Goal: Task Accomplishment & Management: Complete application form

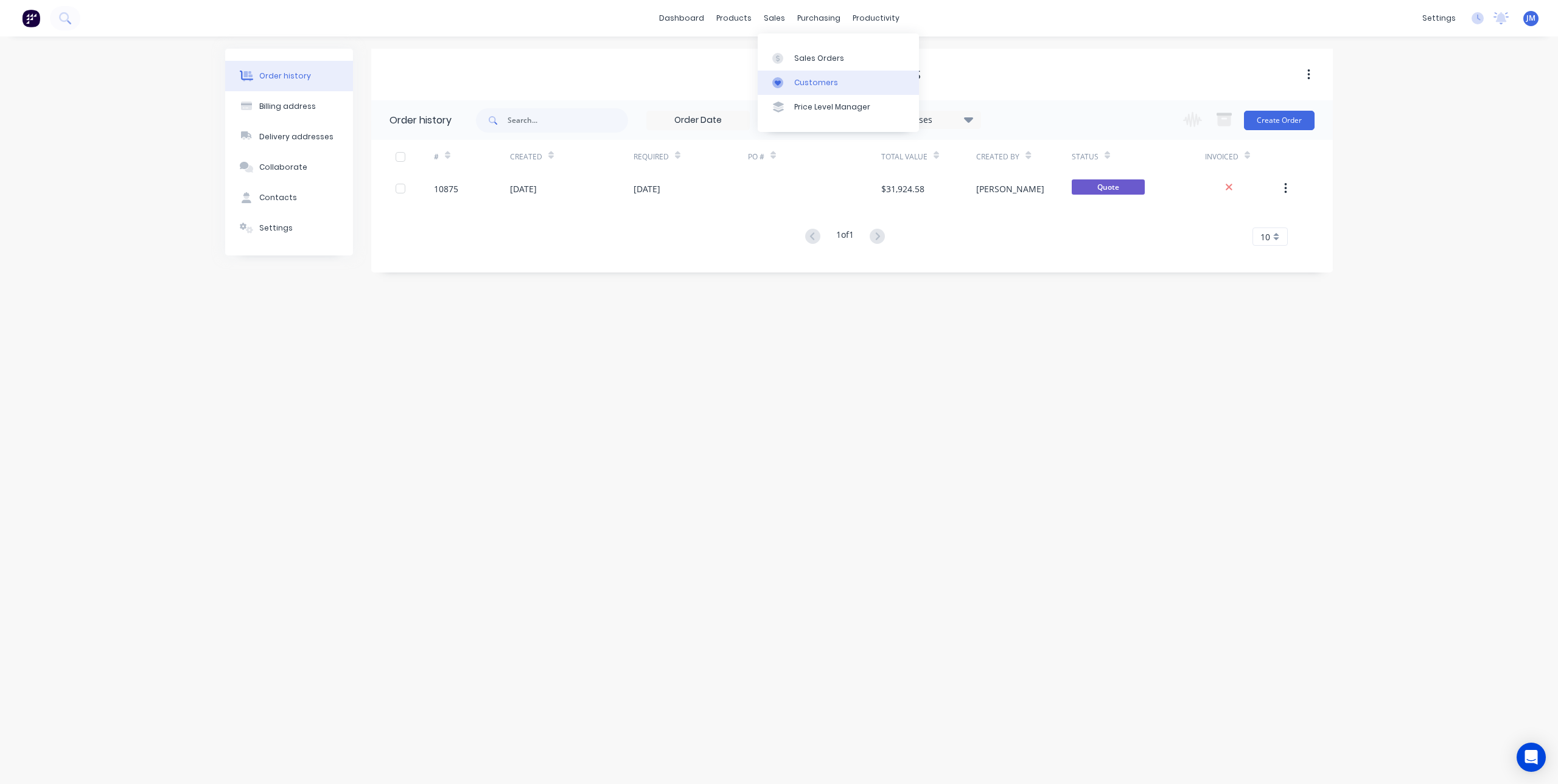
click at [806, 86] on div "Customers" at bounding box center [816, 82] width 44 height 11
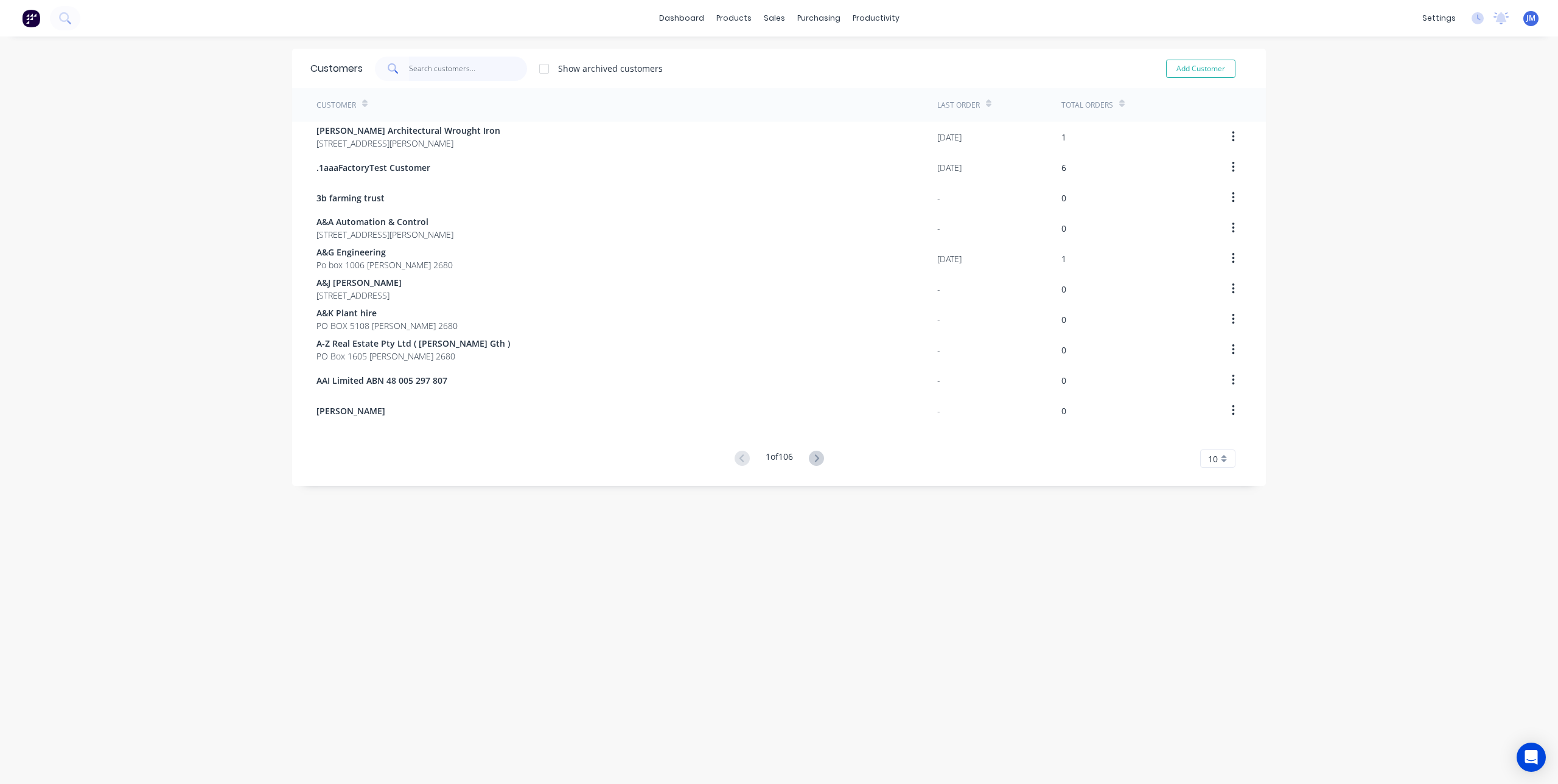
click at [462, 66] on input "text" at bounding box center [468, 69] width 119 height 24
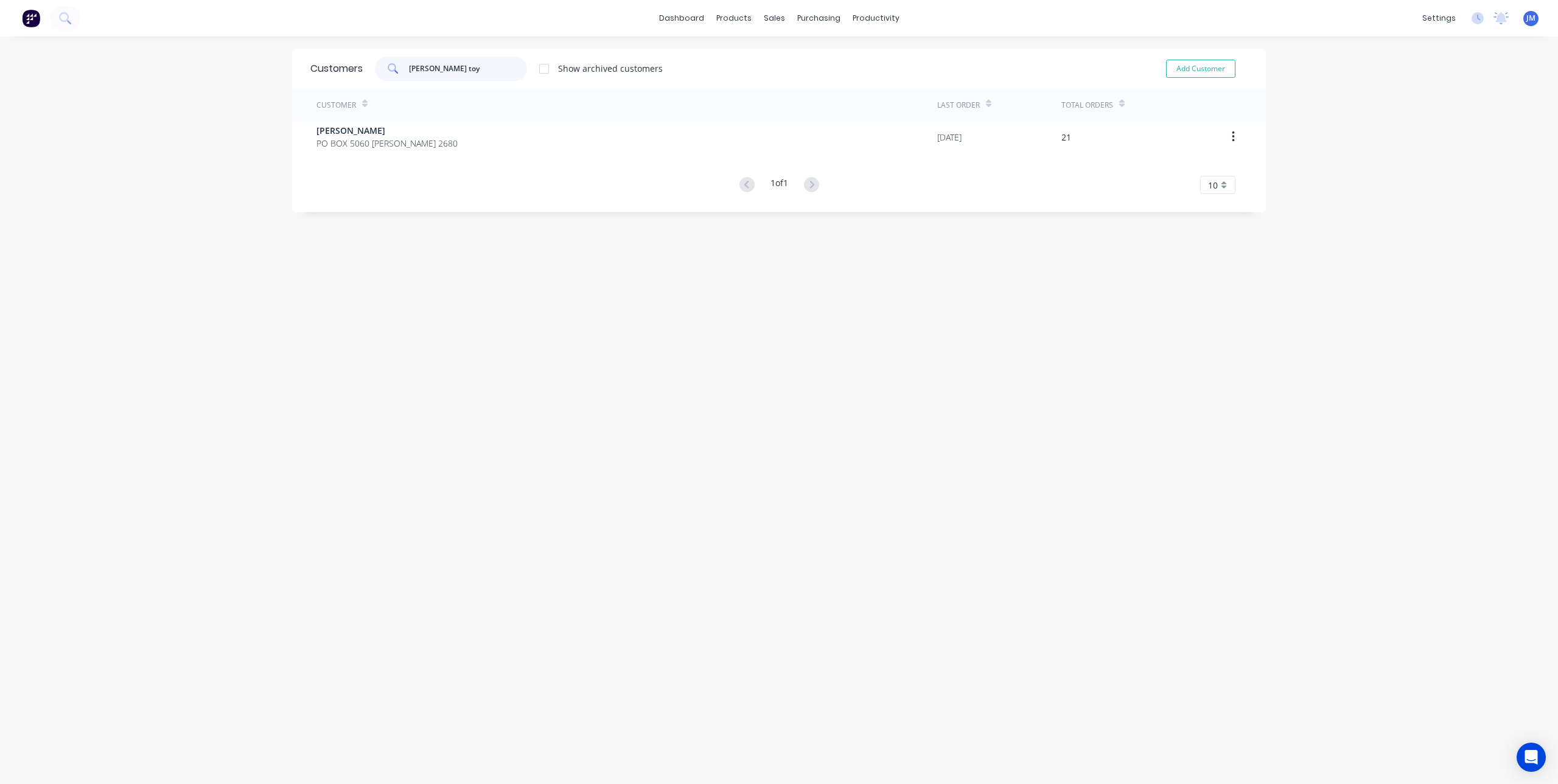
drag, startPoint x: 462, startPoint y: 63, endPoint x: 448, endPoint y: 69, distance: 15.2
click at [448, 69] on input "[PERSON_NAME] toy" at bounding box center [468, 69] width 119 height 24
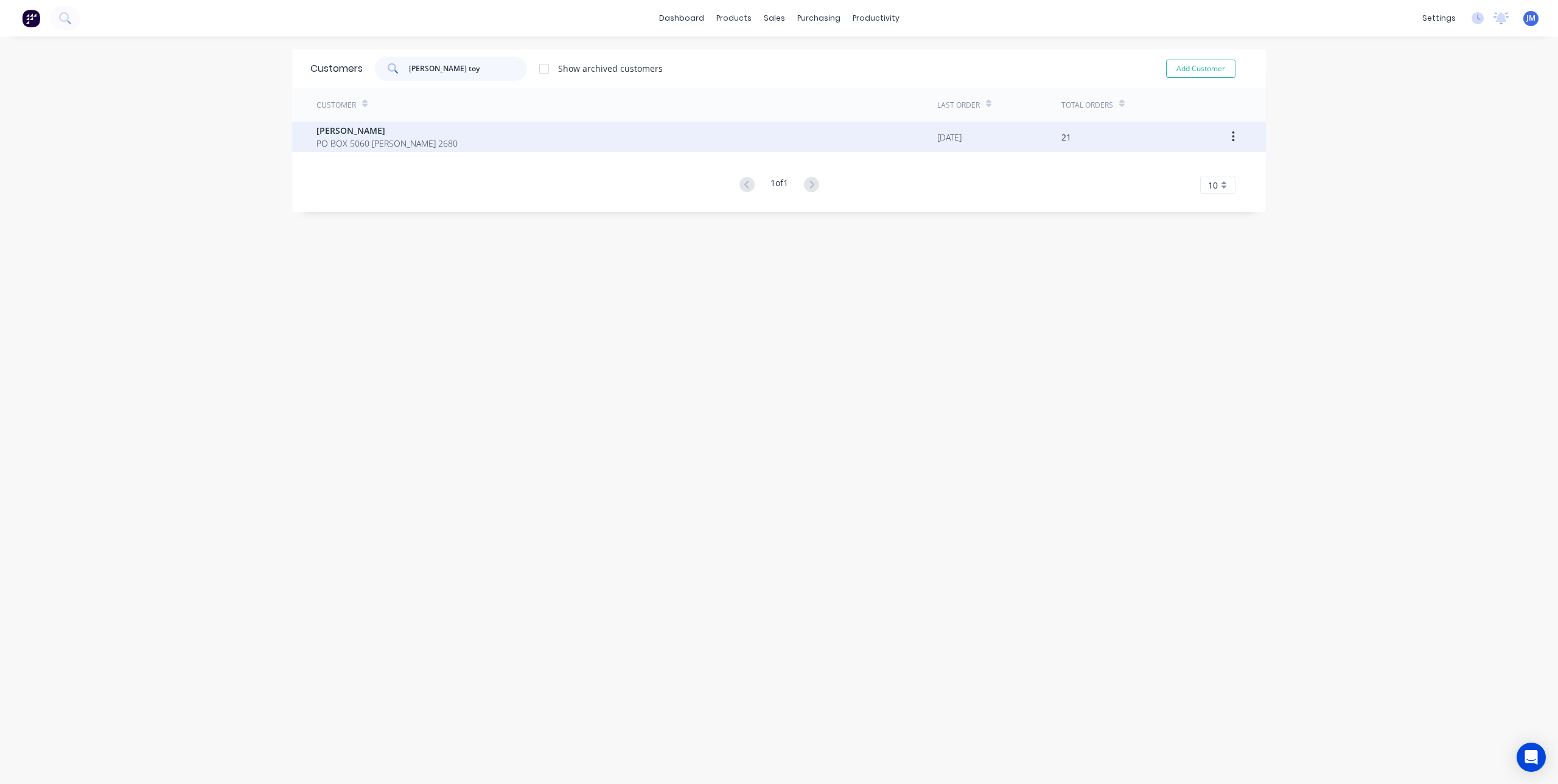
type input "[PERSON_NAME] toy"
click at [356, 133] on span "[PERSON_NAME]" at bounding box center [386, 131] width 141 height 13
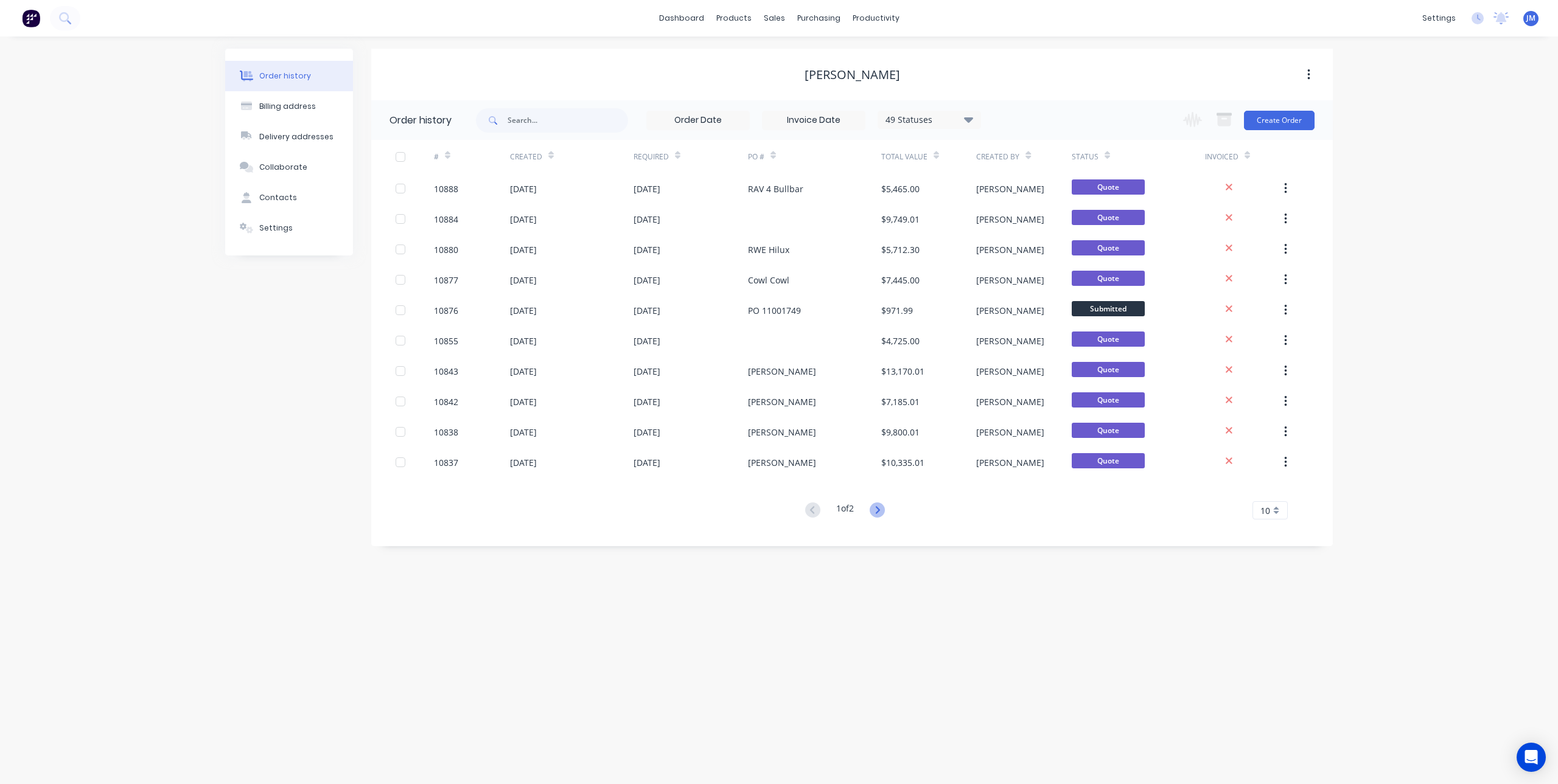
click at [879, 512] on icon at bounding box center [877, 509] width 4 height 7
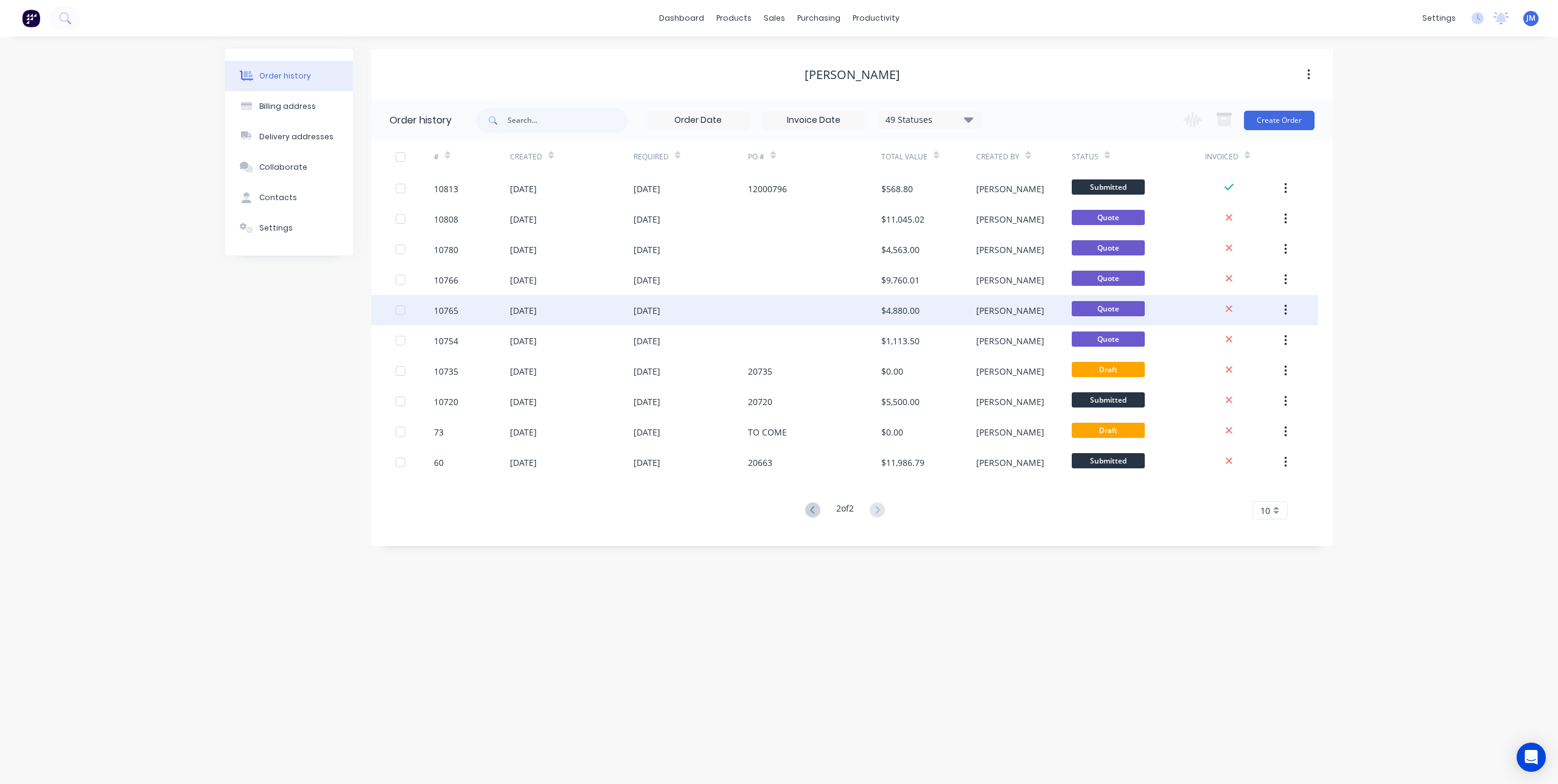
click at [660, 315] on div "[DATE]" at bounding box center [647, 310] width 27 height 13
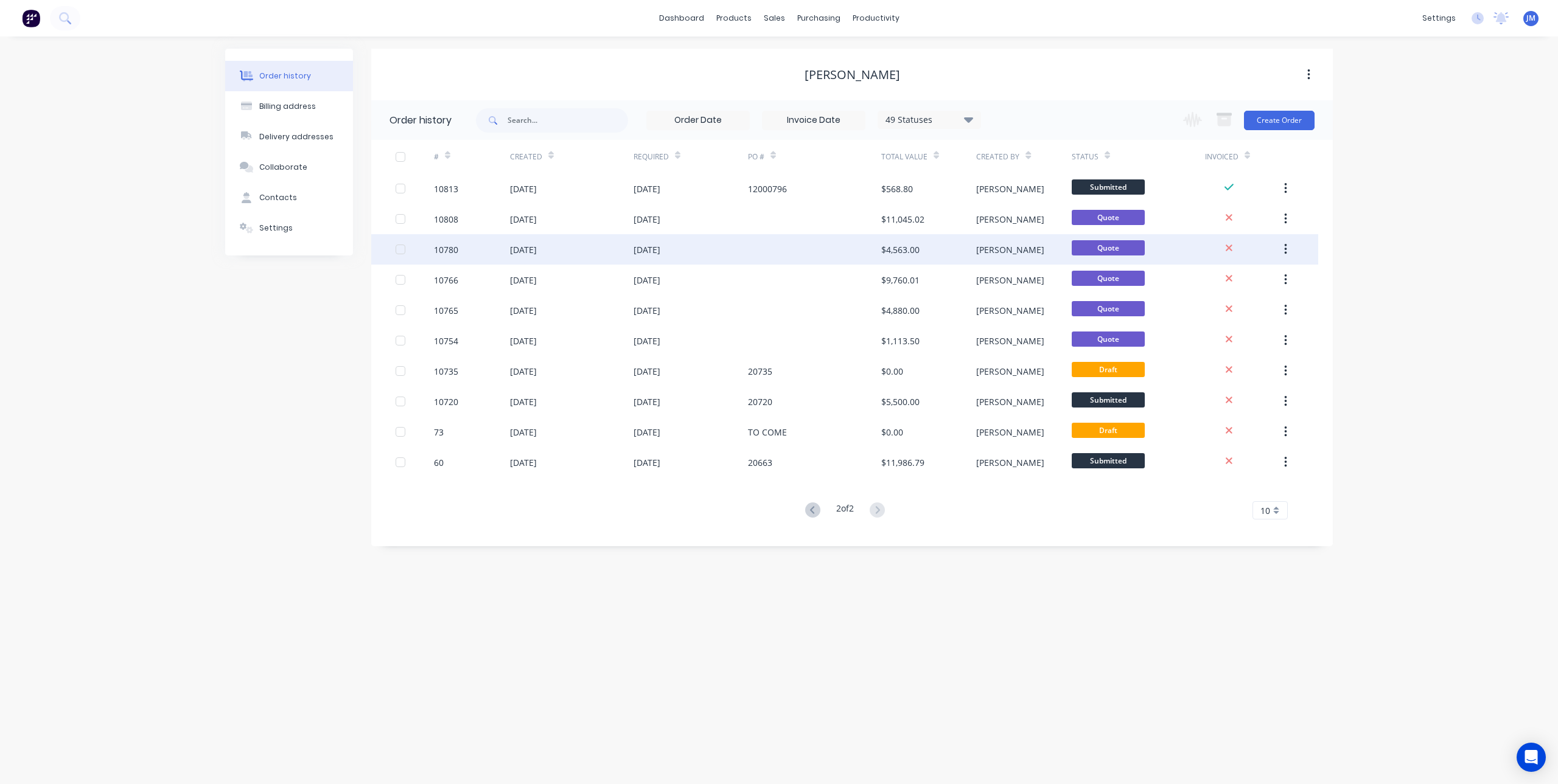
click at [739, 251] on div "[DATE]" at bounding box center [690, 249] width 114 height 31
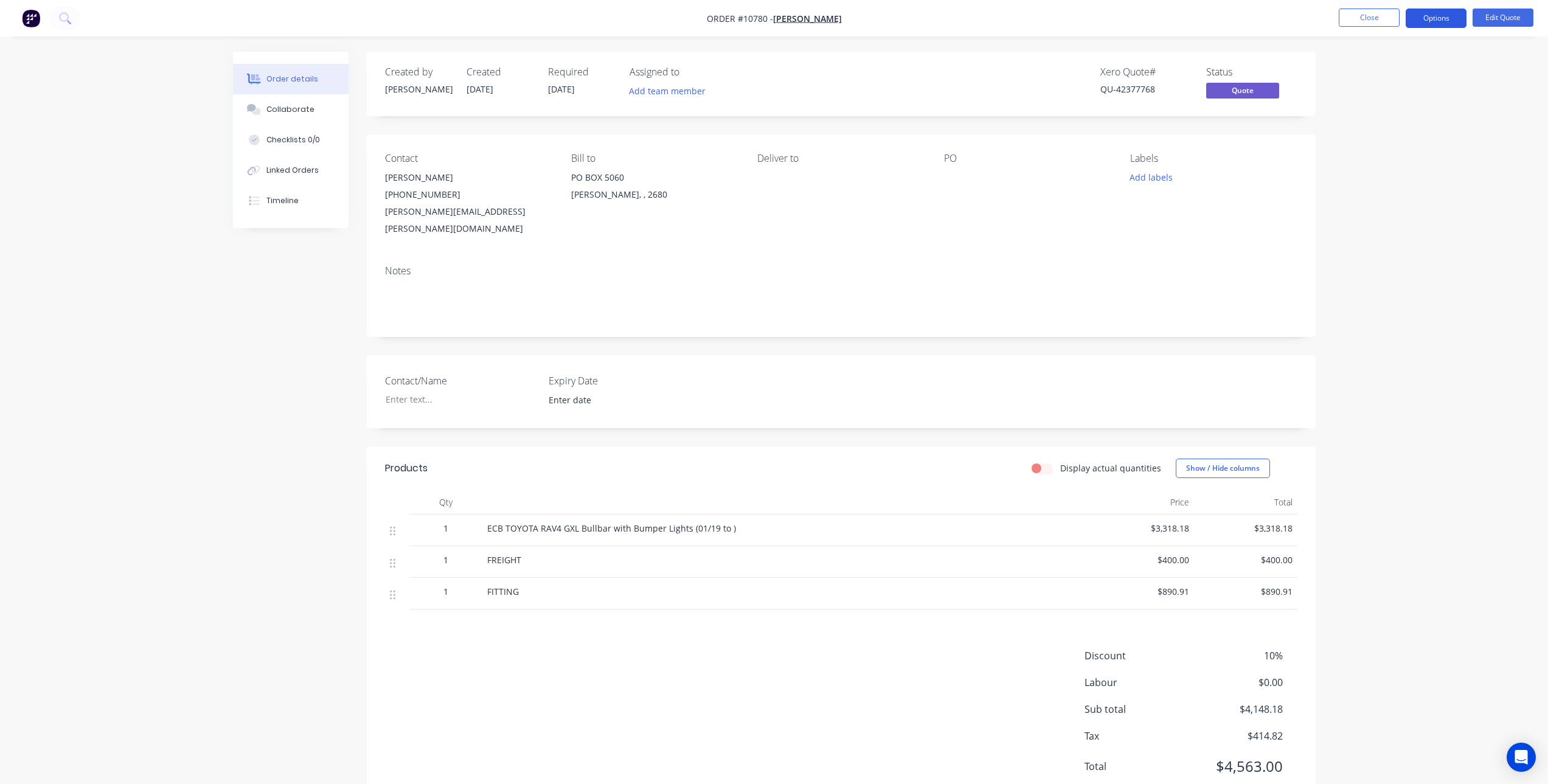
click at [1430, 18] on button "Options" at bounding box center [1436, 18] width 61 height 20
click at [730, 661] on div "Discount 10% Labour $0.00 Sub total $4,148.18 Tax $414.82 Total $4,563.00" at bounding box center [841, 718] width 912 height 141
click at [1357, 18] on button "Close" at bounding box center [1369, 17] width 61 height 18
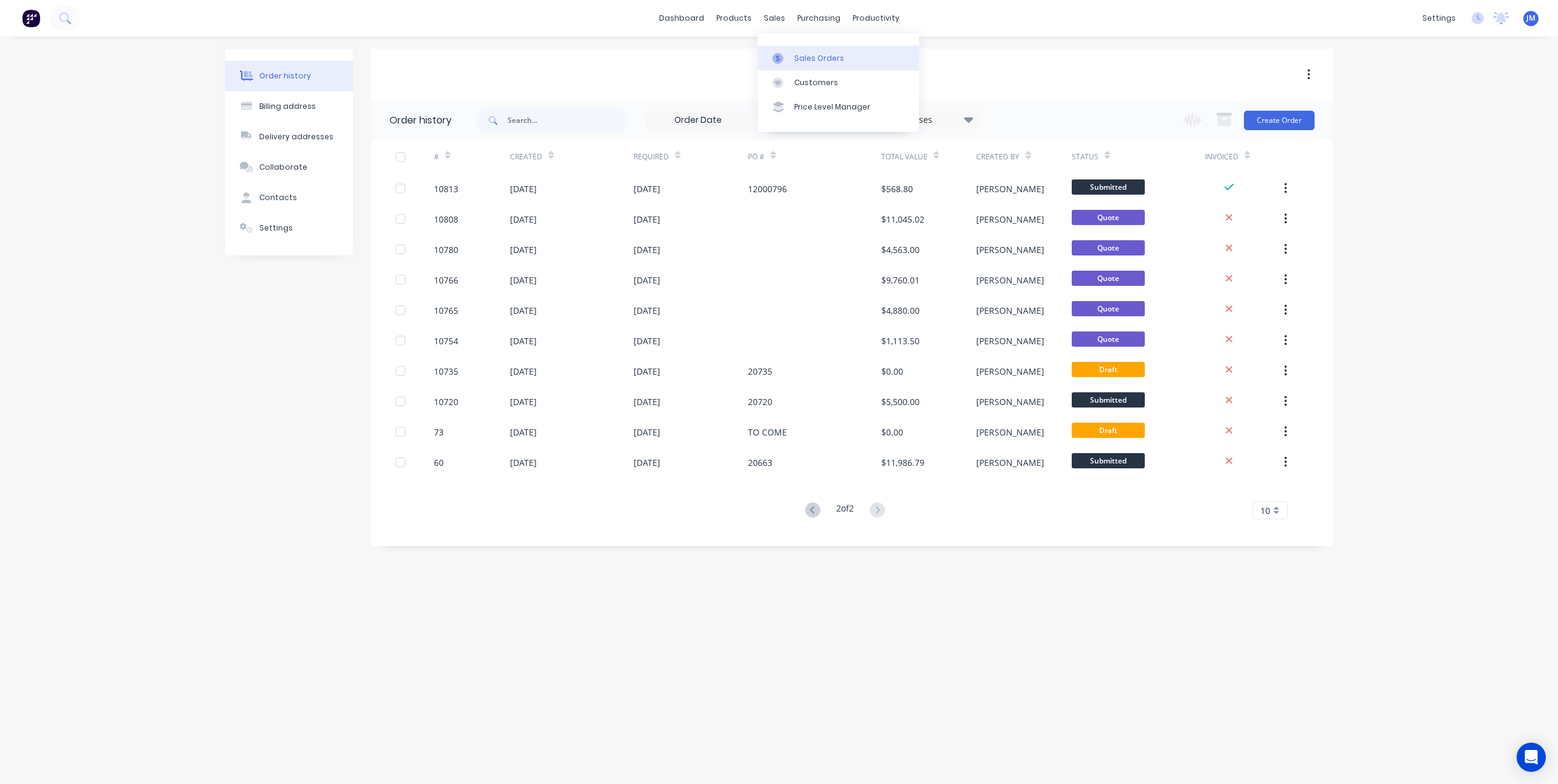
click at [777, 51] on link "Sales Orders" at bounding box center [838, 58] width 161 height 24
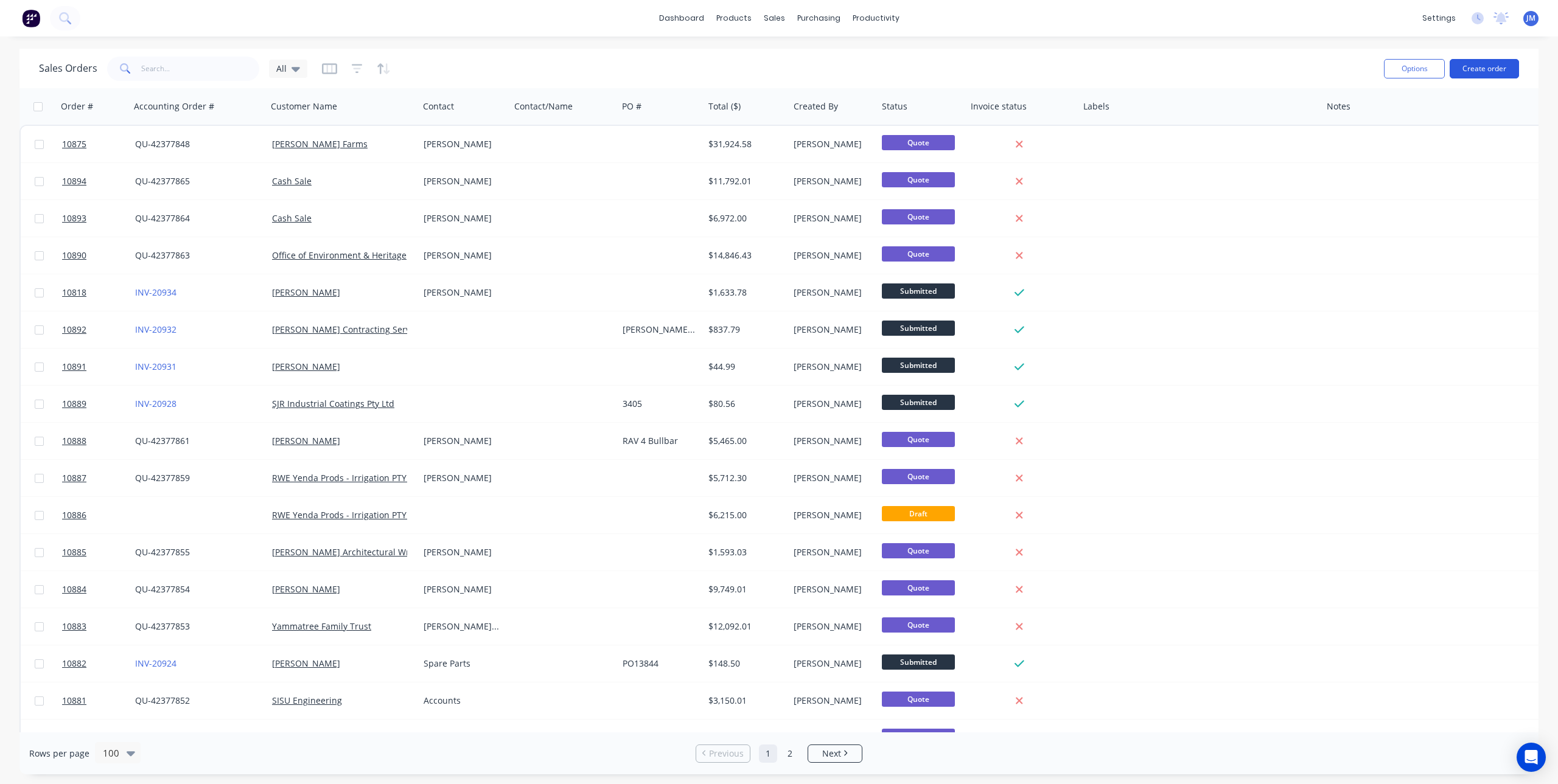
click at [1496, 66] on button "Create order" at bounding box center [1484, 69] width 70 height 20
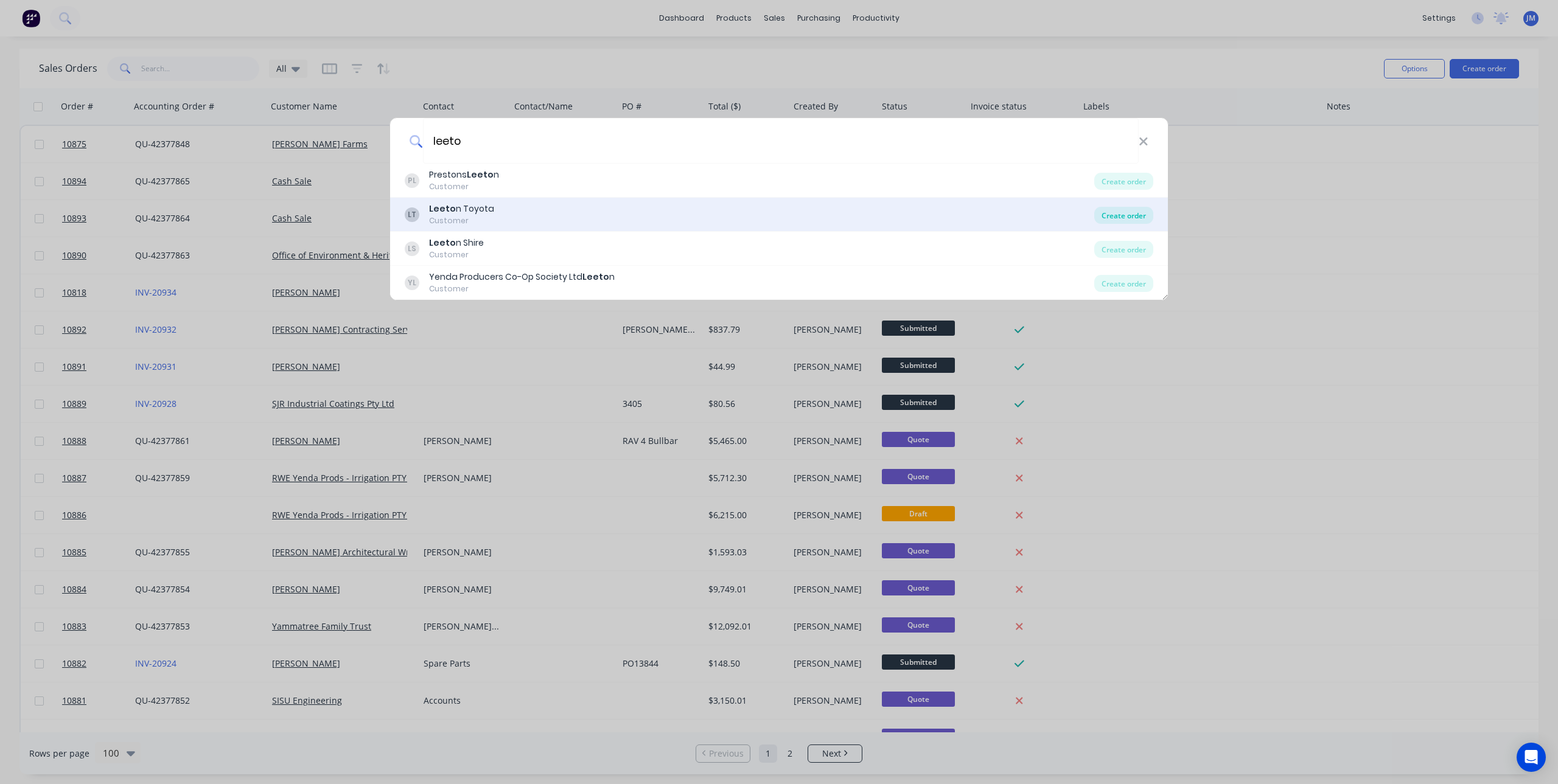
type input "leeto"
click at [1140, 212] on div "Create order" at bounding box center [1124, 215] width 59 height 17
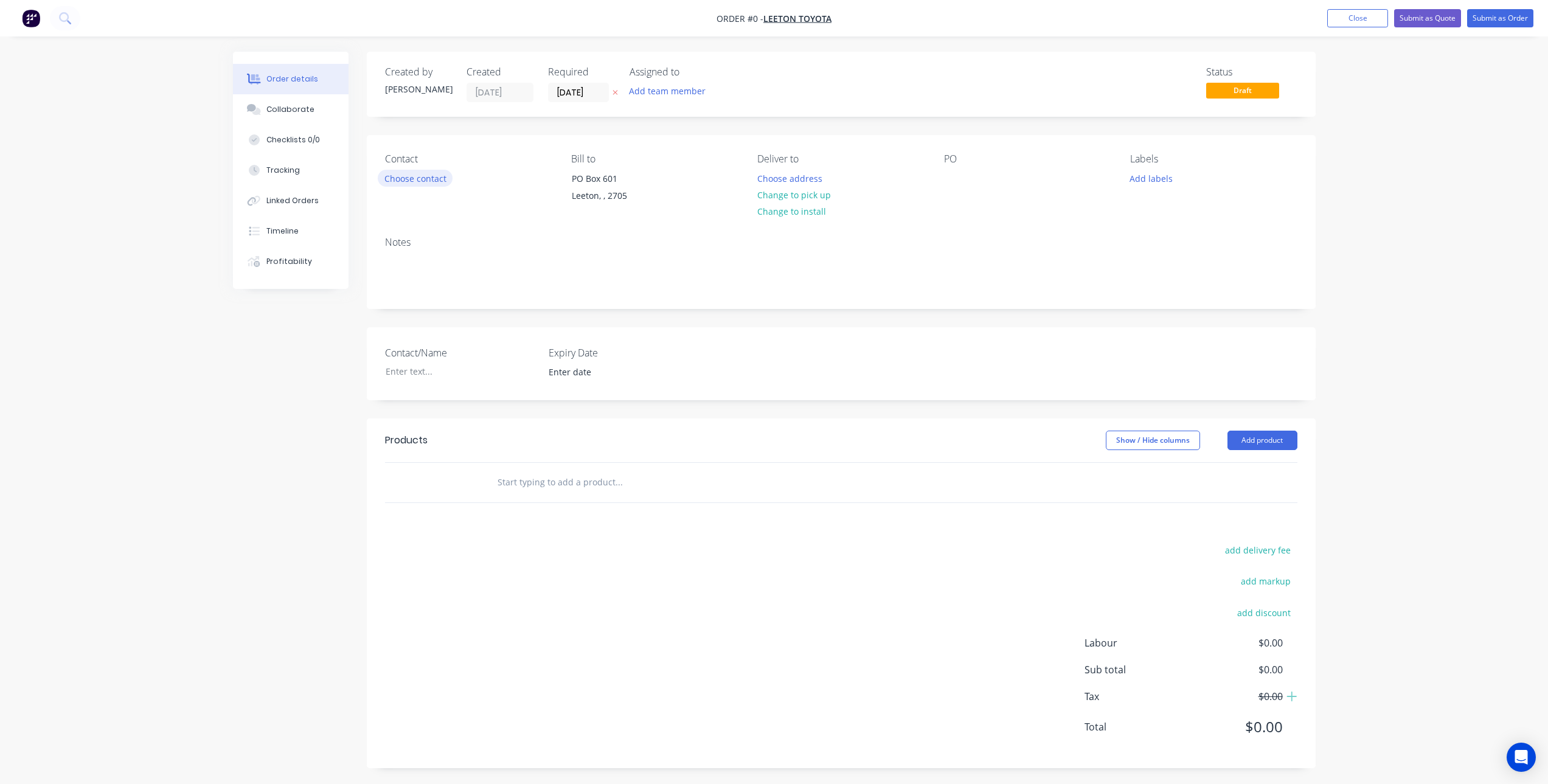
click at [418, 180] on button "Choose contact" at bounding box center [415, 178] width 75 height 17
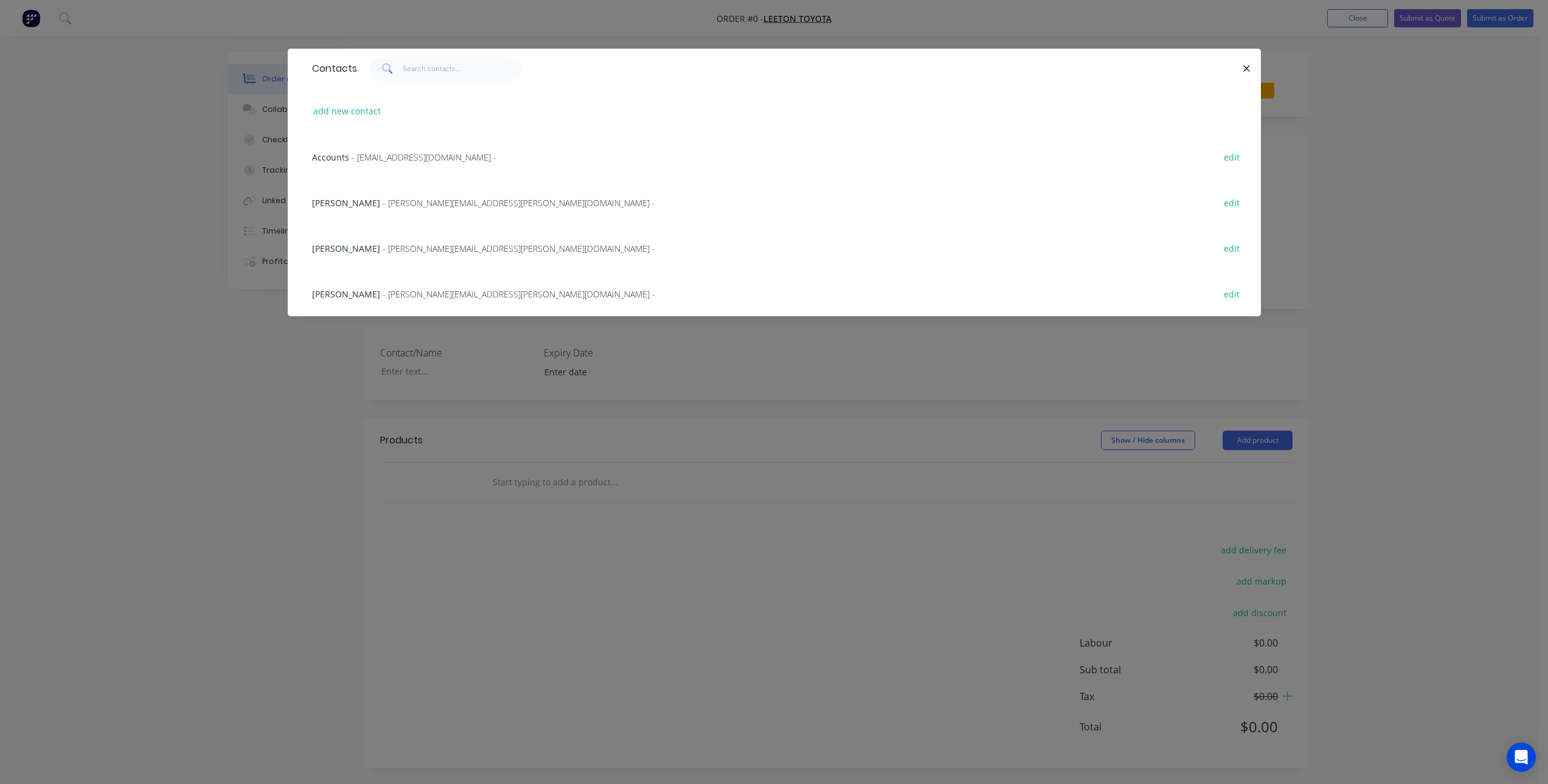
click at [431, 194] on div "[PERSON_NAME] - [PERSON_NAME][EMAIL_ADDRESS][PERSON_NAME][DOMAIN_NAME] - edit" at bounding box center [774, 202] width 937 height 46
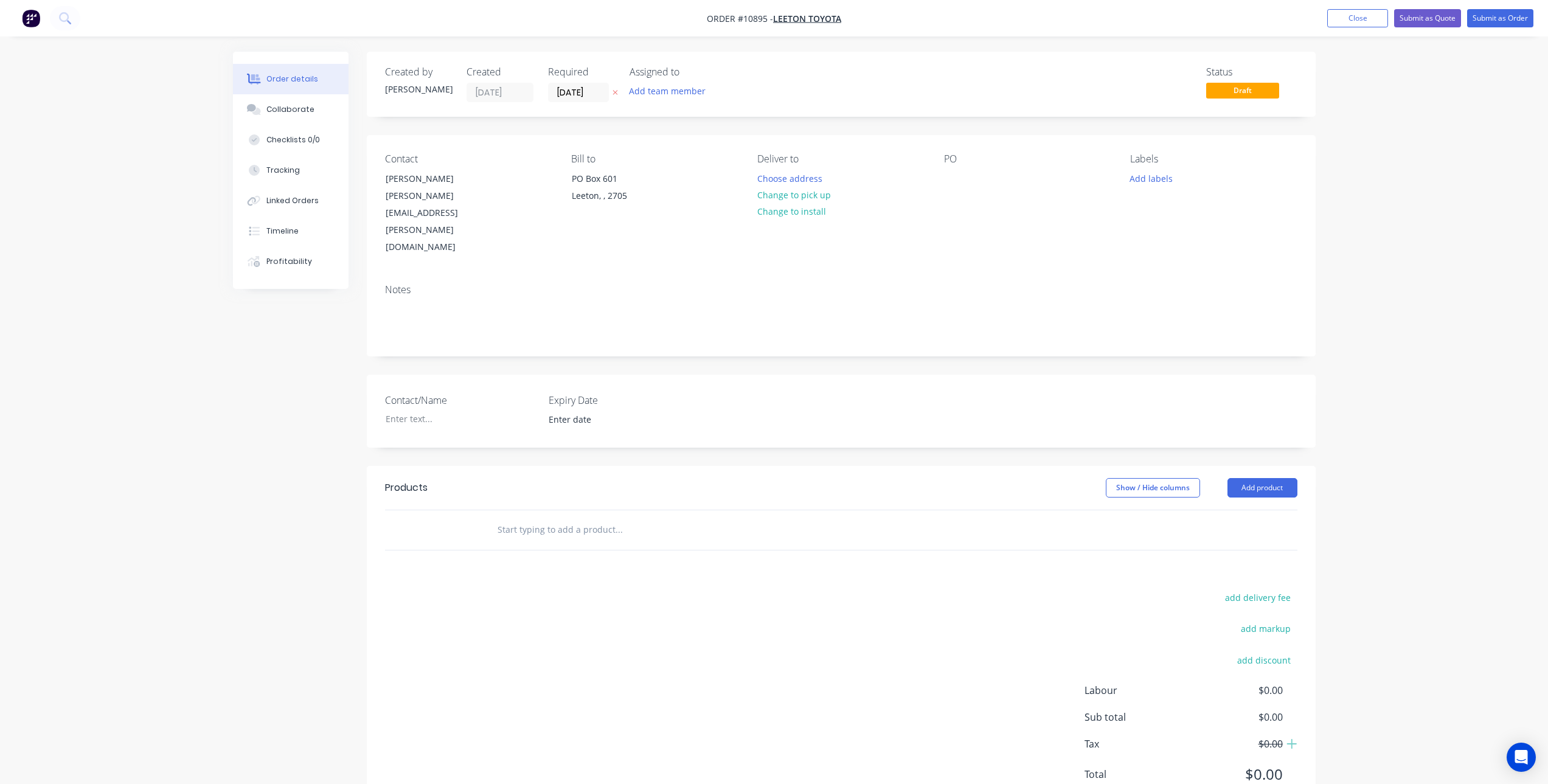
click at [971, 171] on div "PO" at bounding box center [1027, 204] width 166 height 103
click at [949, 171] on div at bounding box center [954, 178] width 20 height 18
click at [564, 518] on input "text" at bounding box center [619, 530] width 244 height 24
click at [618, 518] on input "text" at bounding box center [619, 530] width 244 height 24
paste input "TOYOTA KLUGER Bullbar (03/21 to 10/24) Part #: BT35SYB"
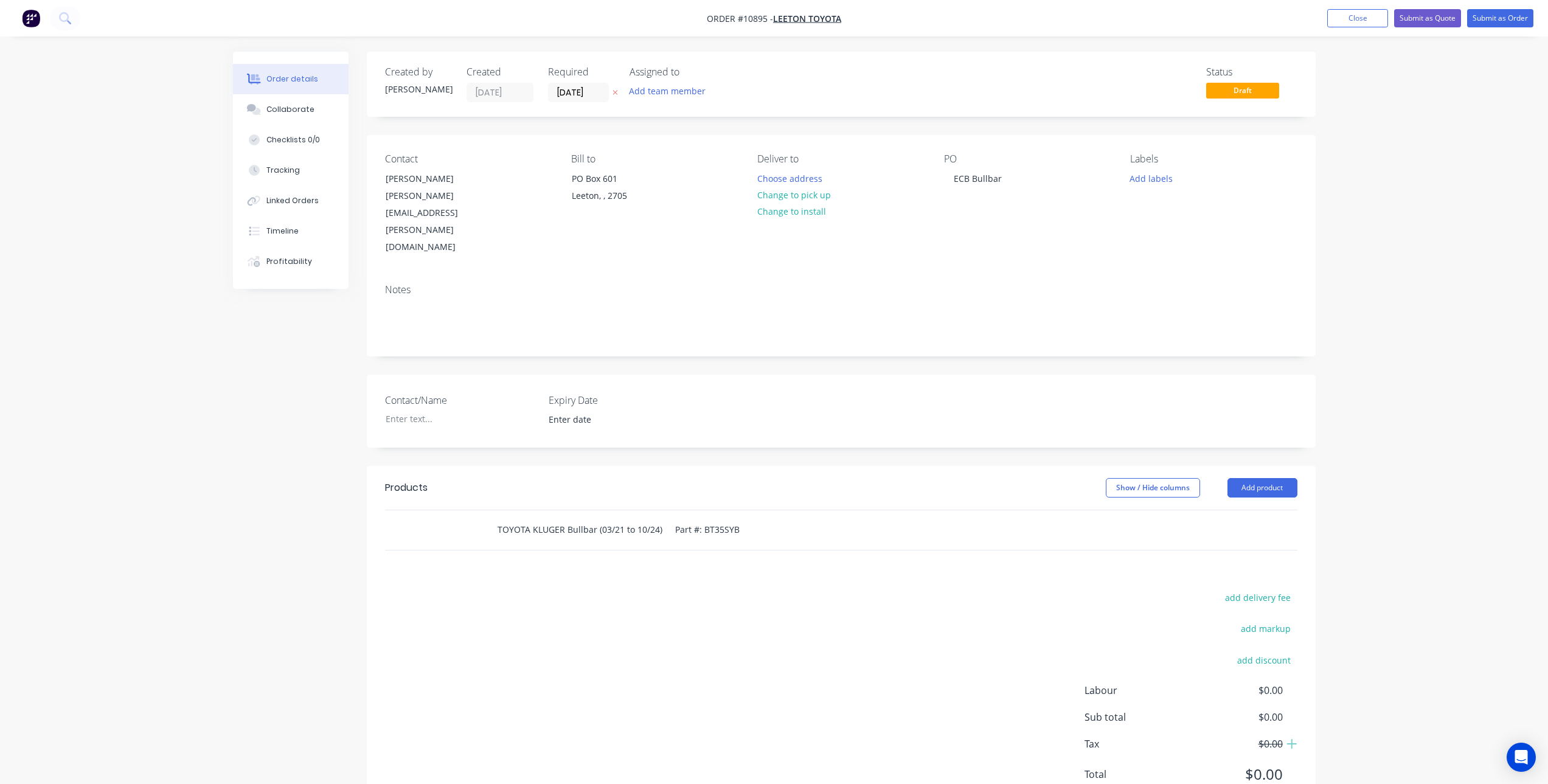
scroll to position [0, 1]
type input "TOYOTA KLUGER Bullbar (03/21 to 10/24) Part #: BT35SYB"
click at [631, 590] on div "add delivery fee add markup add discount Labour $0.00 Sub total $0.00 Tax $0.00…" at bounding box center [841, 693] width 912 height 208
click at [648, 518] on input "TOYOTA KLUGER Bullbar (03/21 to 10/24) Part #: BT35SYB" at bounding box center [619, 530] width 244 height 24
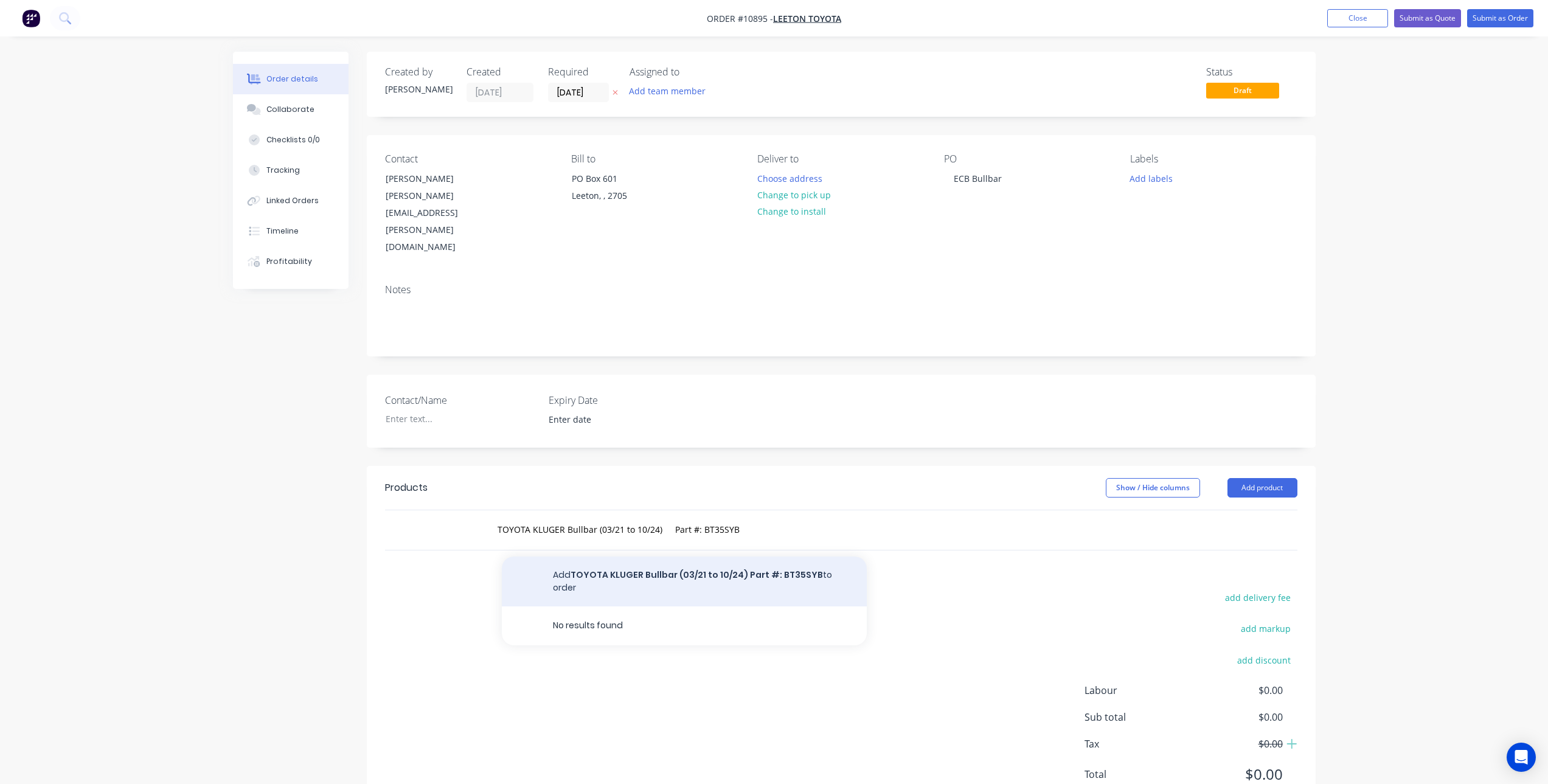
click at [668, 556] on button "Add TOYOTA KLUGER Bullbar (03/21 to 10/24) Part #: BT35SYB to order" at bounding box center [684, 581] width 365 height 50
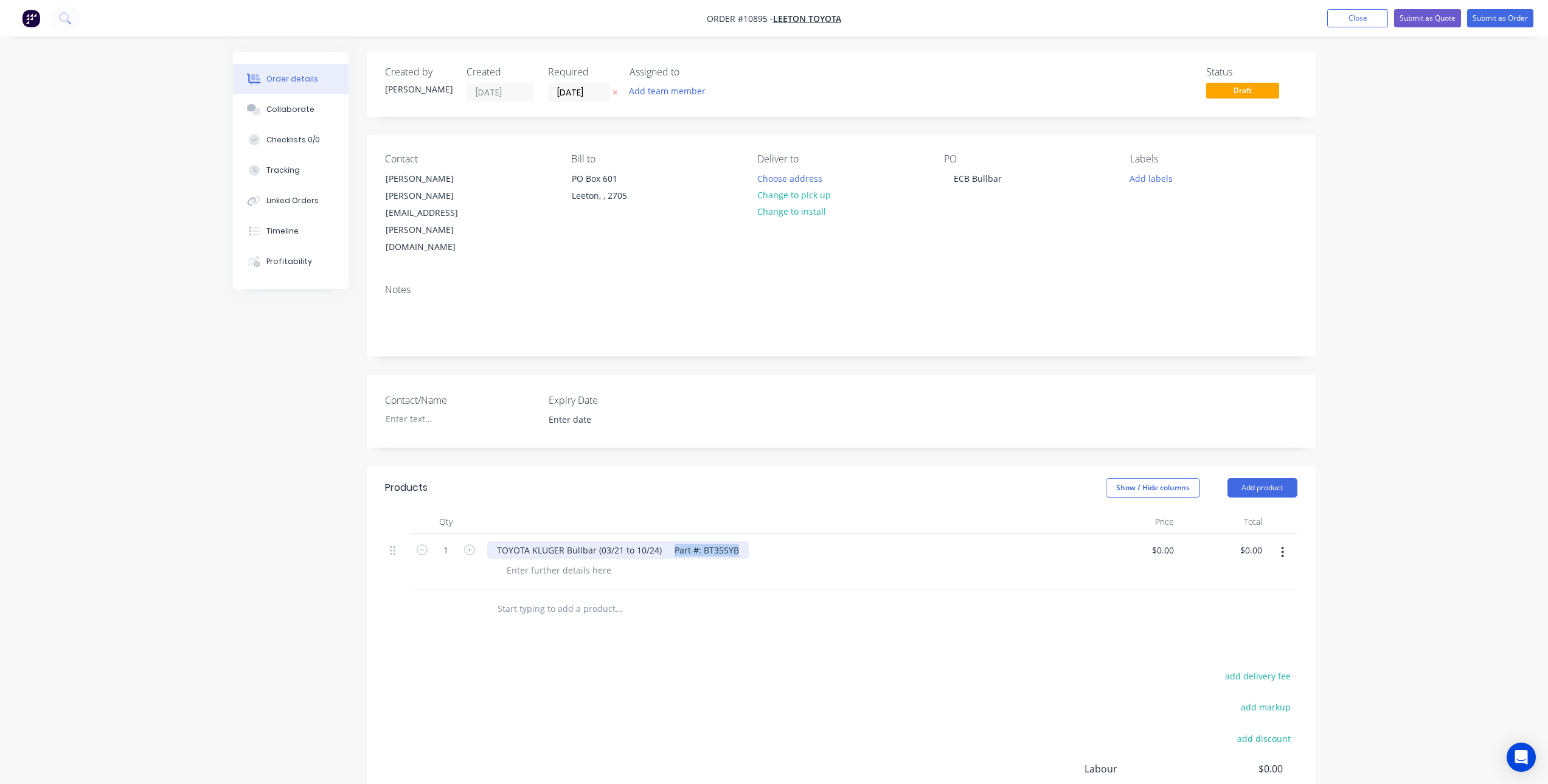
drag, startPoint x: 676, startPoint y: 503, endPoint x: 748, endPoint y: 509, distance: 72.2
click at [748, 541] on div "TOYOTA KLUGER Bullbar (03/21 to 10/24) Part #: BT35SYB" at bounding box center [618, 550] width 261 height 18
click at [534, 562] on div at bounding box center [559, 570] width 124 height 18
click at [580, 591] on div "Products Show / Hide columns Add product Qty Price Total 1 TOYOTA KLUGER Bullba…" at bounding box center [841, 680] width 949 height 428
click at [555, 562] on div at bounding box center [559, 570] width 124 height 18
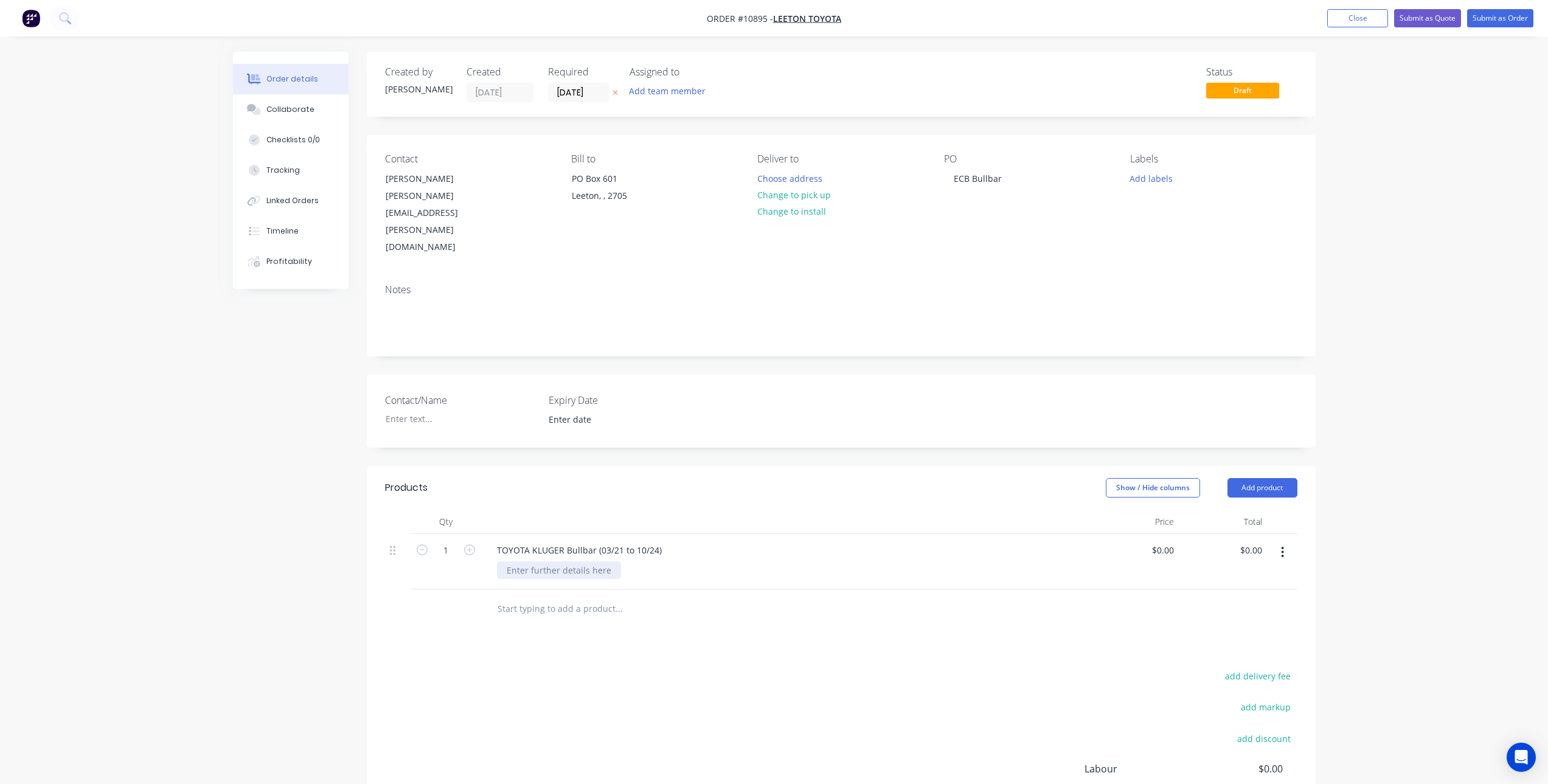
paste div
click at [625, 668] on div "add delivery fee add markup add discount Labour $0.00 Sub total $0.00 Tax $0.00…" at bounding box center [841, 772] width 912 height 208
click at [1164, 541] on div "0 $0.00" at bounding box center [1165, 550] width 28 height 18
type input "$3,422.7272"
type input "$3,422.73"
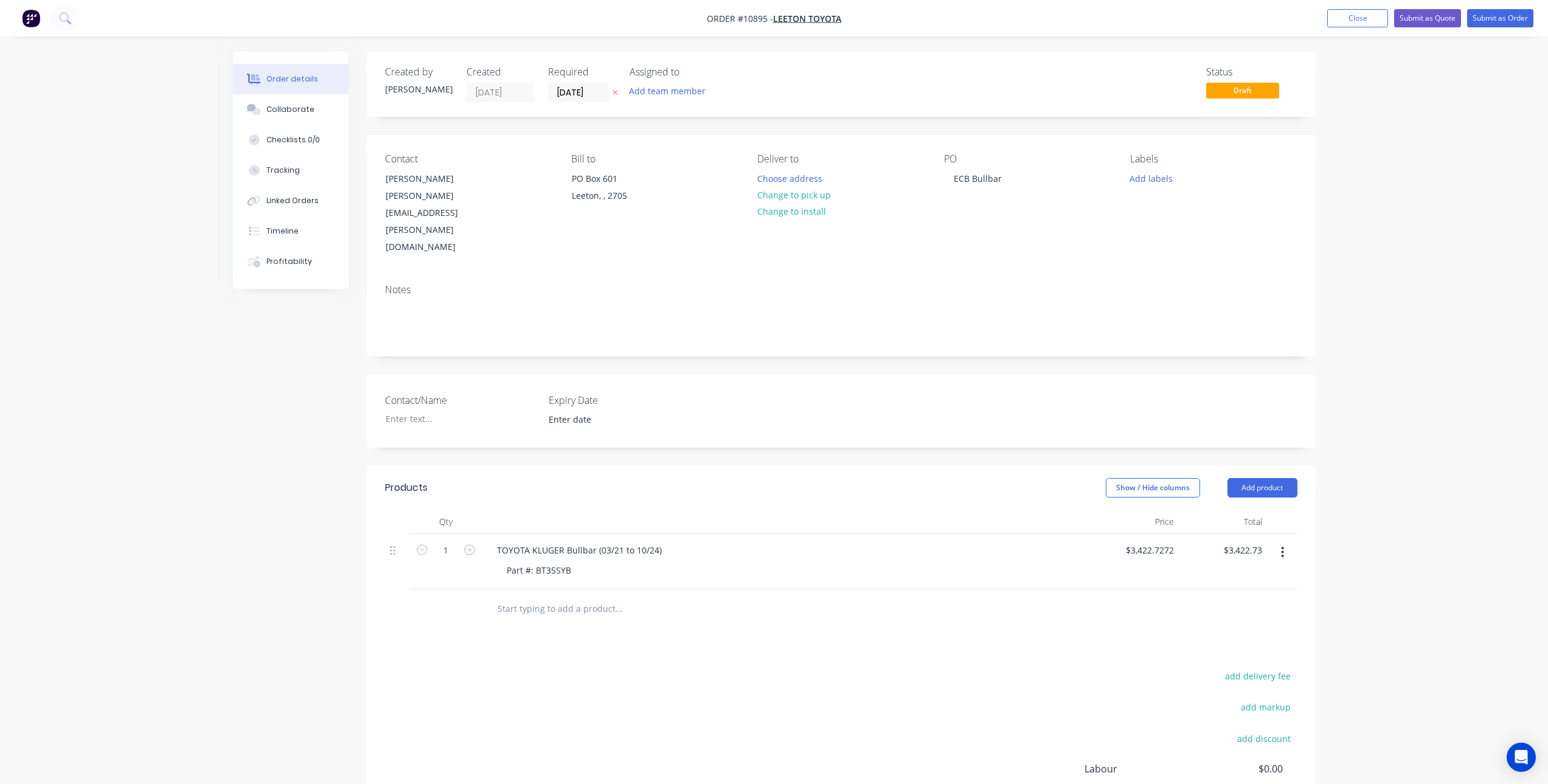
click at [1072, 590] on div at bounding box center [841, 609] width 912 height 40
click at [580, 597] on input "text" at bounding box center [619, 609] width 244 height 24
type input "f"
type input "G"
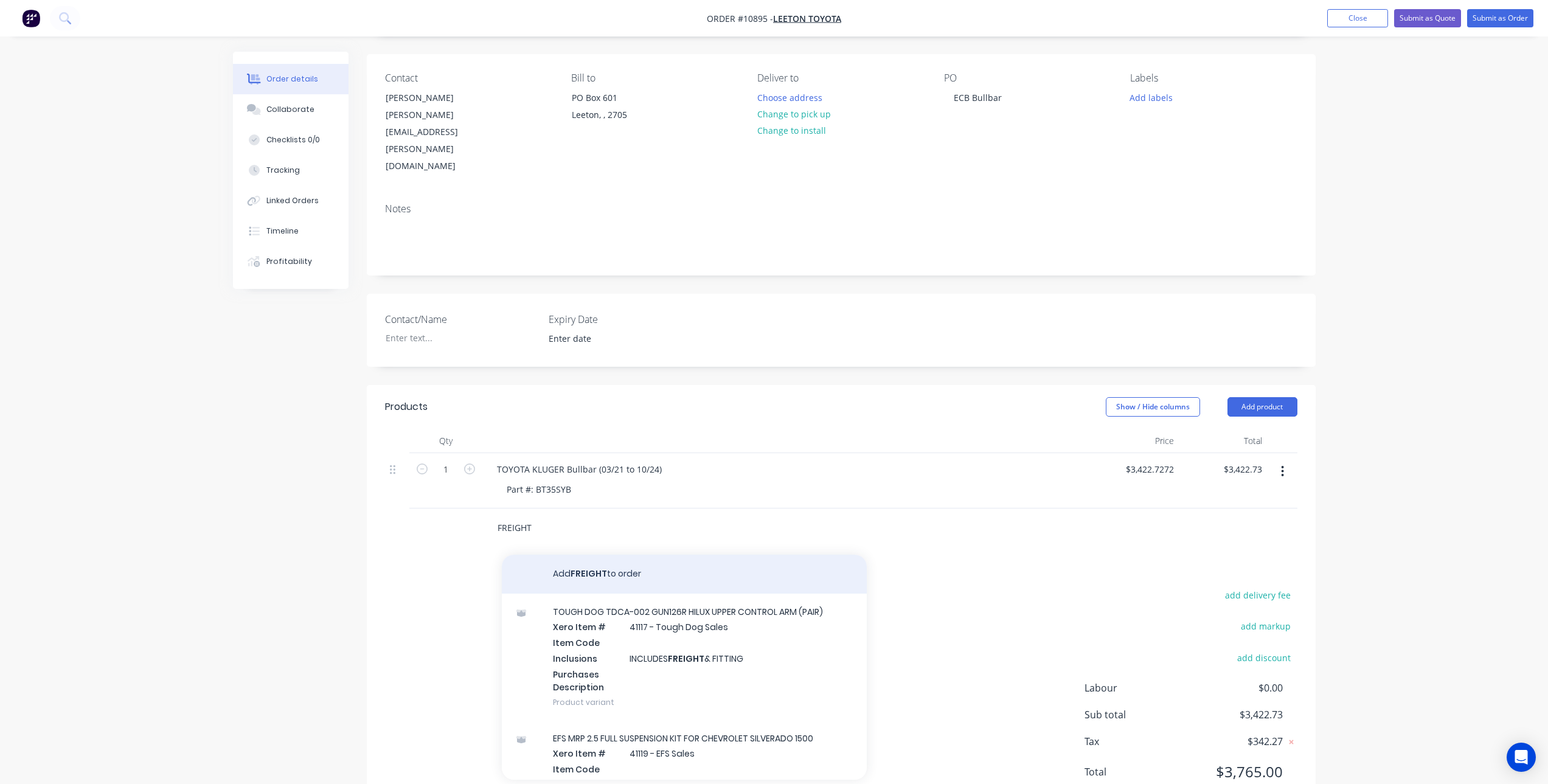
type input "FREIGHT"
click at [651, 555] on button "Add FREIGHT to order" at bounding box center [684, 574] width 365 height 39
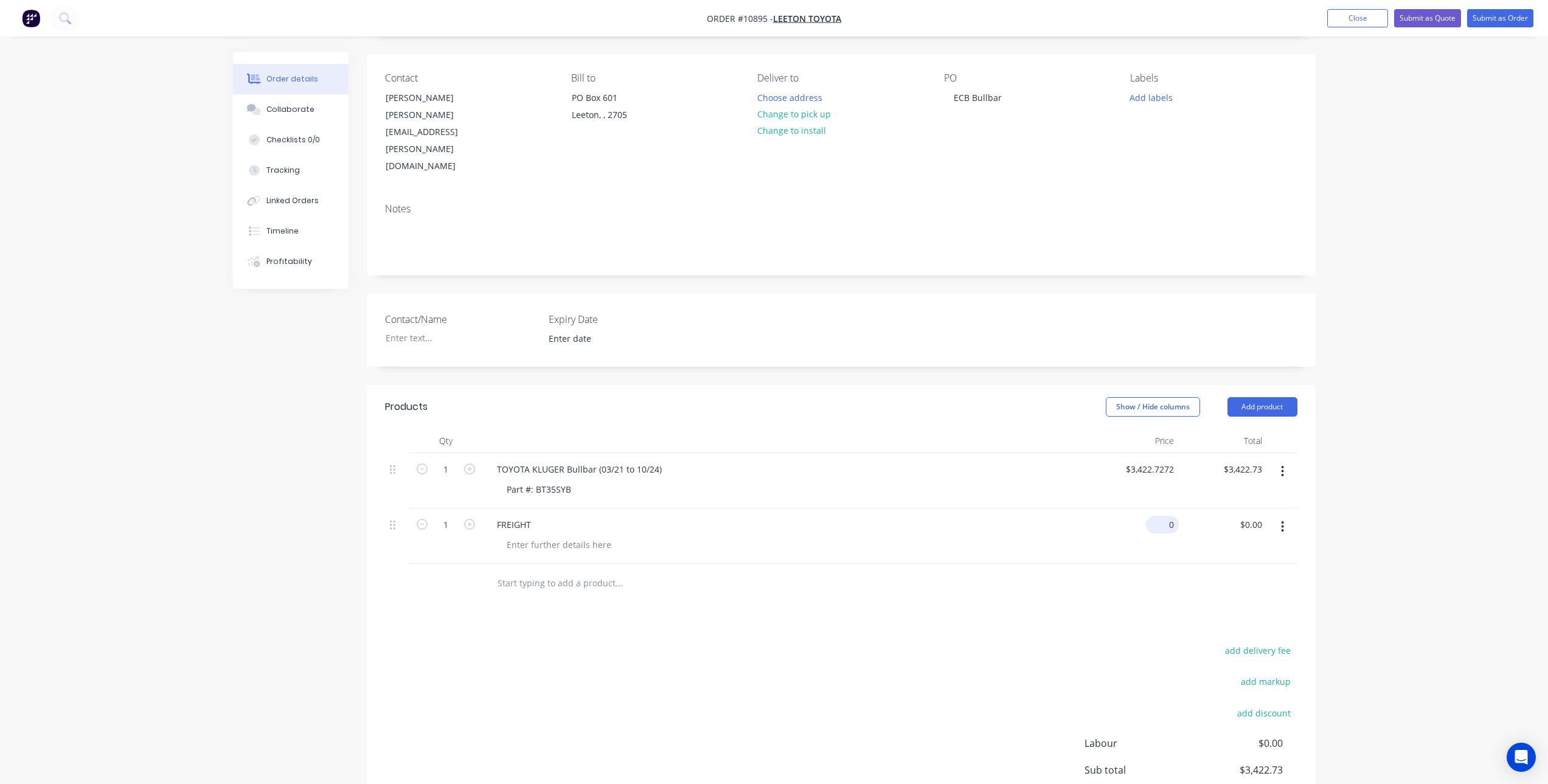
click at [1166, 516] on input "0" at bounding box center [1165, 525] width 28 height 18
type input "$400.00"
click at [635, 642] on div "add delivery fee add markup add discount Labour $0.00 Sub total $3,422.73 Tax $…" at bounding box center [841, 746] width 912 height 208
click at [573, 571] on input "text" at bounding box center [619, 583] width 244 height 24
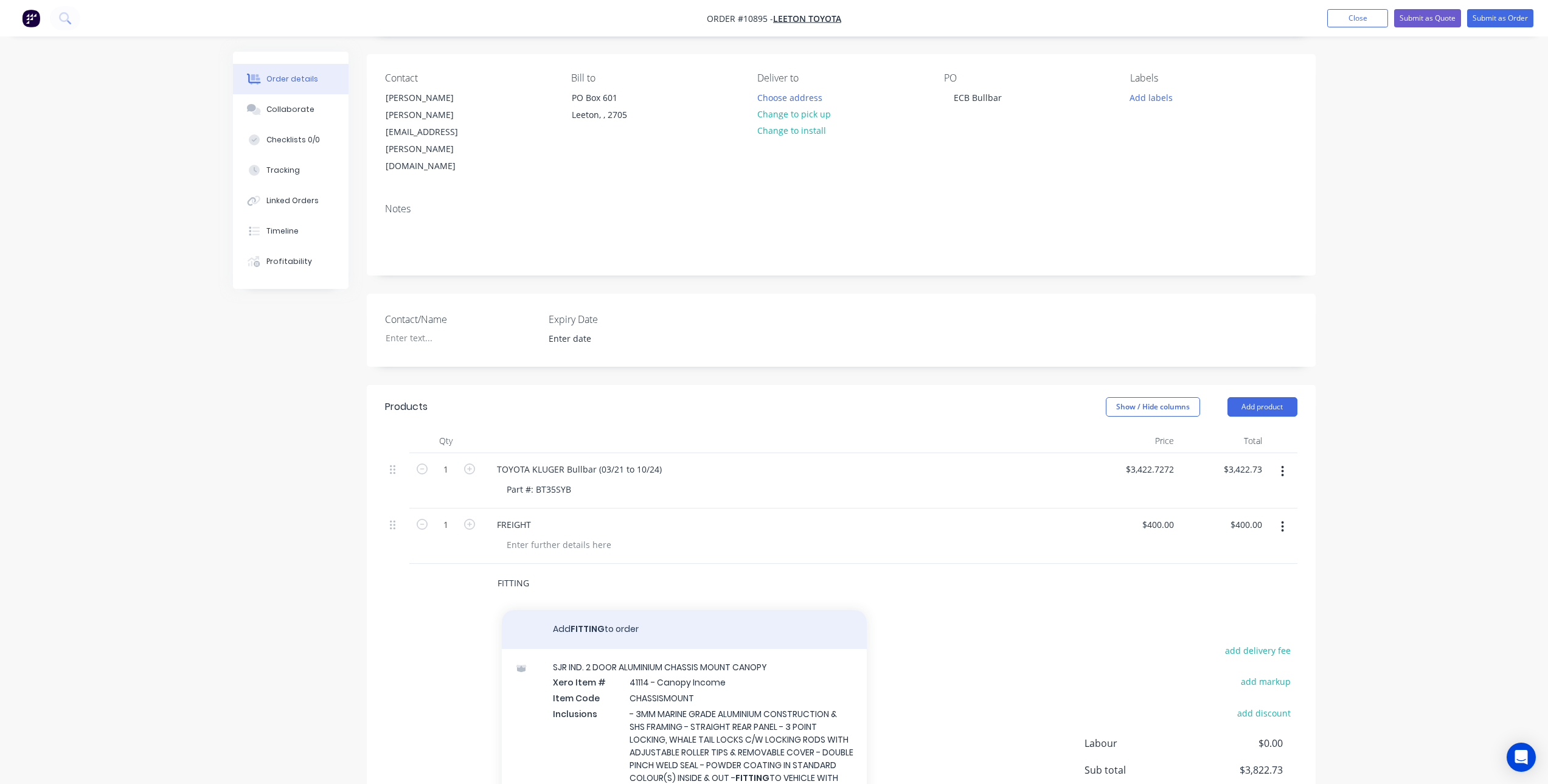
type input "FITTING"
click at [597, 610] on button "Add FITTING to order" at bounding box center [684, 629] width 365 height 39
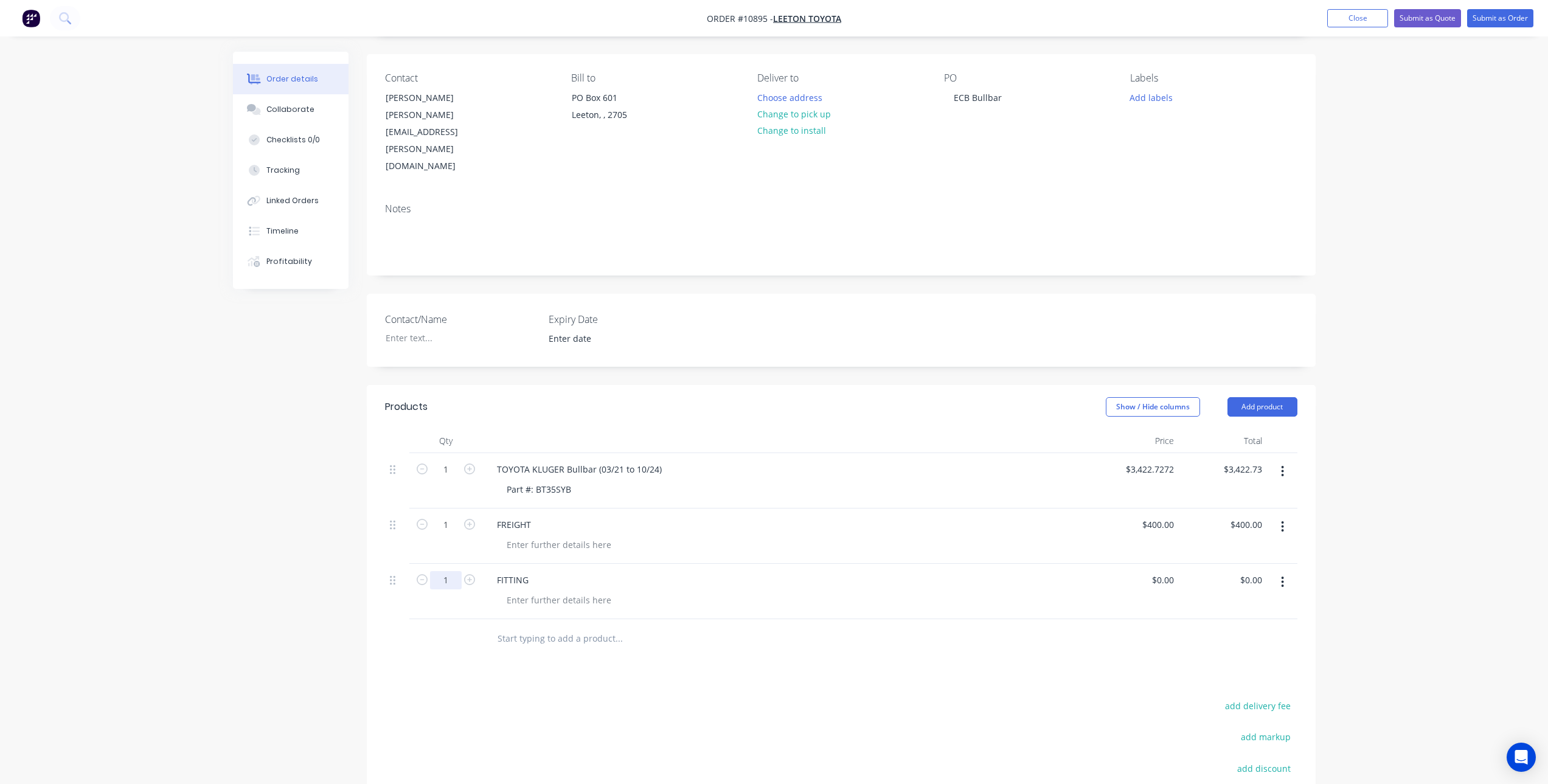
click at [453, 571] on input "1" at bounding box center [446, 580] width 32 height 18
type input "6"
click at [919, 619] on div at bounding box center [701, 639] width 438 height 40
click at [1165, 571] on input "0" at bounding box center [1172, 580] width 14 height 18
type input "2"
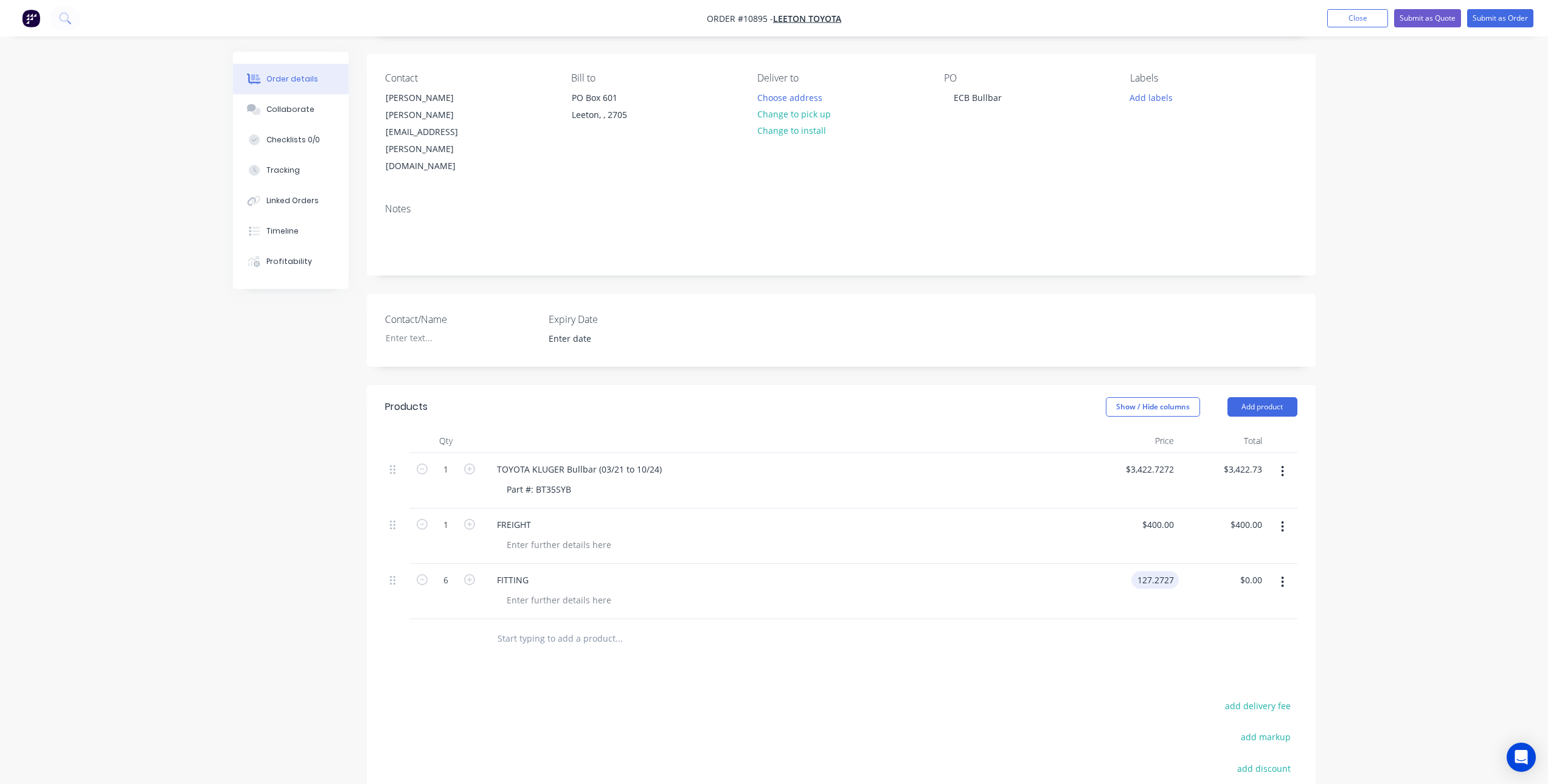
type input "$127.2727"
type input "$763.64"
click at [1011, 642] on div "Products Show / Hide columns Add product Qty Price Total 1 TOYOTA KLUGER Bullba…" at bounding box center [841, 654] width 949 height 539
click at [446, 571] on input "6" at bounding box center [446, 580] width 32 height 18
type input "7"
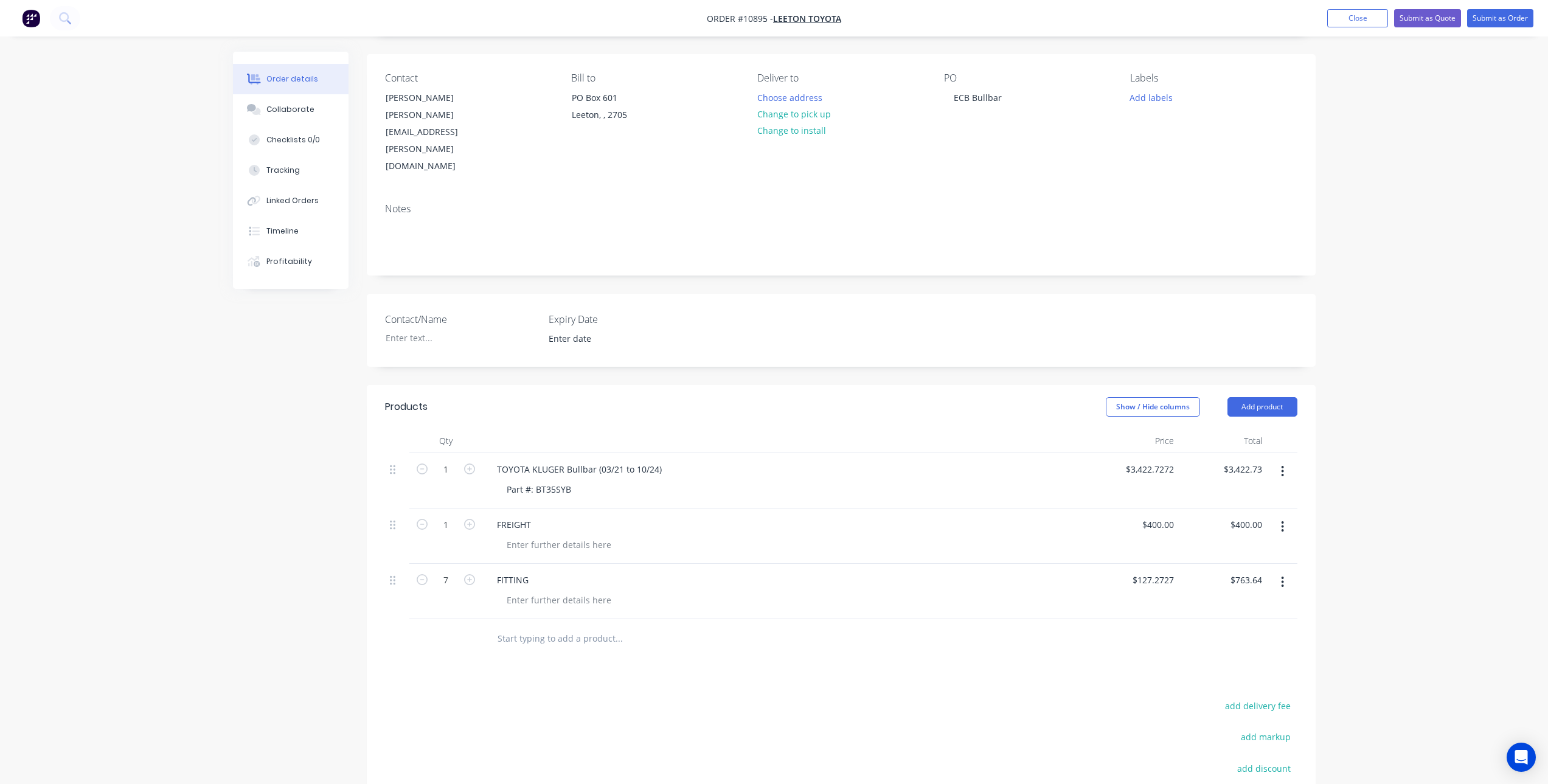
type input "$890.91"
click at [477, 642] on div "Products Show / Hide columns Add product Qty Price Total 1 TOYOTA KLUGER Bullba…" at bounding box center [841, 654] width 949 height 539
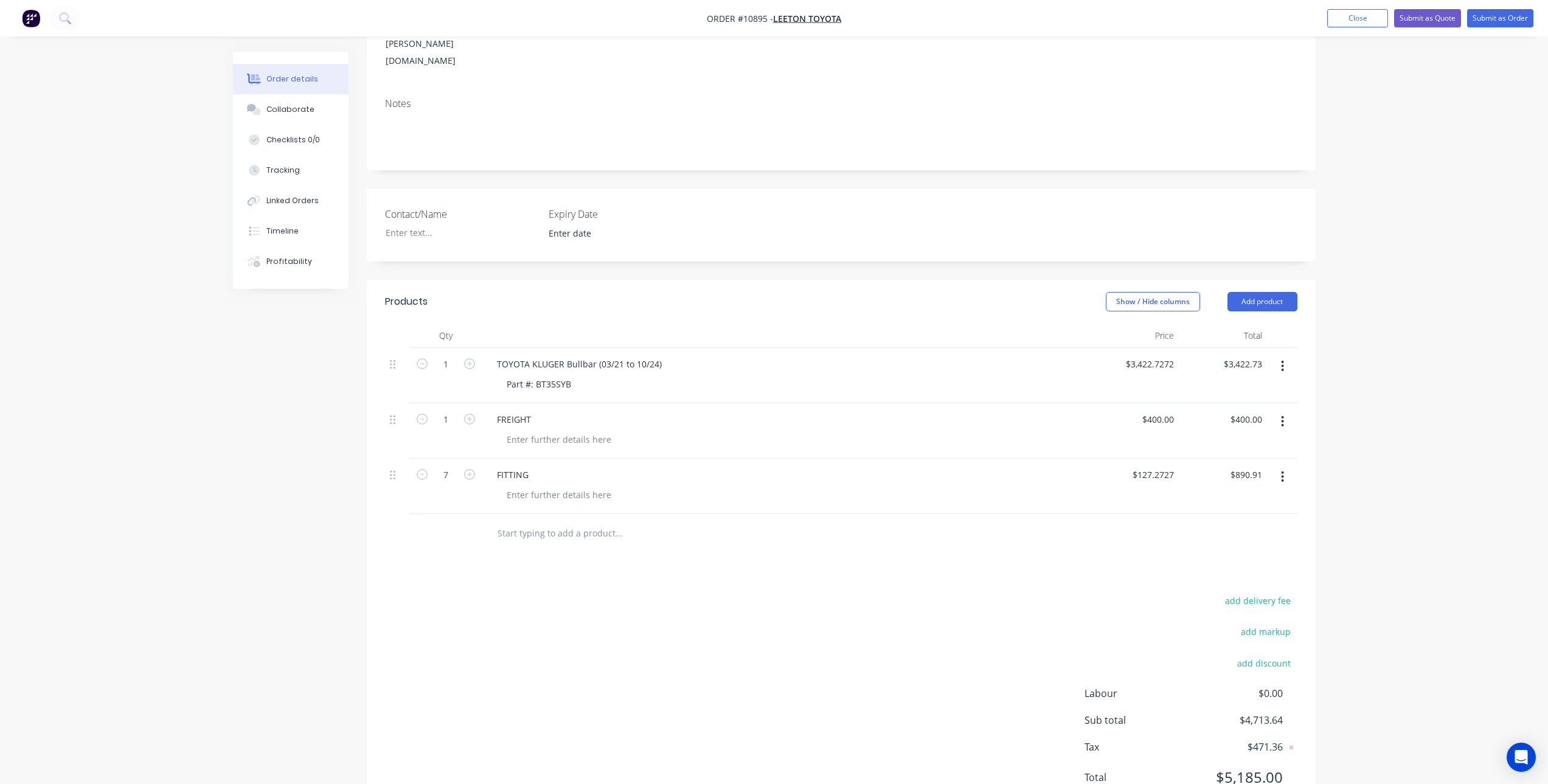
scroll to position [192, 0]
click at [1266, 649] on button "add discount" at bounding box center [1264, 657] width 66 height 17
type input "d"
type input "Discount"
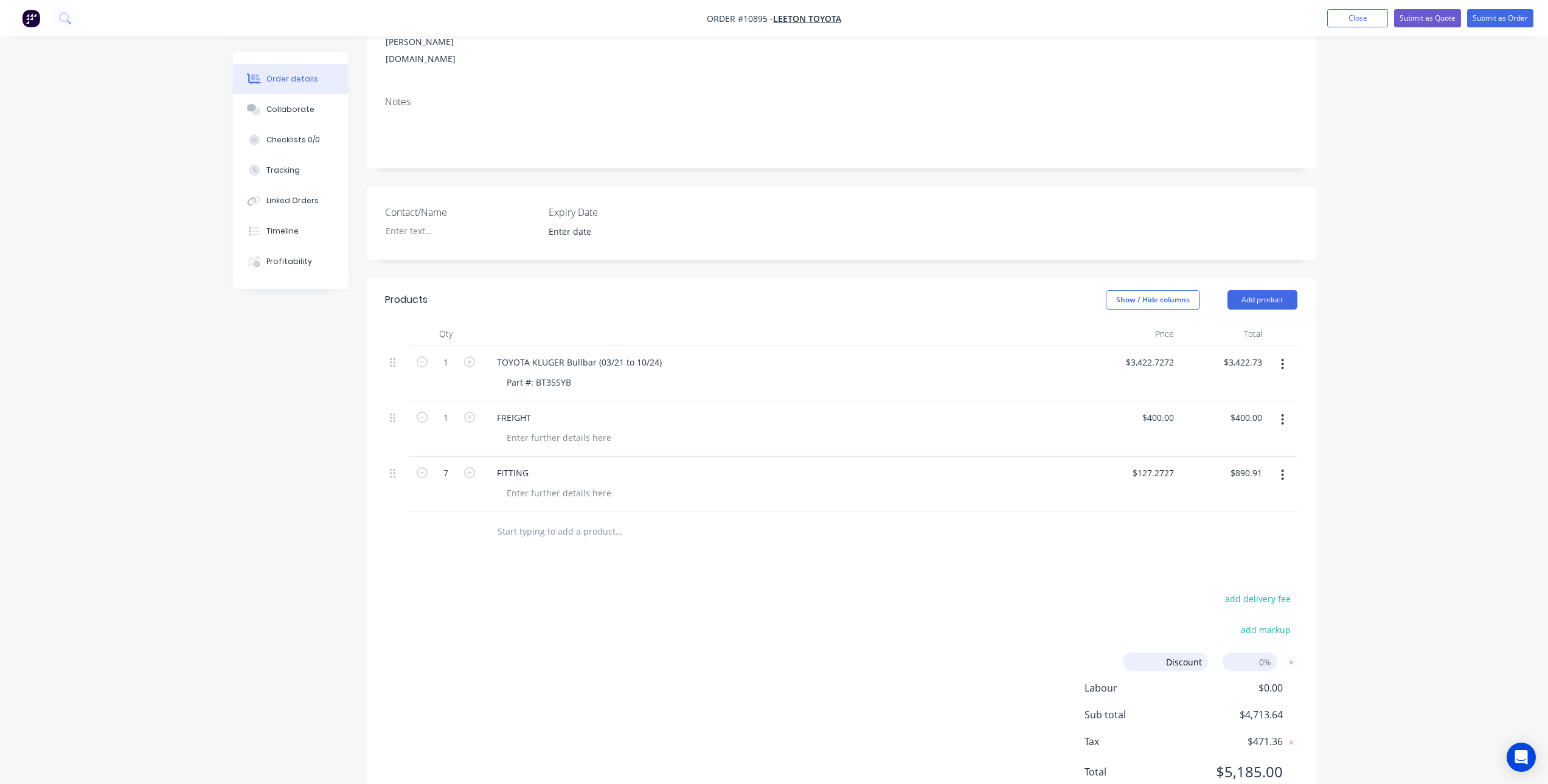
click at [1264, 653] on input at bounding box center [1250, 662] width 55 height 18
type input "10"
click at [1225, 621] on div "add markup" at bounding box center [1222, 637] width 152 height 31
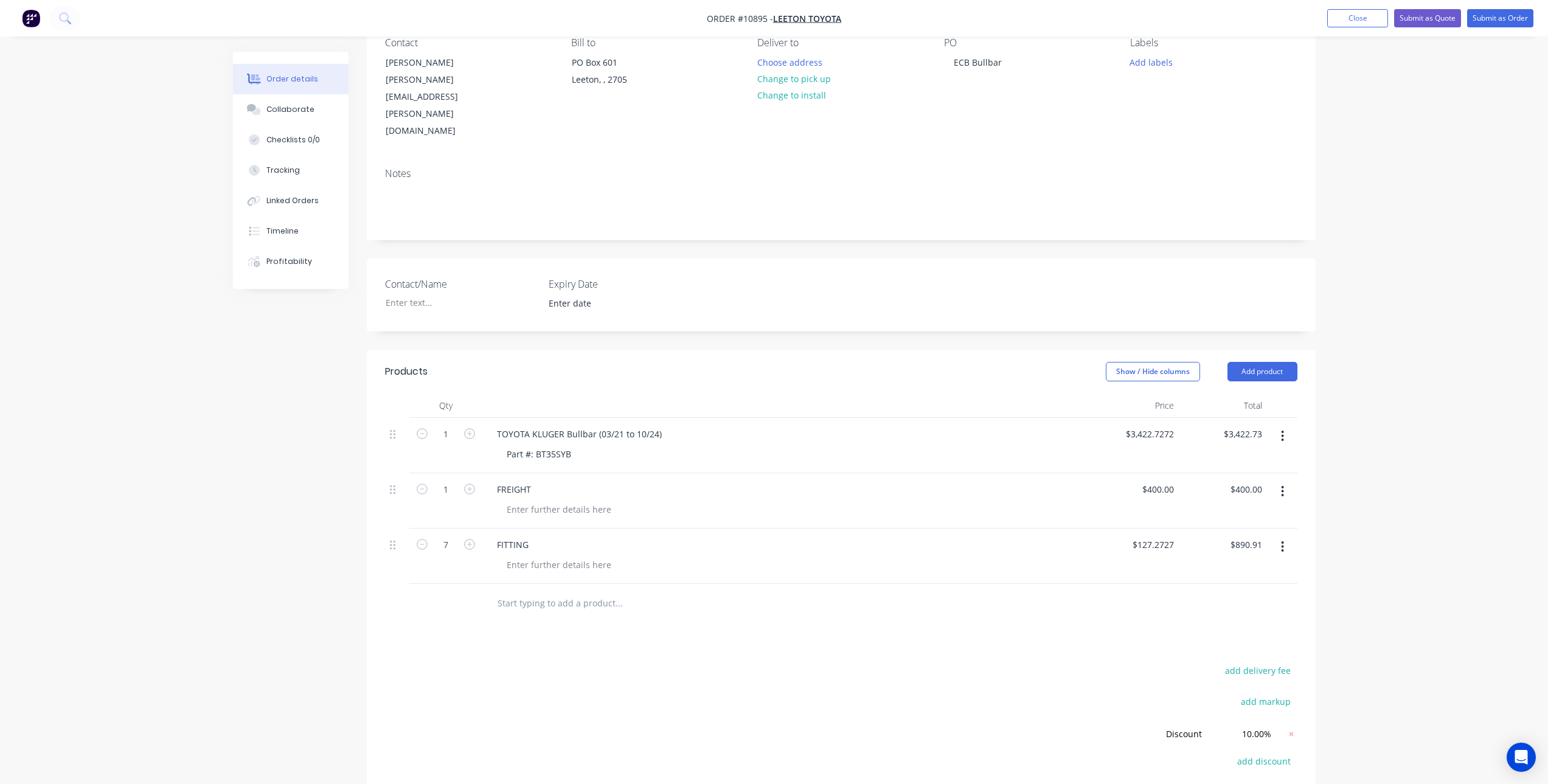
scroll to position [219, 0]
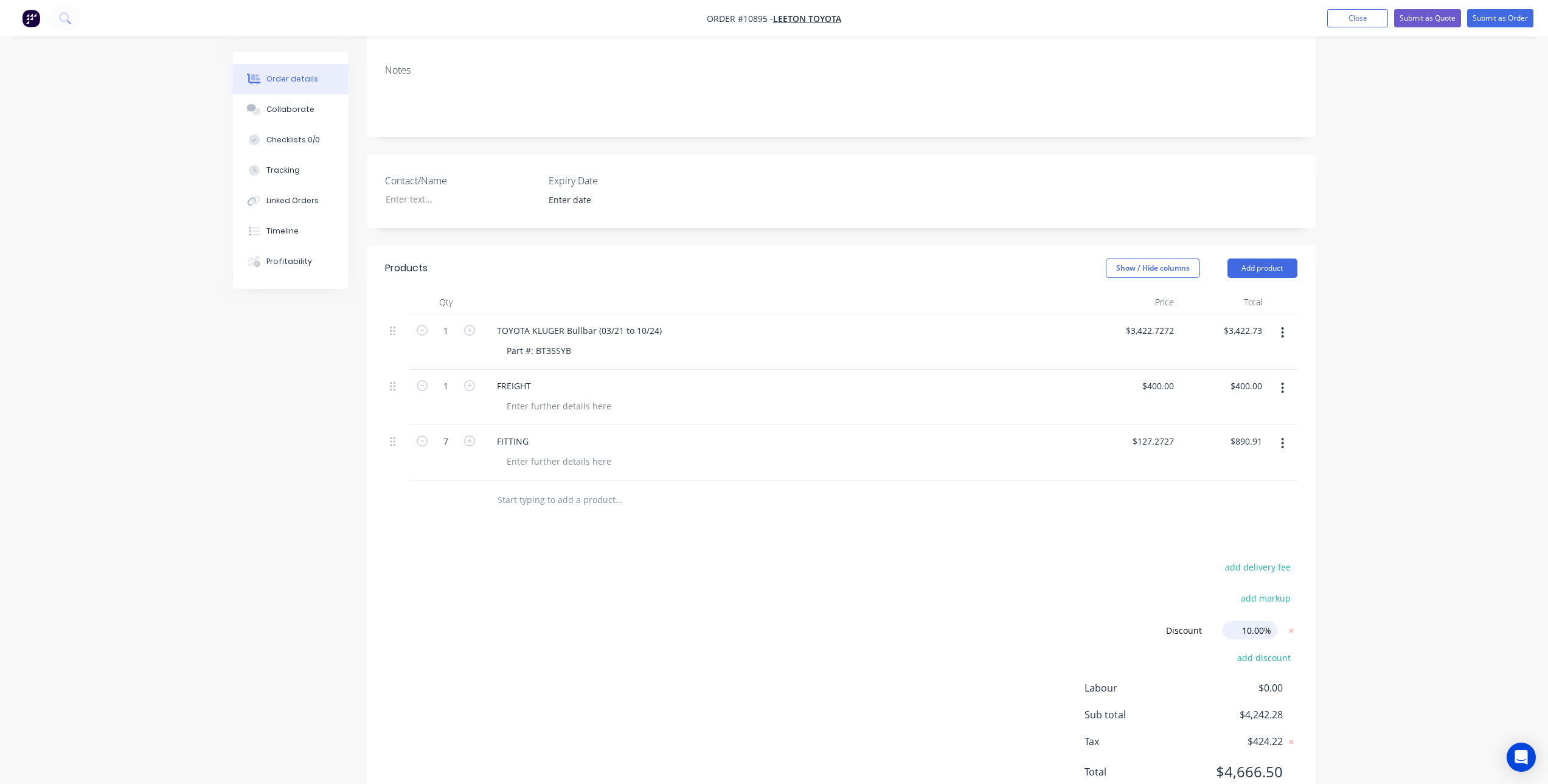
click at [1253, 621] on input "10.00%" at bounding box center [1250, 630] width 55 height 18
click at [1290, 628] on icon at bounding box center [1291, 630] width 4 height 4
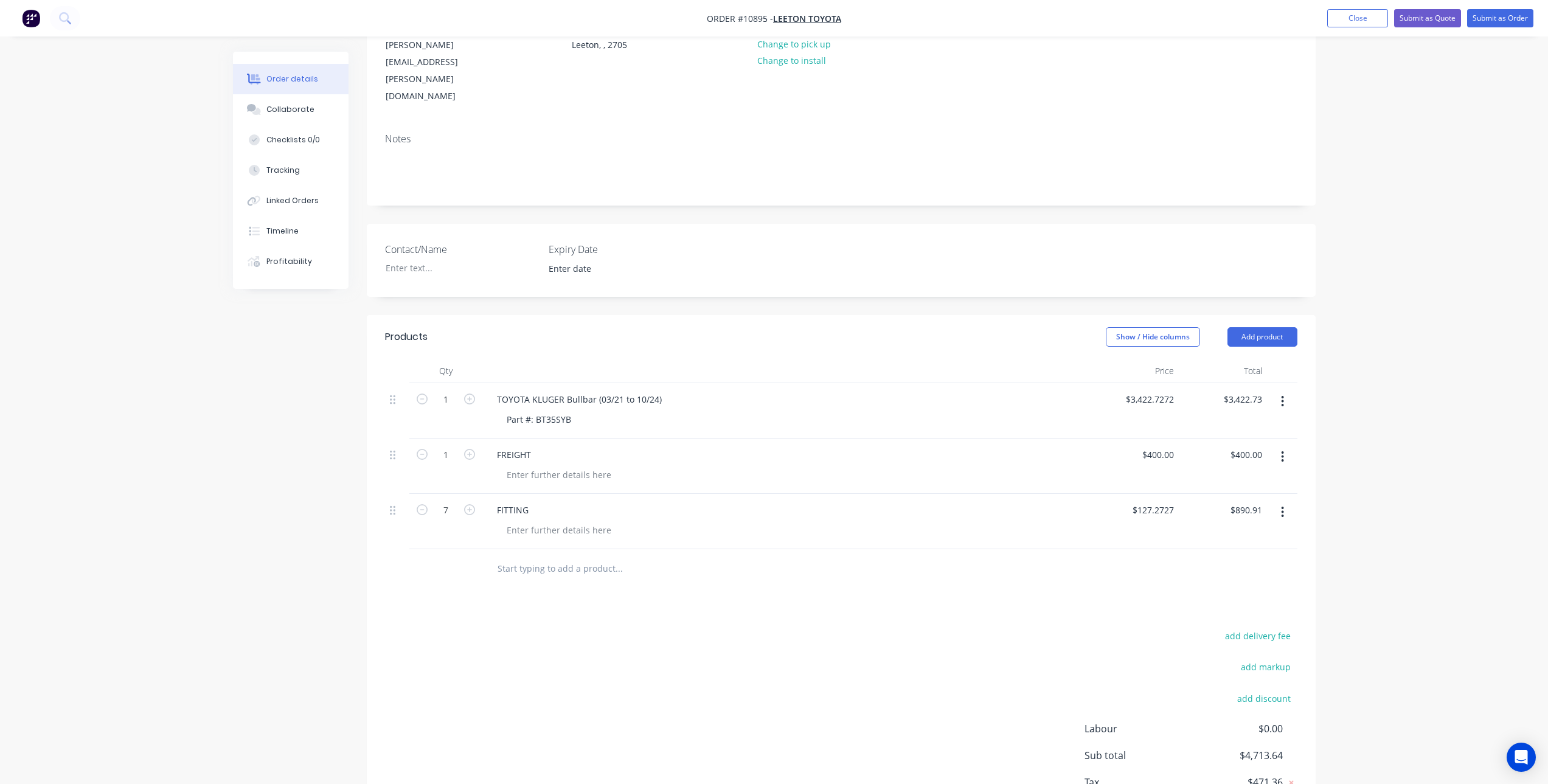
scroll to position [70, 0]
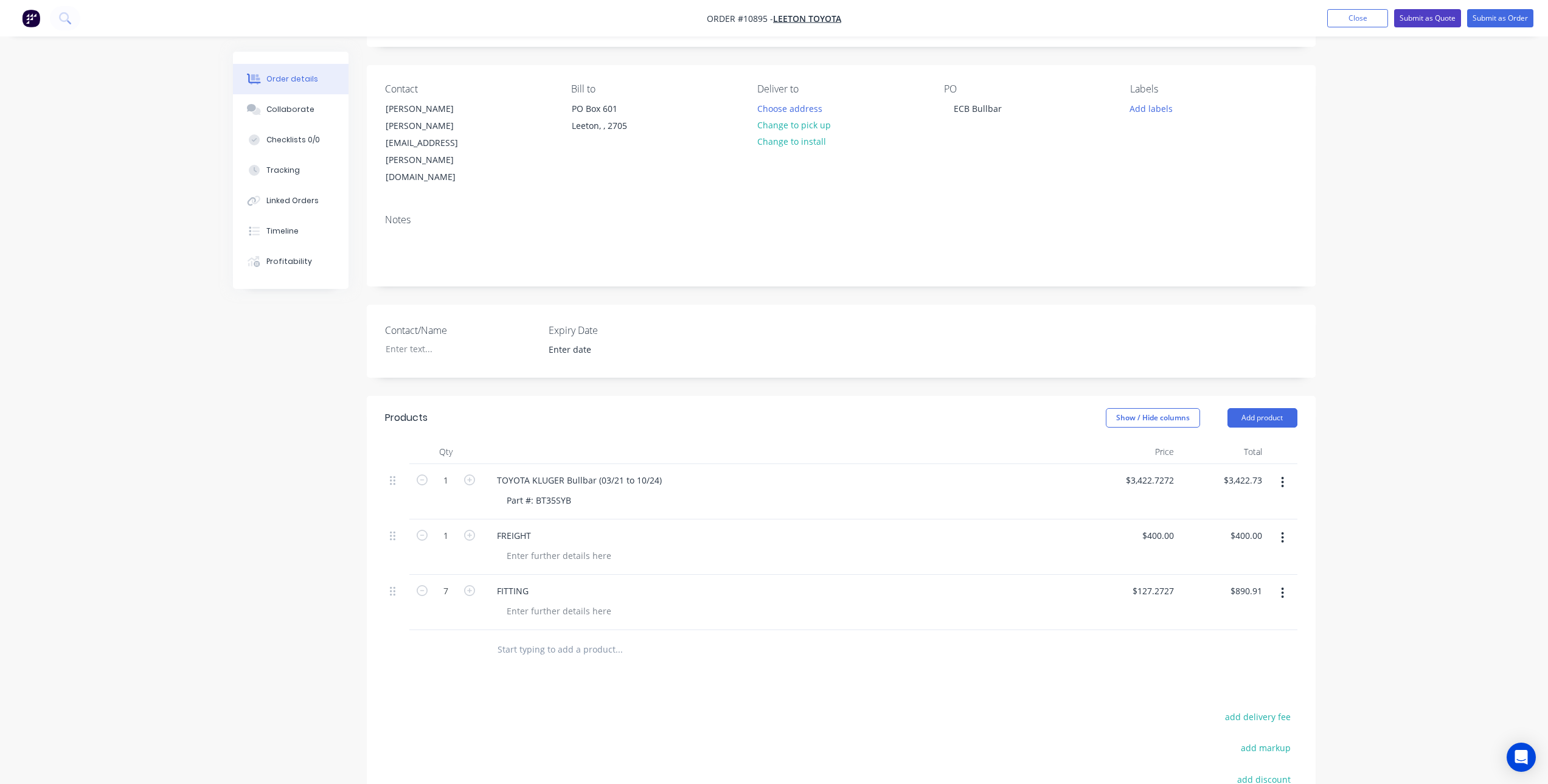
click at [1430, 20] on button "Submit as Quote" at bounding box center [1428, 18] width 67 height 18
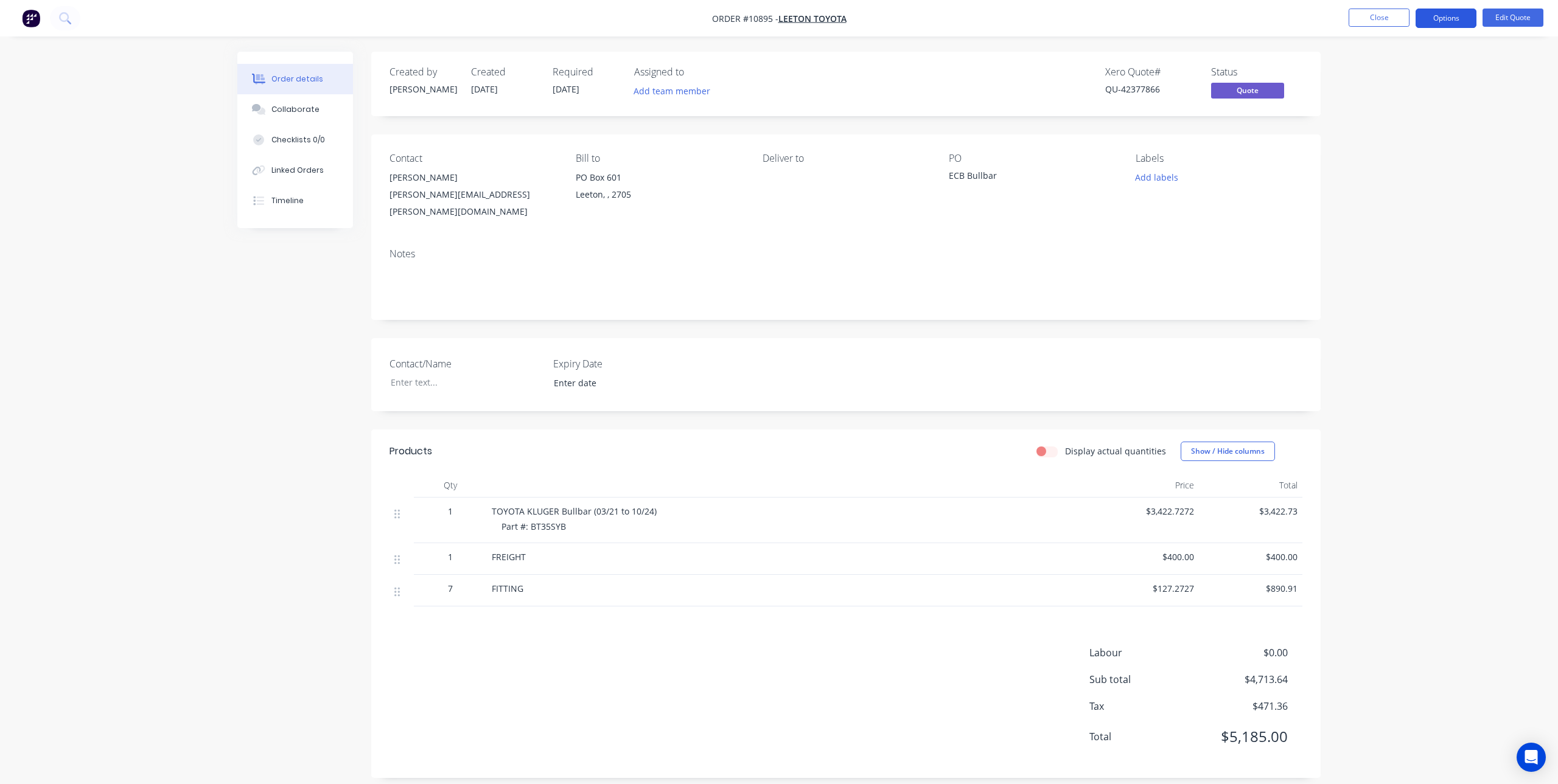
click at [1436, 17] on button "Options" at bounding box center [1445, 18] width 61 height 20
click at [1358, 80] on div "Quote" at bounding box center [1409, 74] width 112 height 18
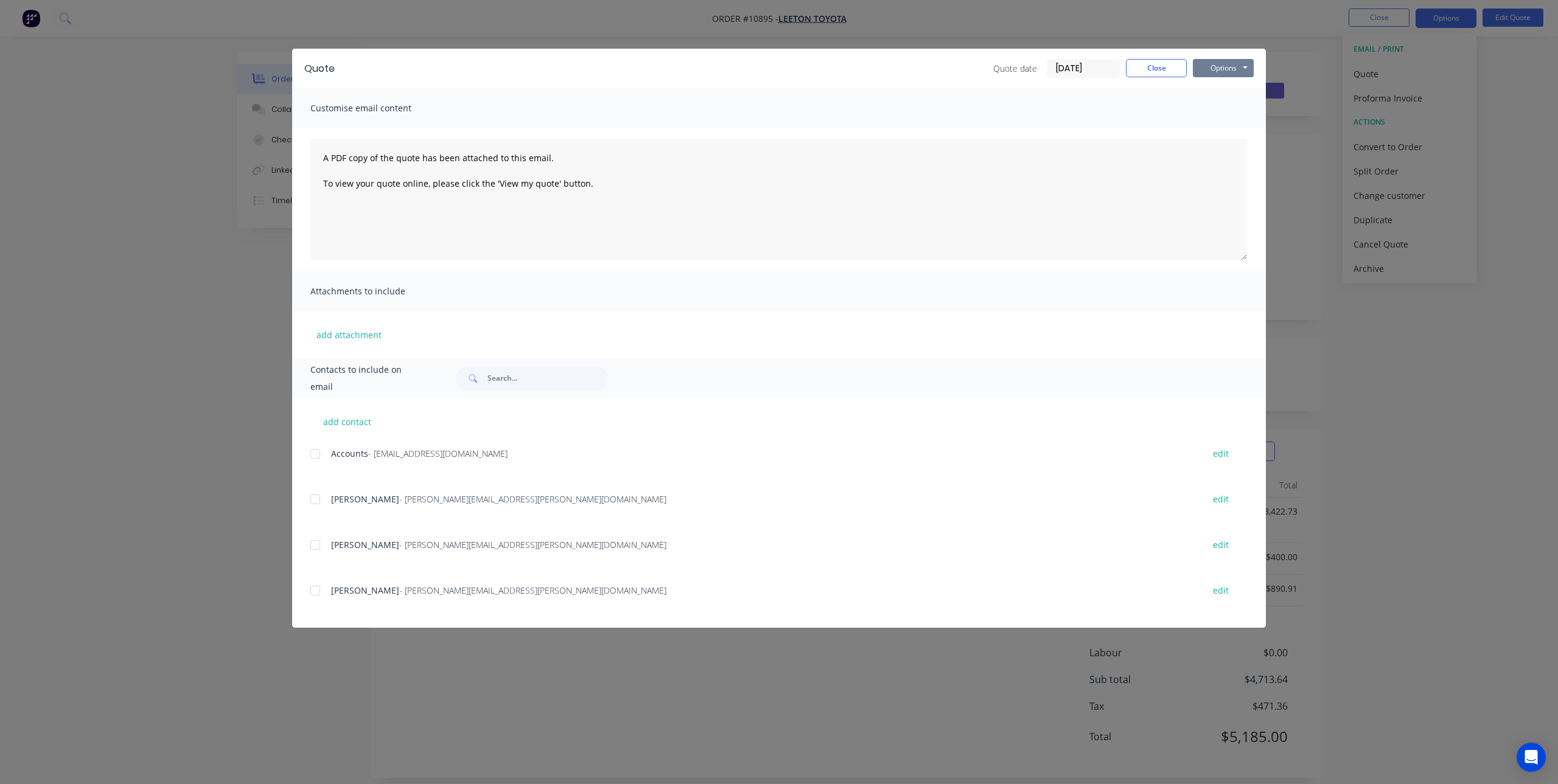
click at [1237, 68] on button "Options" at bounding box center [1223, 68] width 61 height 18
click at [1235, 114] on button "Print" at bounding box center [1231, 109] width 78 height 20
click at [1143, 74] on button "Close" at bounding box center [1156, 68] width 61 height 18
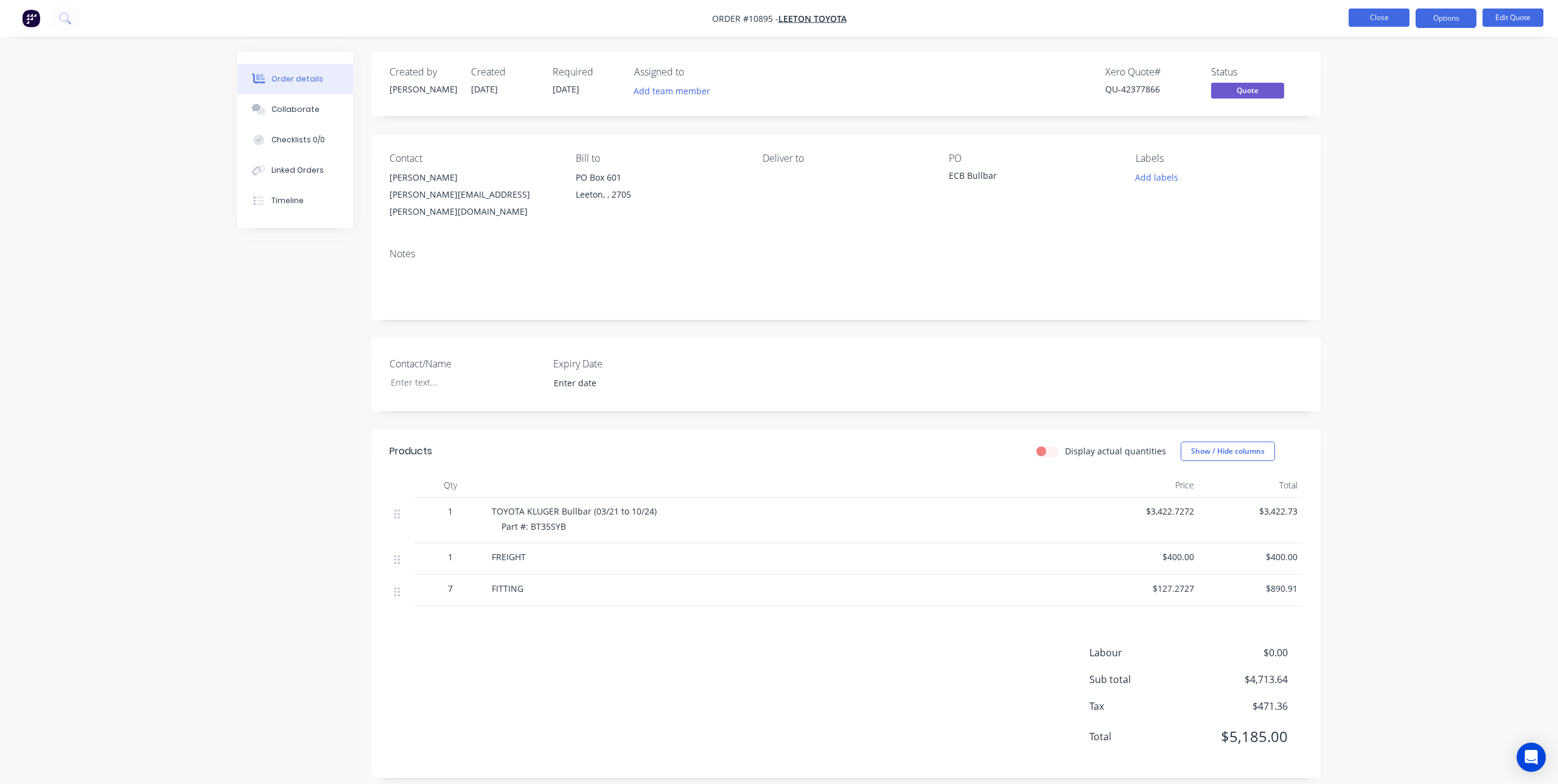
click at [1378, 9] on button "Close" at bounding box center [1378, 17] width 61 height 18
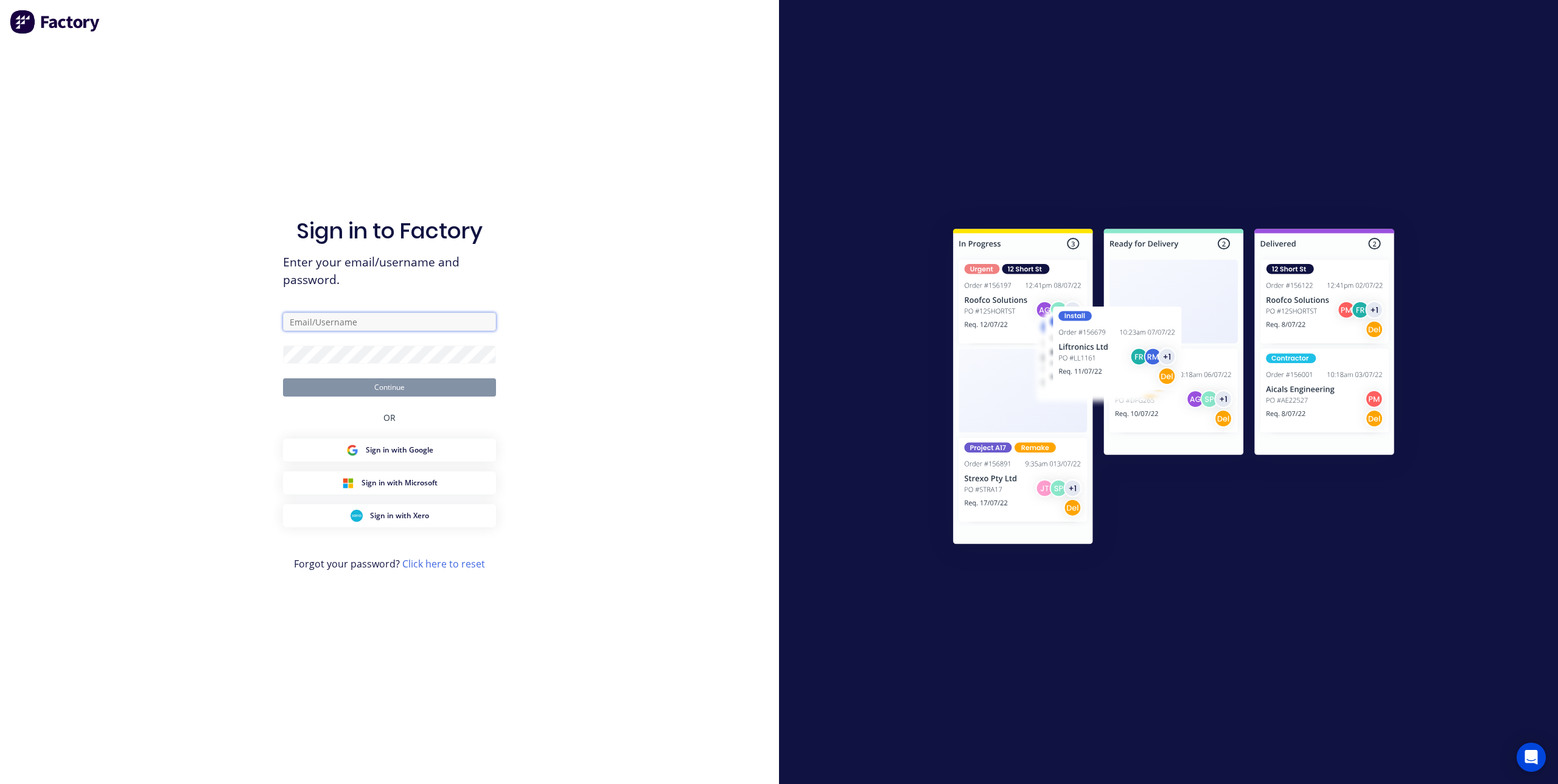
type input "[PERSON_NAME][EMAIL_ADDRESS][DOMAIN_NAME]"
click at [377, 391] on button "Continue" at bounding box center [390, 387] width 213 height 18
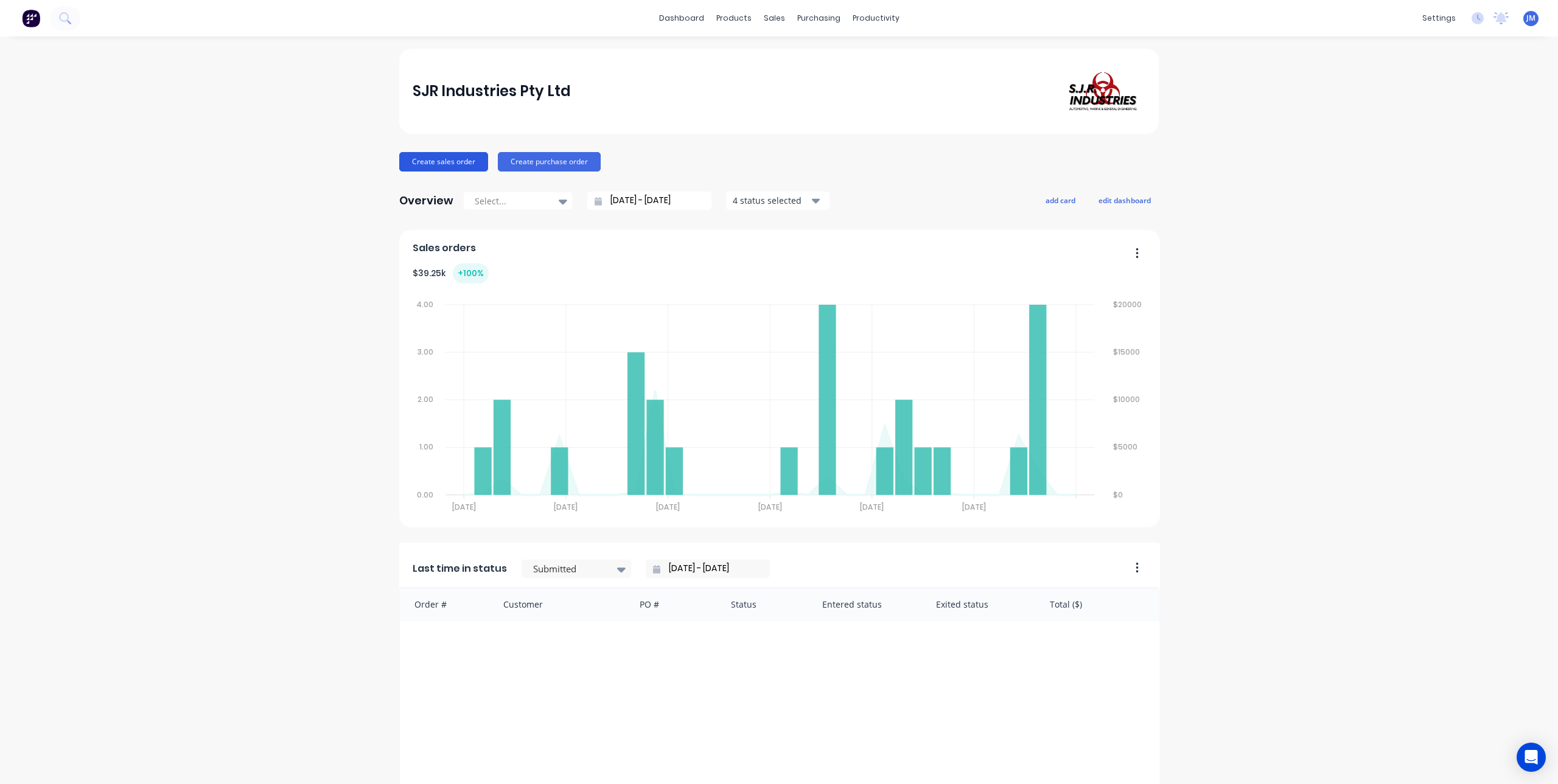
click at [458, 166] on button "Create sales order" at bounding box center [443, 162] width 89 height 20
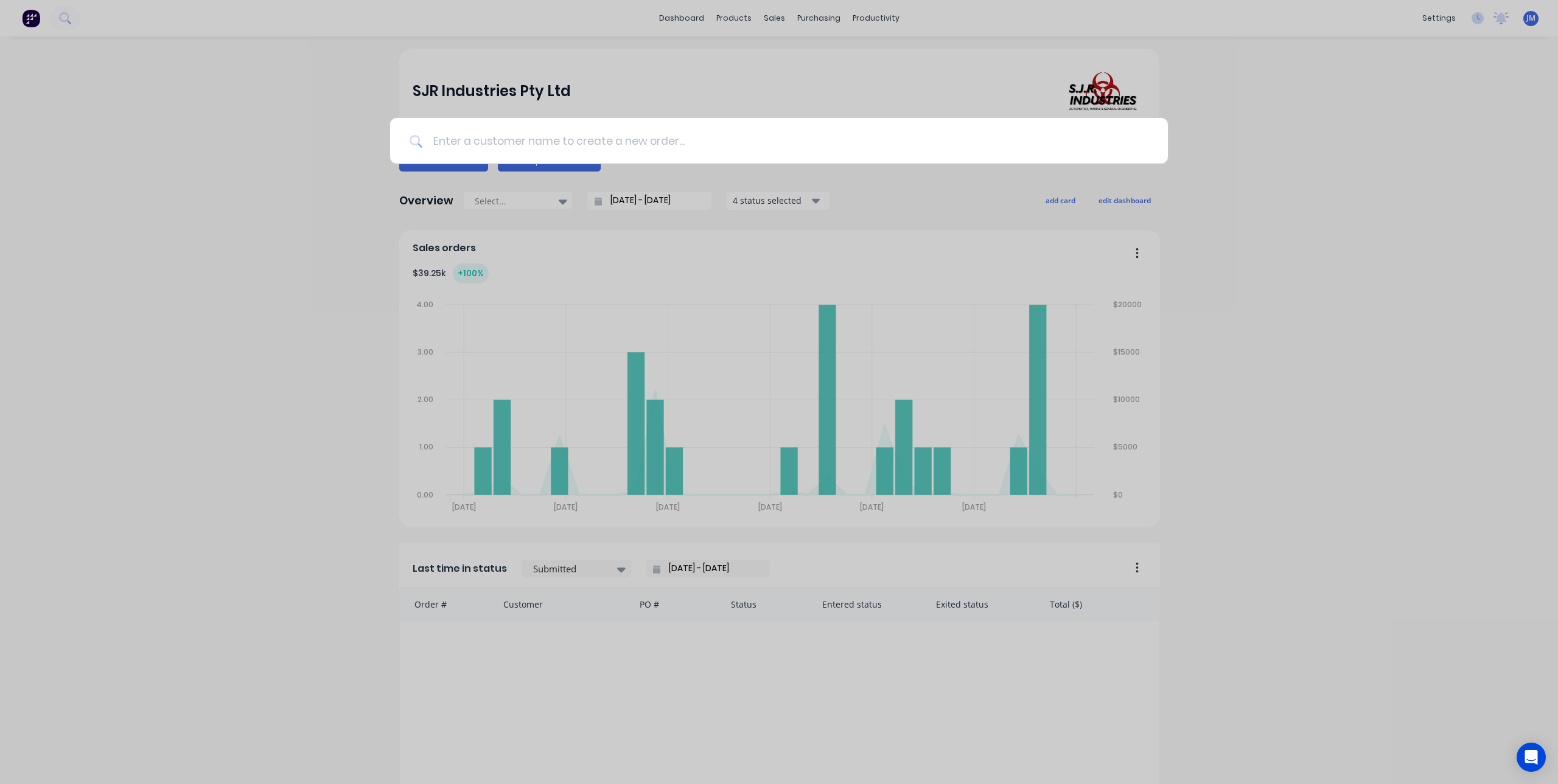
click at [458, 142] on input at bounding box center [785, 141] width 725 height 46
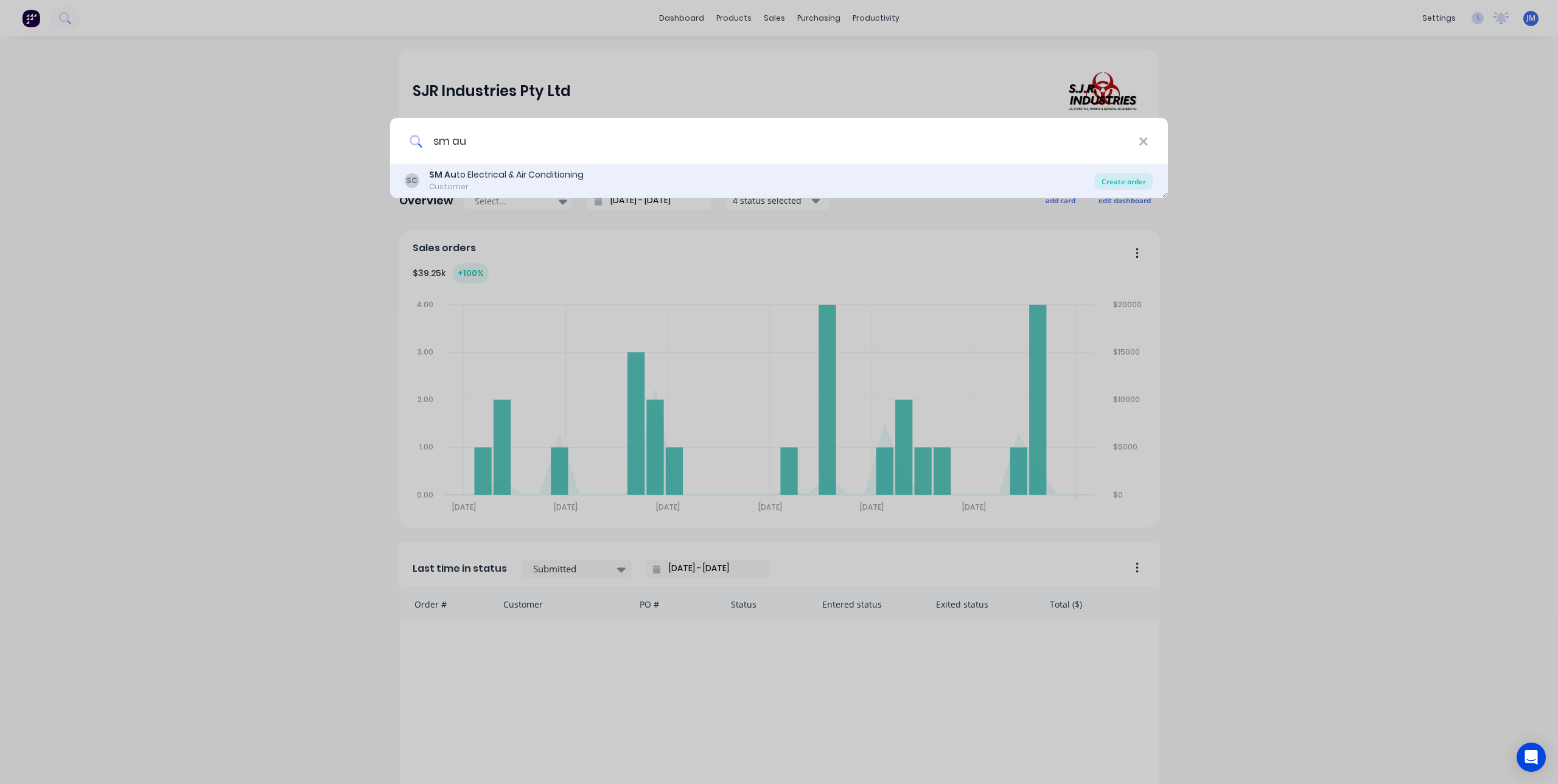
type input "sm au"
click at [1146, 177] on div "Create order" at bounding box center [1124, 181] width 59 height 17
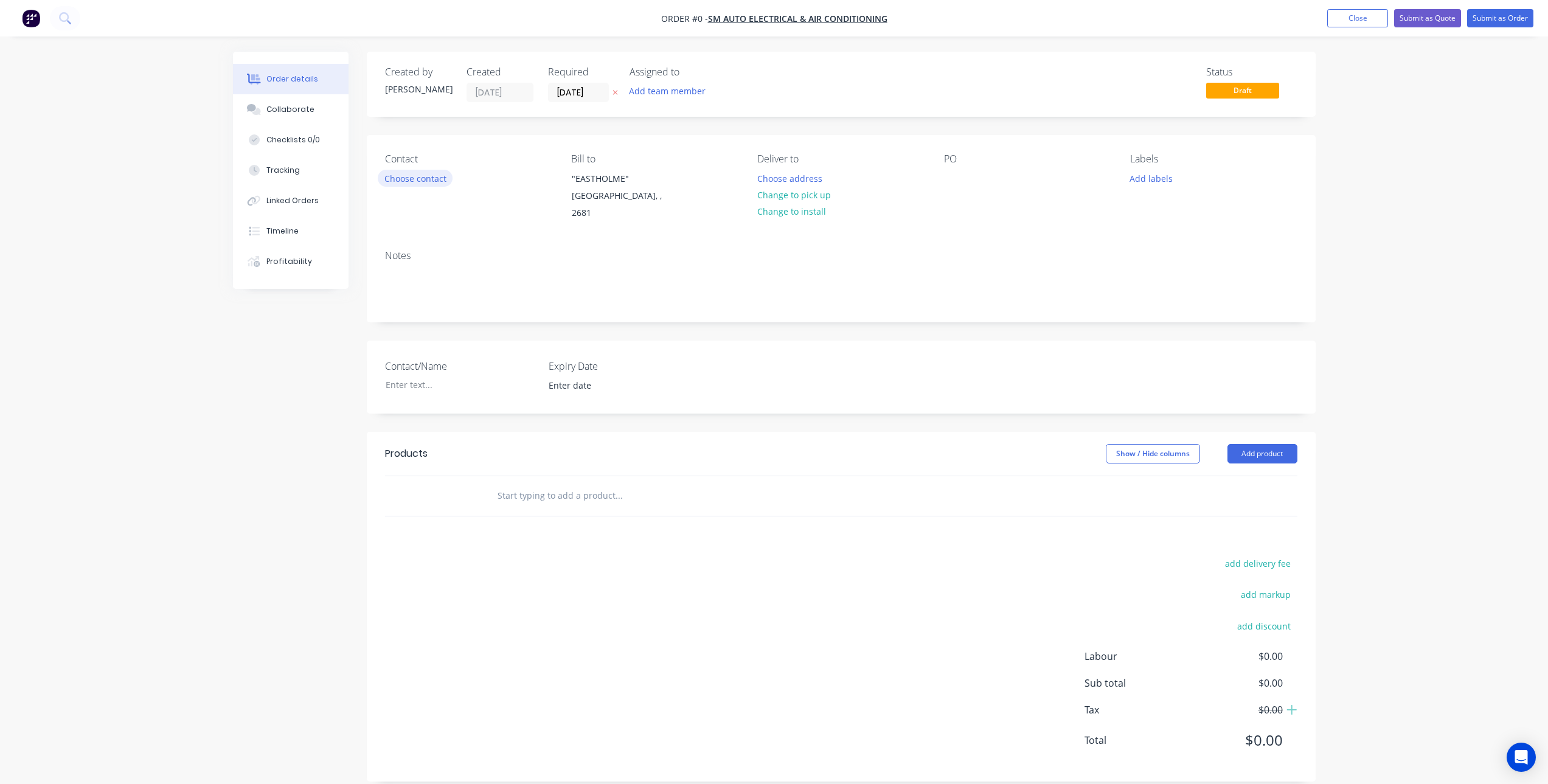
click at [407, 173] on button "Choose contact" at bounding box center [415, 178] width 75 height 17
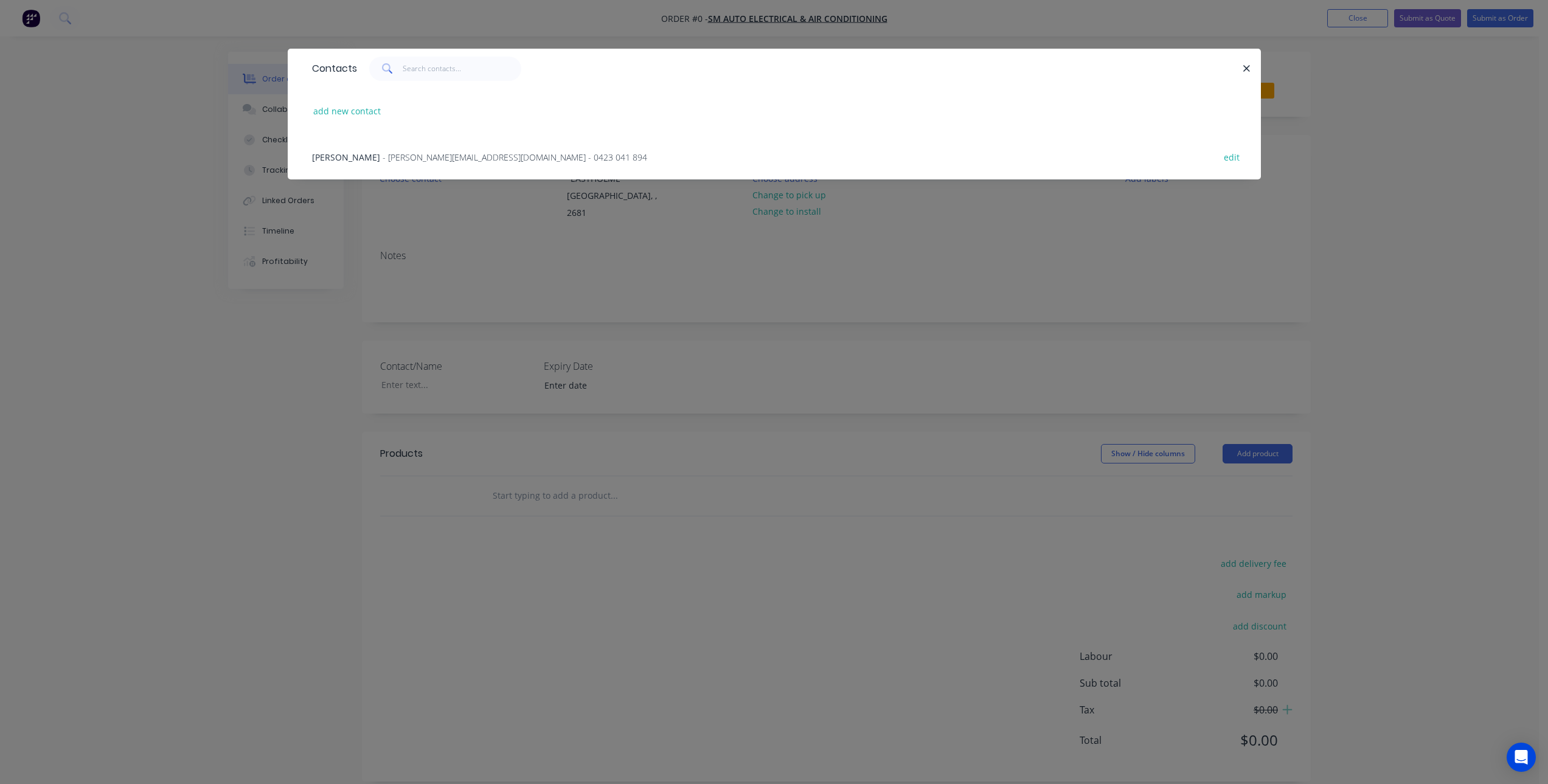
click at [344, 149] on div "[PERSON_NAME] - [PERSON_NAME][EMAIL_ADDRESS][DOMAIN_NAME] - 0423 041 894 edit" at bounding box center [774, 157] width 937 height 46
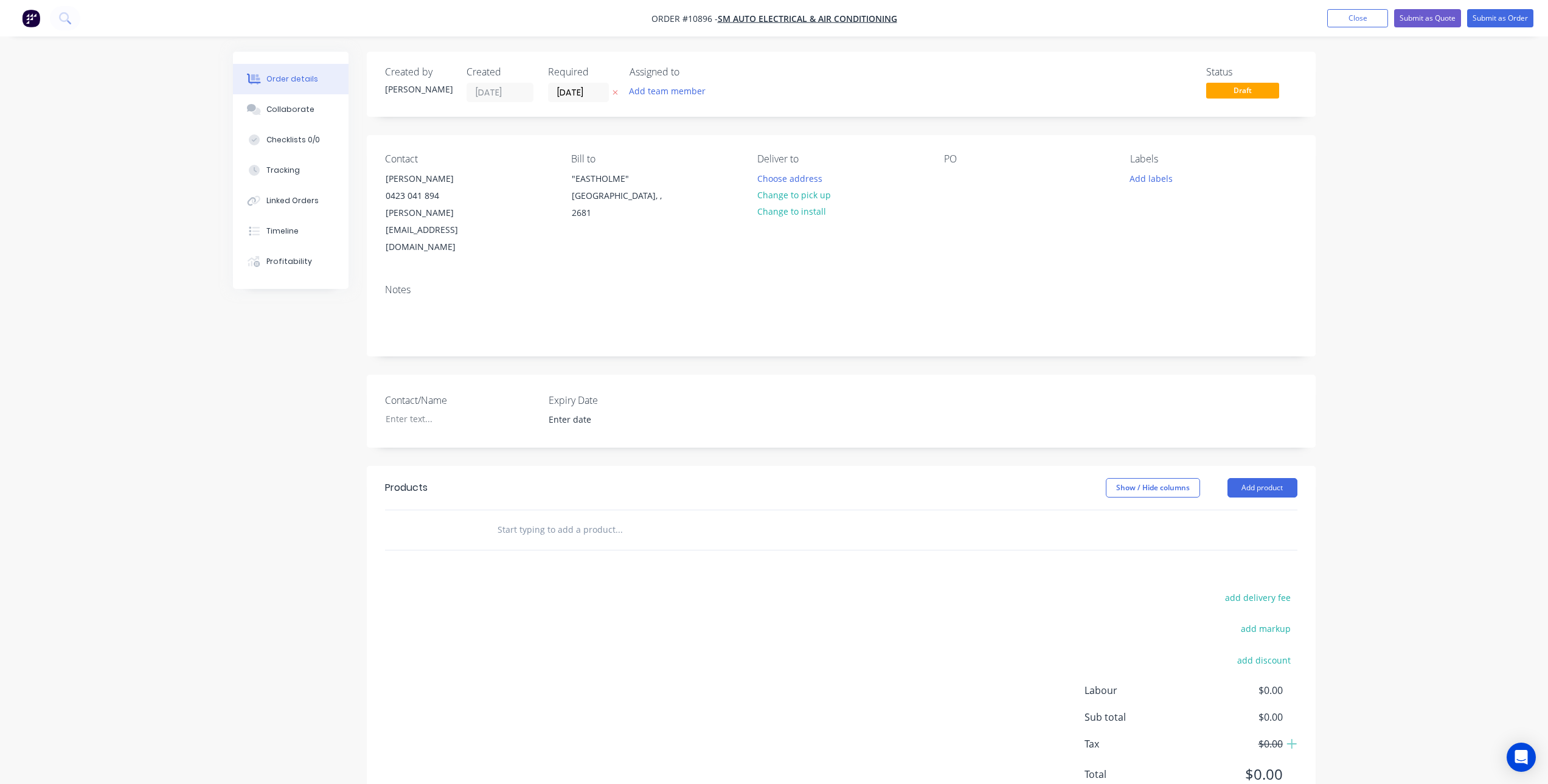
click at [559, 518] on input "text" at bounding box center [619, 530] width 244 height 24
type input "m"
type input "MANUFACTURE 2X CON"
click at [622, 556] on button "Add MANUFACTURE 2X CON to order" at bounding box center [684, 576] width 365 height 39
click at [598, 541] on div "MANUFACTURE 2X CON" at bounding box center [544, 550] width 115 height 18
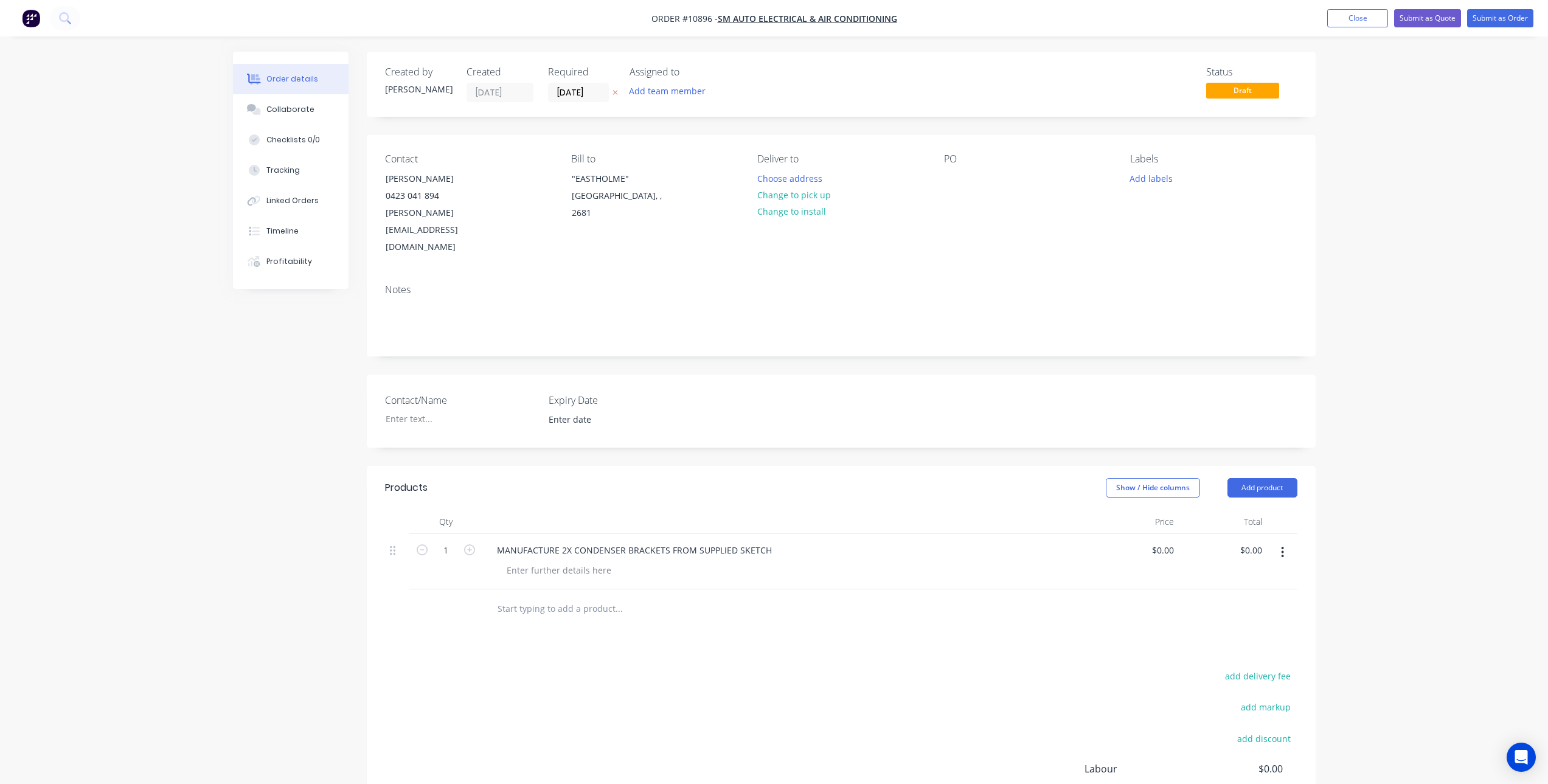
click at [726, 621] on div "Products Show / Hide columns Add product Qty Price Total 1 MANUFACTURE 2X CONDE…" at bounding box center [841, 680] width 949 height 428
click at [446, 541] on input "1" at bounding box center [446, 550] width 32 height 18
type input "0.5"
click at [1159, 534] on div "0 $0.00" at bounding box center [1135, 562] width 88 height 55
type input "$127.2727"
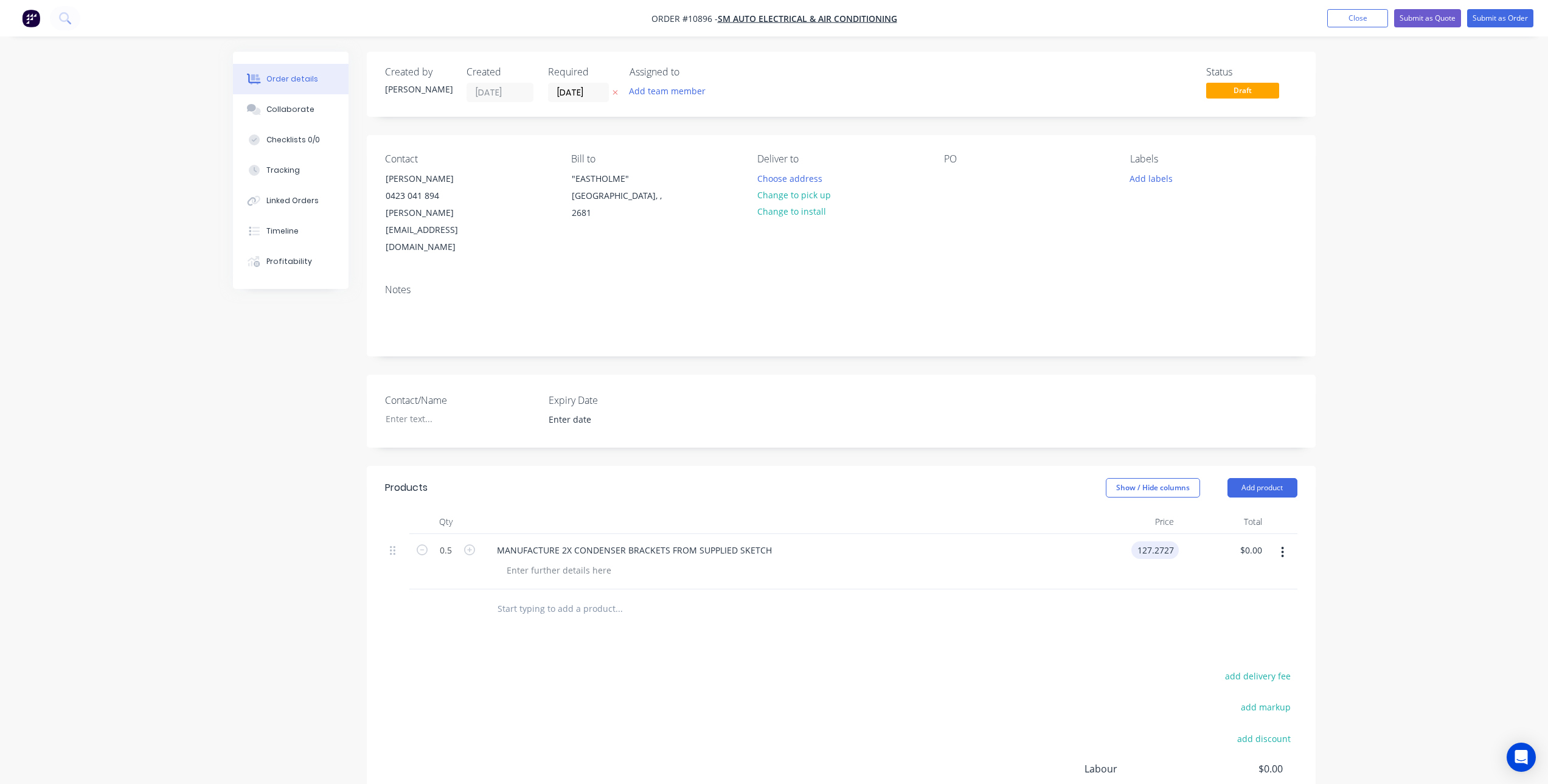
type input "$63.64"
click at [683, 597] on input "text" at bounding box center [619, 609] width 244 height 24
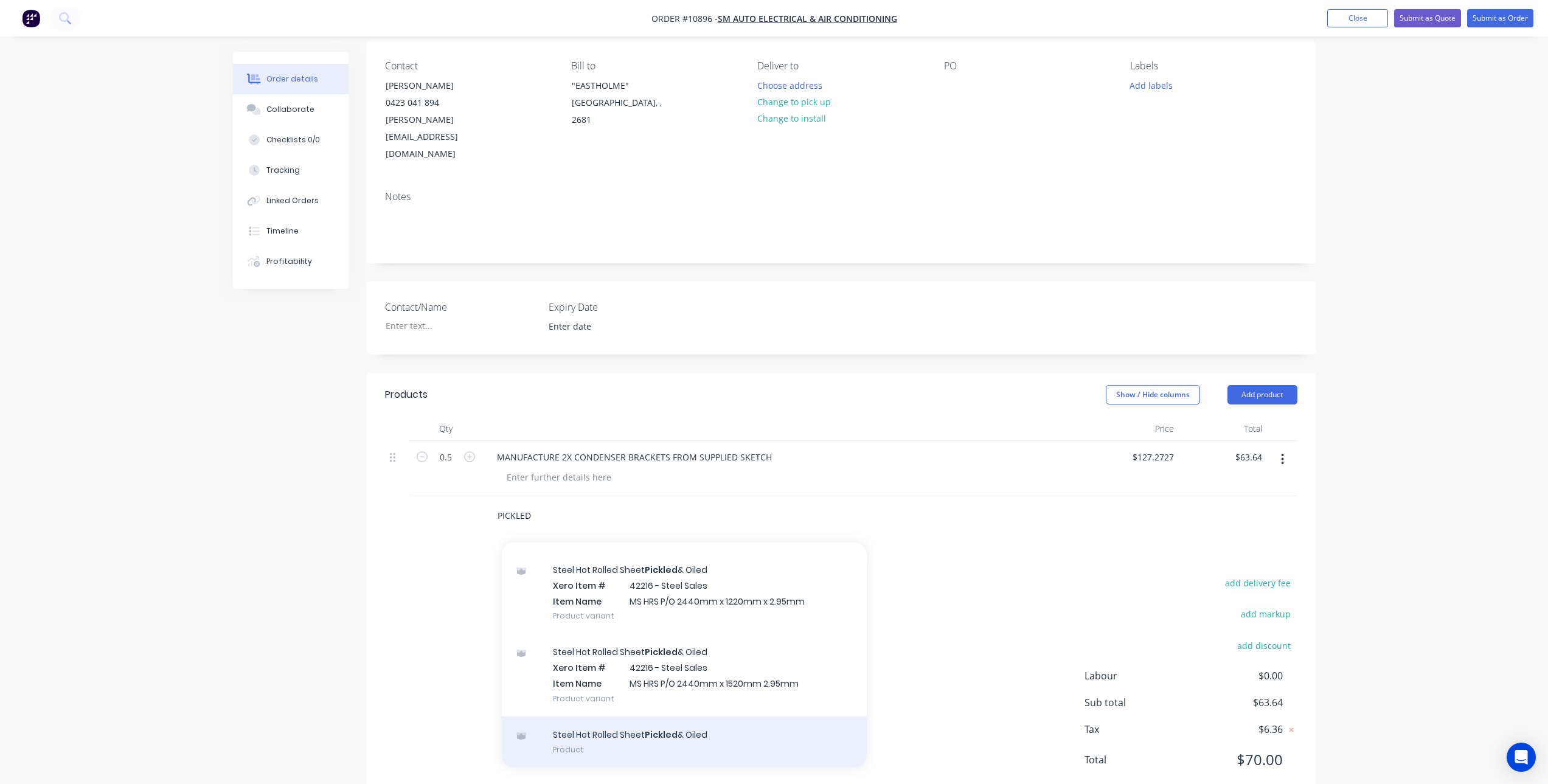
scroll to position [94, 0]
type input "PICKLED"
click at [687, 715] on div "Steel Hot Rolled Sheet Pickled & Oiled Product" at bounding box center [684, 741] width 365 height 51
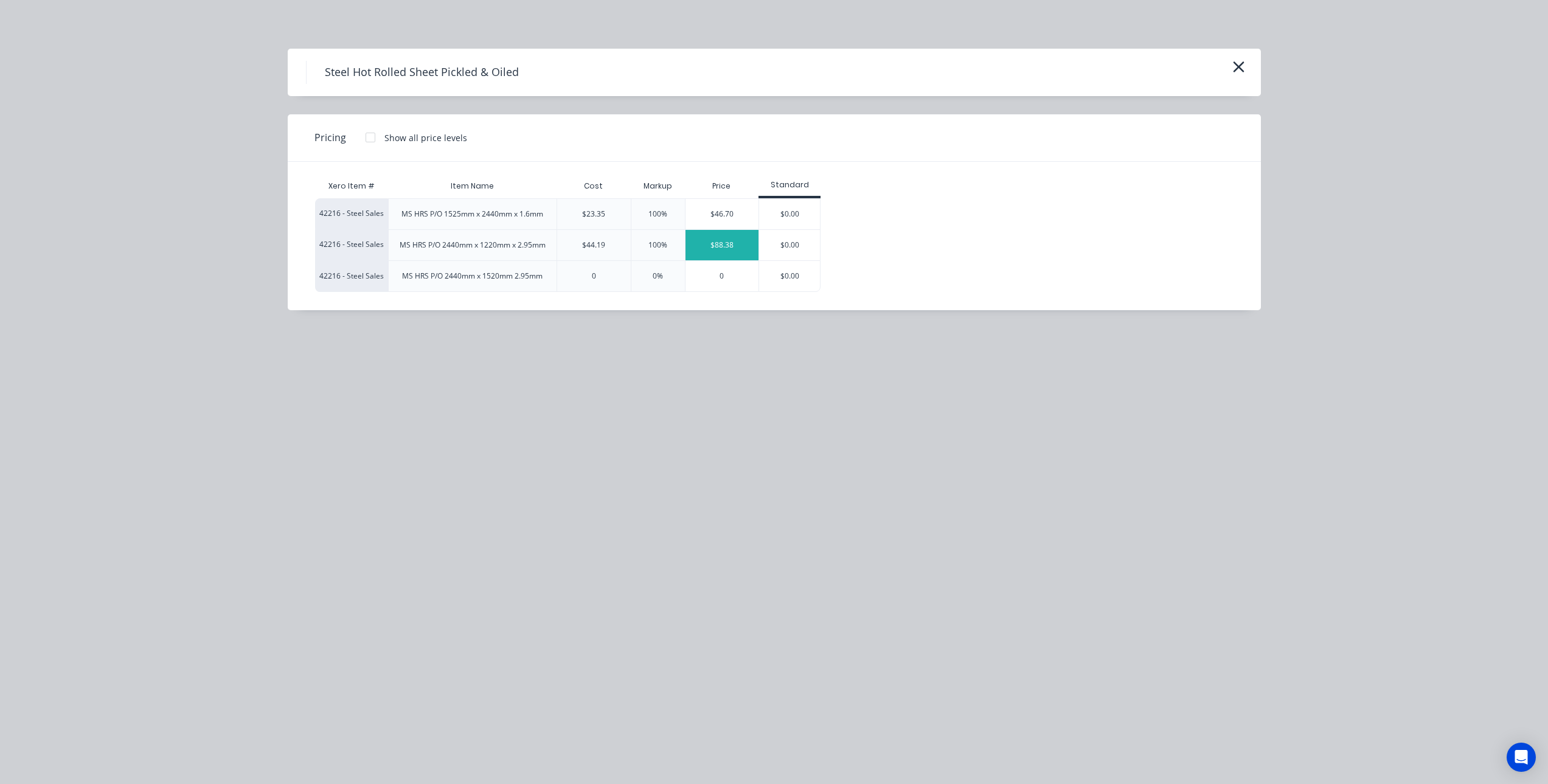
click at [730, 245] on div "$88.38" at bounding box center [722, 245] width 73 height 31
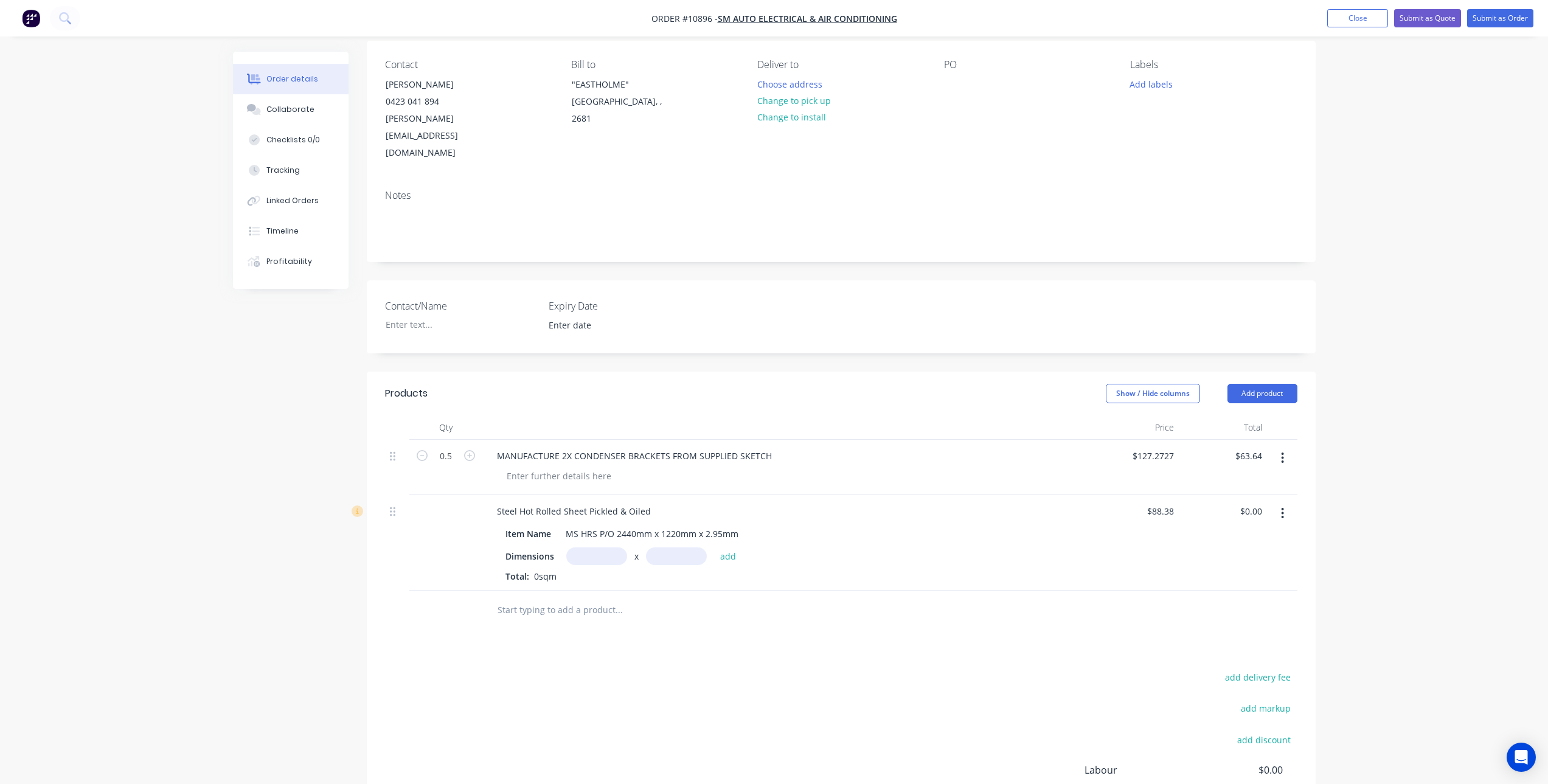
click at [594, 548] on input "text" at bounding box center [596, 556] width 61 height 18
type input "0.15m"
click at [660, 548] on input "text" at bounding box center [676, 556] width 61 height 18
type input "0.64m"
click at [729, 548] on button "add" at bounding box center [728, 556] width 29 height 17
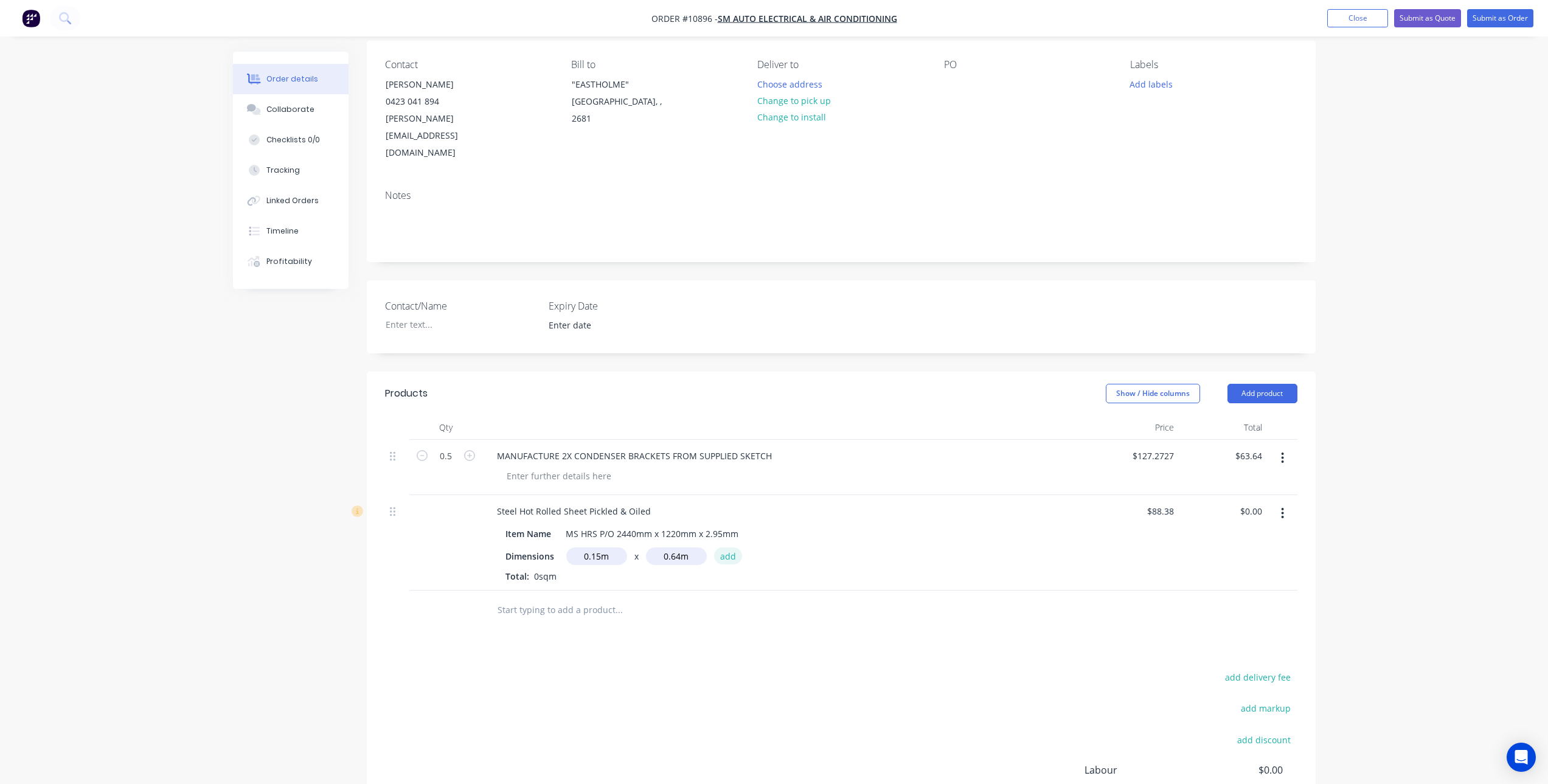
type input "$8.48"
click at [615, 635] on div "Products Show / Hide columns Add product Qty Price Total 0.5 MANUFACTURE 2X CON…" at bounding box center [841, 643] width 949 height 544
click at [578, 622] on div "Products Show / Hide columns Add product Qty Price Total 0.5 MANUFACTURE 2X CON…" at bounding box center [841, 643] width 949 height 544
click at [1494, 18] on button "Submit as Order" at bounding box center [1500, 18] width 66 height 18
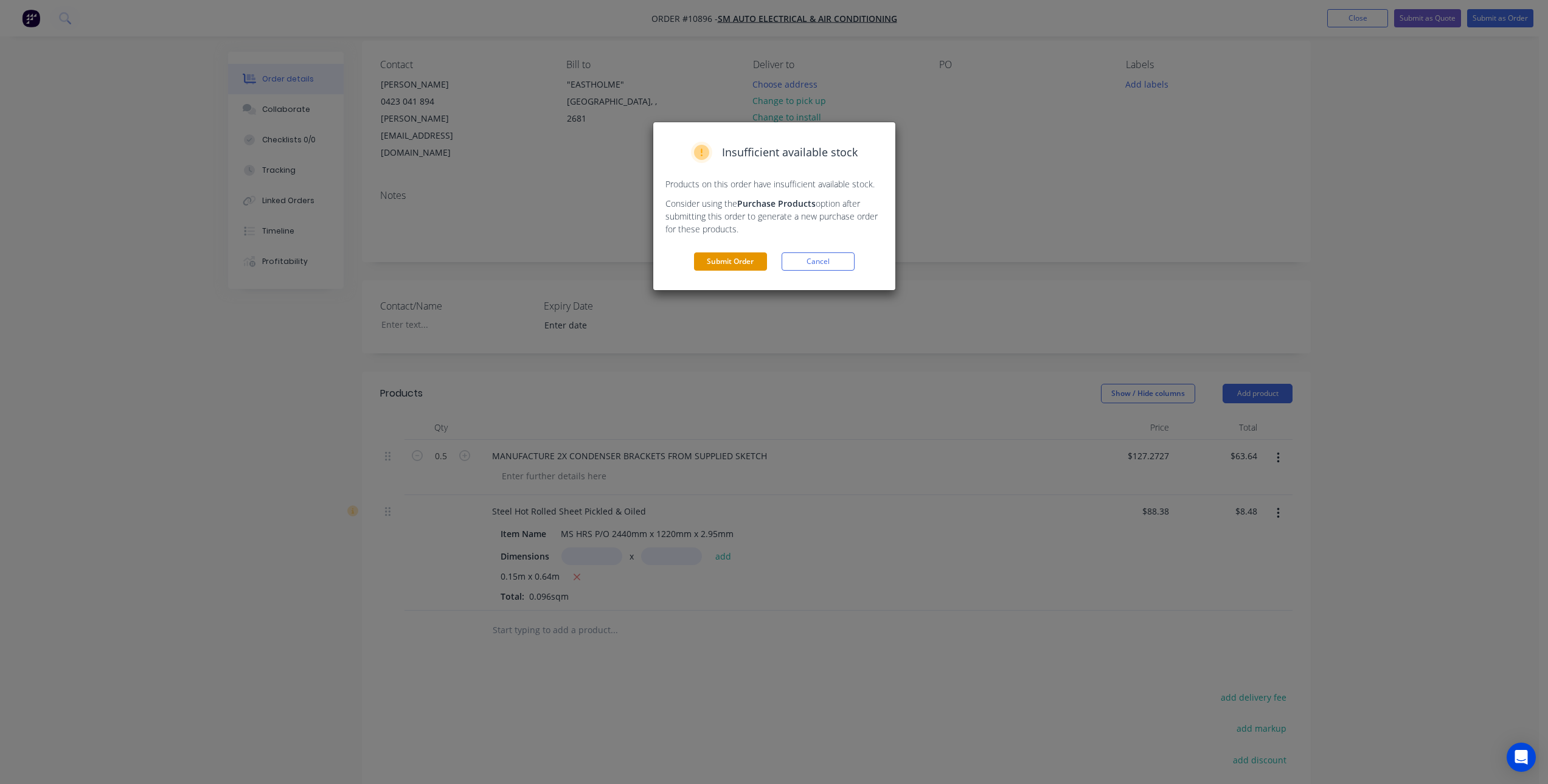
click at [724, 260] on button "Submit Order" at bounding box center [731, 261] width 73 height 18
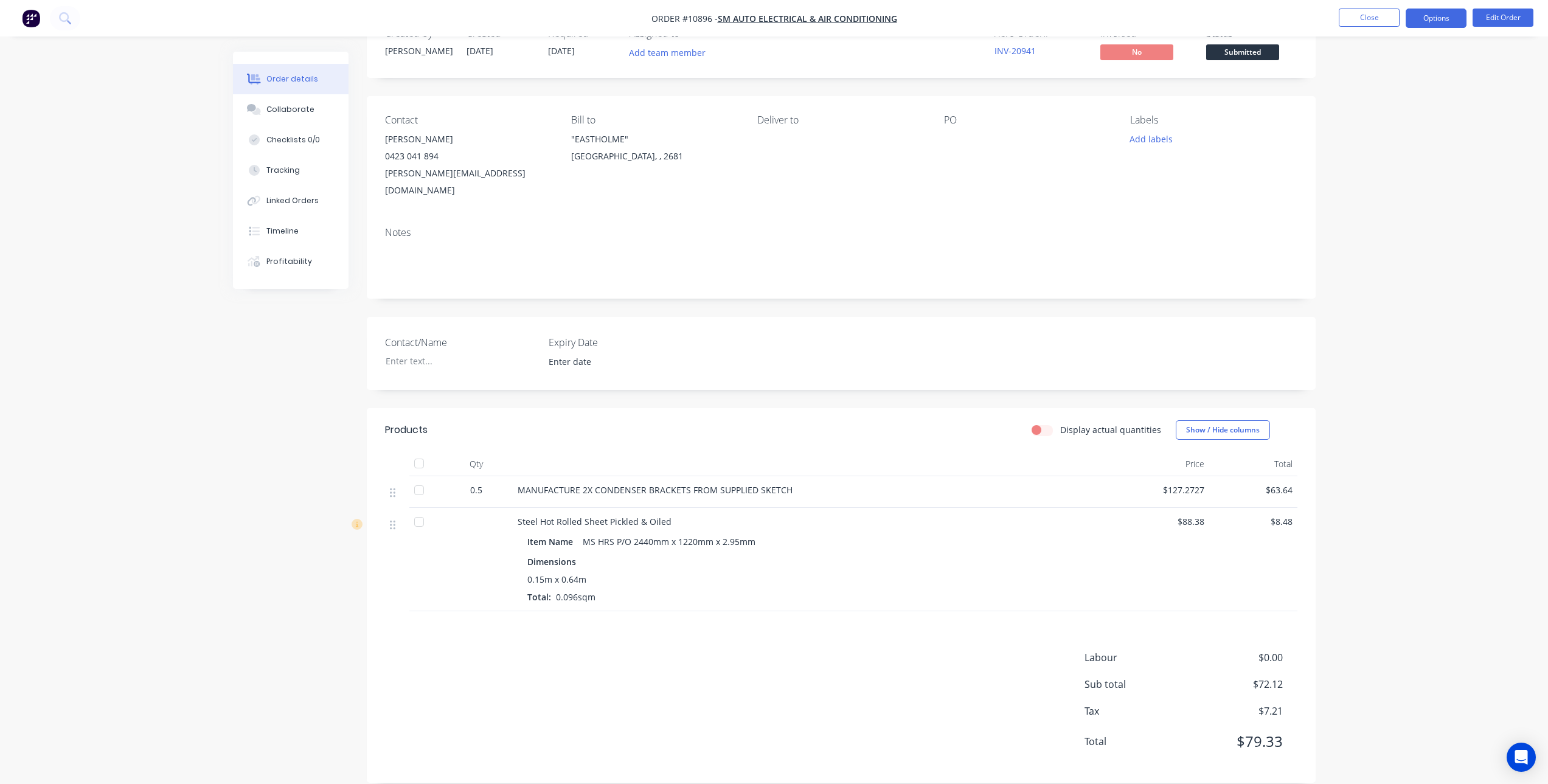
click at [1438, 14] on button "Options" at bounding box center [1436, 18] width 61 height 20
click at [1424, 428] on div "Order details Collaborate Checklists 0/0 Tracking Linked Orders Timeline Profit…" at bounding box center [774, 381] width 1548 height 839
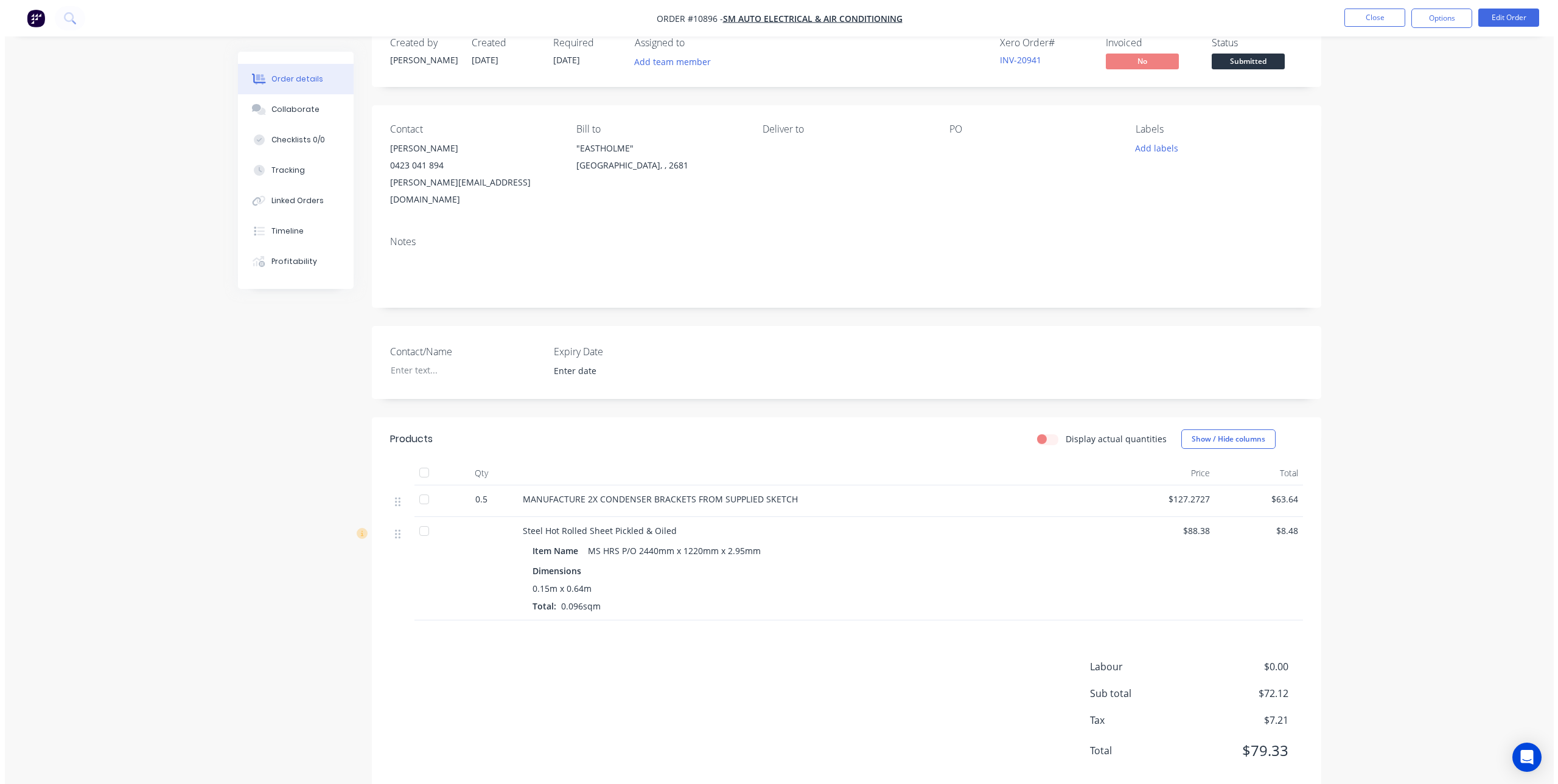
scroll to position [0, 0]
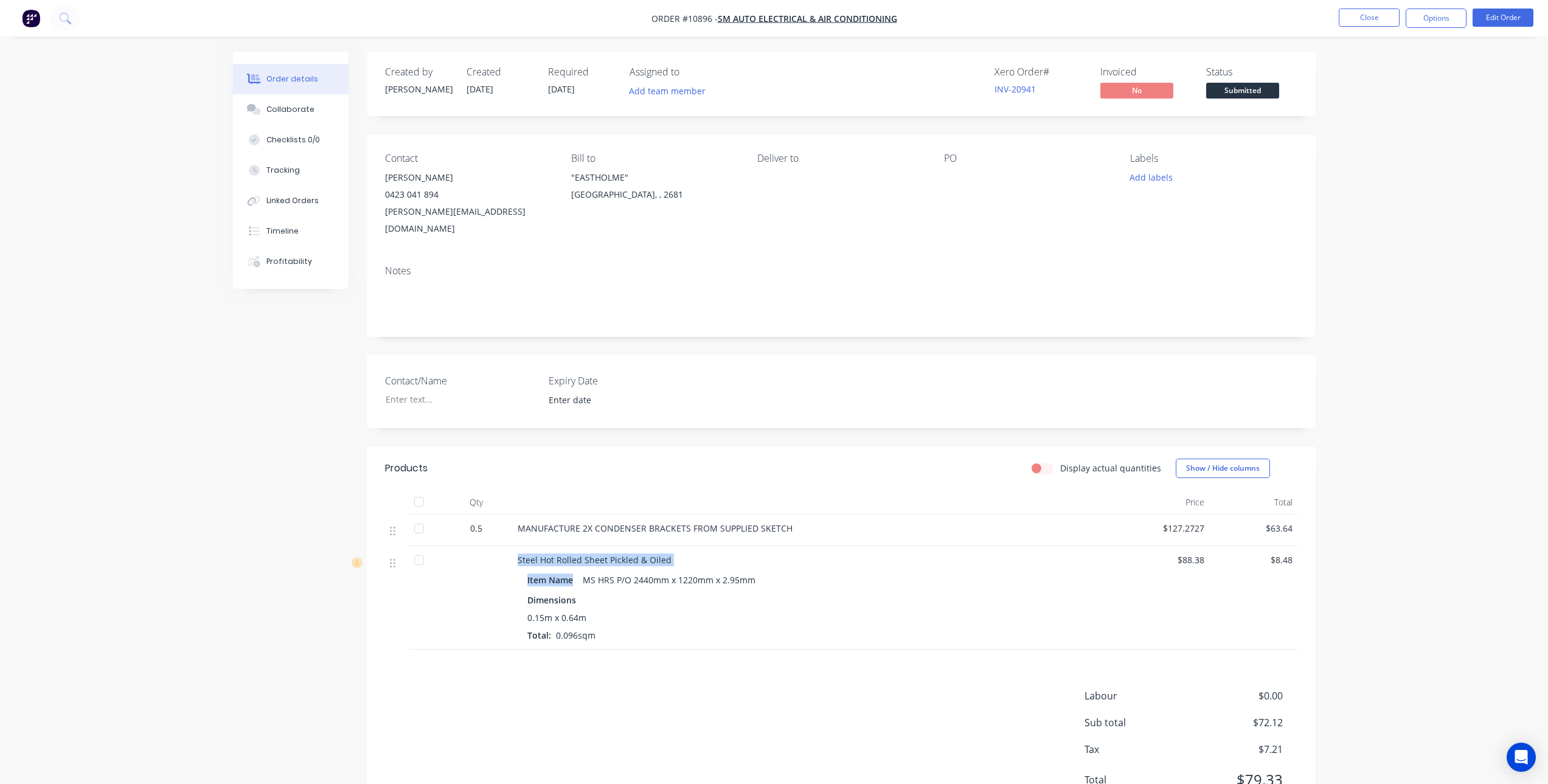
drag, startPoint x: 573, startPoint y: 562, endPoint x: 509, endPoint y: 561, distance: 64.0
click at [509, 561] on div "Steel Hot Rolled Sheet Pickled & Oiled Item Name MS HRS P/O 2440mm x 1220mm x 2…" at bounding box center [841, 598] width 912 height 103
click at [509, 561] on div at bounding box center [476, 598] width 73 height 103
drag, startPoint x: 564, startPoint y: 562, endPoint x: 509, endPoint y: 563, distance: 55.0
click at [509, 563] on div "Steel Hot Rolled Sheet Pickled & Oiled Item Name MS HRS P/O 2440mm x 1220mm x 2…" at bounding box center [841, 598] width 912 height 103
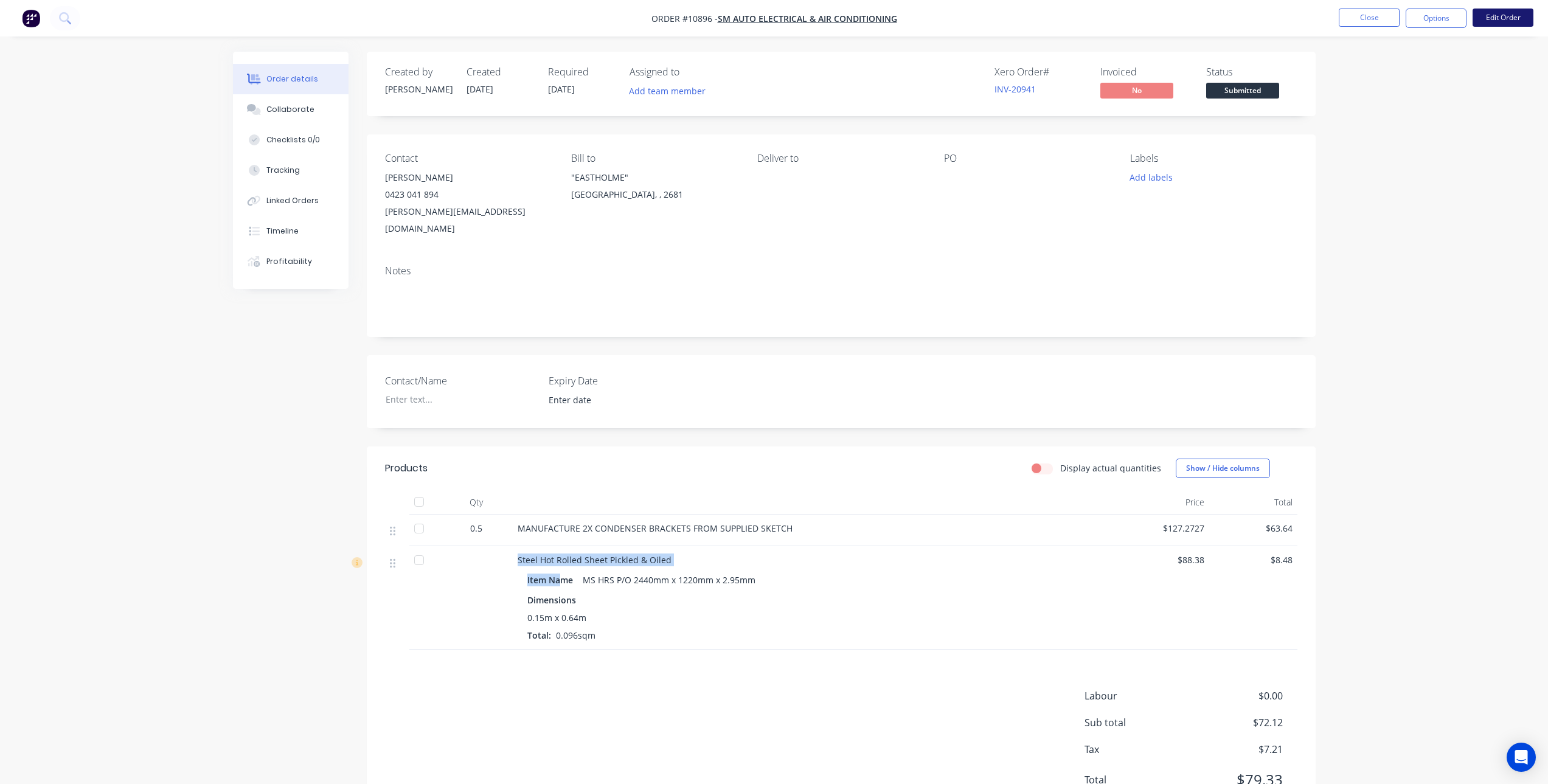
click at [1489, 17] on button "Edit Order" at bounding box center [1503, 17] width 61 height 18
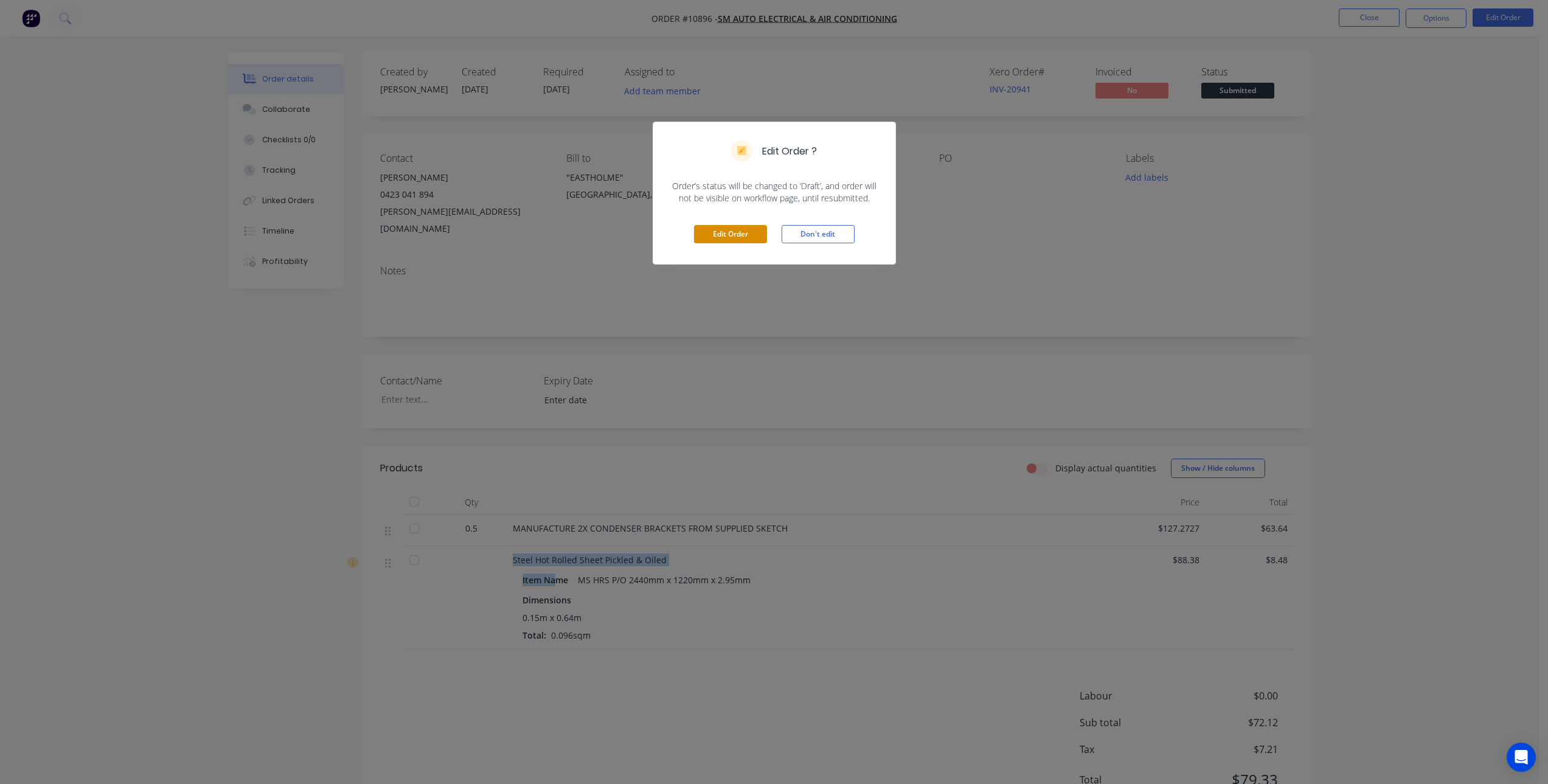
click at [743, 228] on button "Edit Order" at bounding box center [731, 234] width 73 height 18
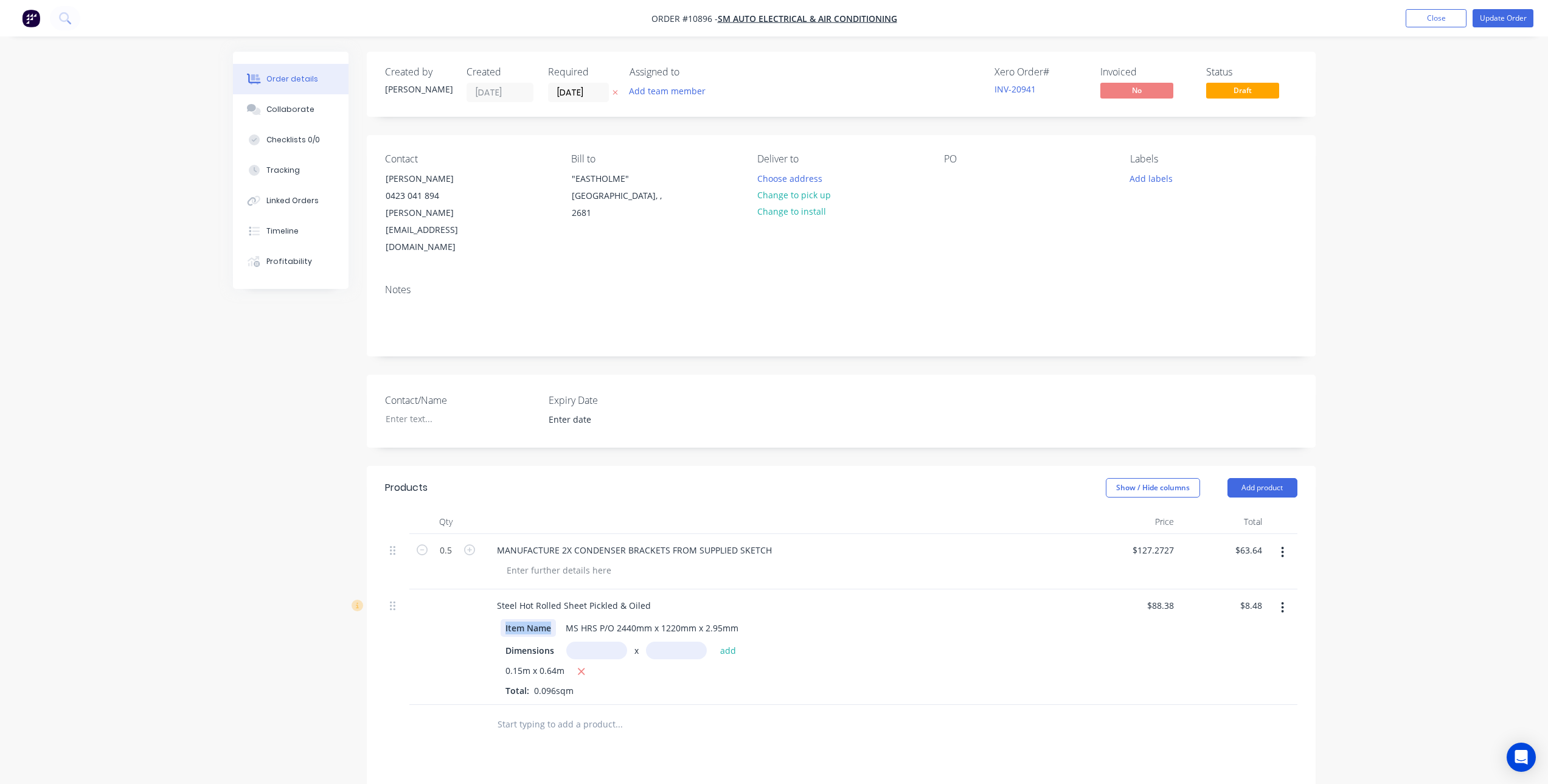
drag, startPoint x: 553, startPoint y: 595, endPoint x: 483, endPoint y: 589, distance: 70.3
click at [483, 590] on div "Steel Hot Rolled Sheet Pickled & Oiled Item Name MS HRS P/O 2440mm x 1220mm x 2…" at bounding box center [787, 647] width 608 height 115
click at [589, 715] on div "Products Show / Hide columns Add product Qty Price Total 0.5 MANUFACTURE 2X CON…" at bounding box center [841, 737] width 949 height 544
click at [1497, 14] on button "Update Order" at bounding box center [1503, 18] width 61 height 18
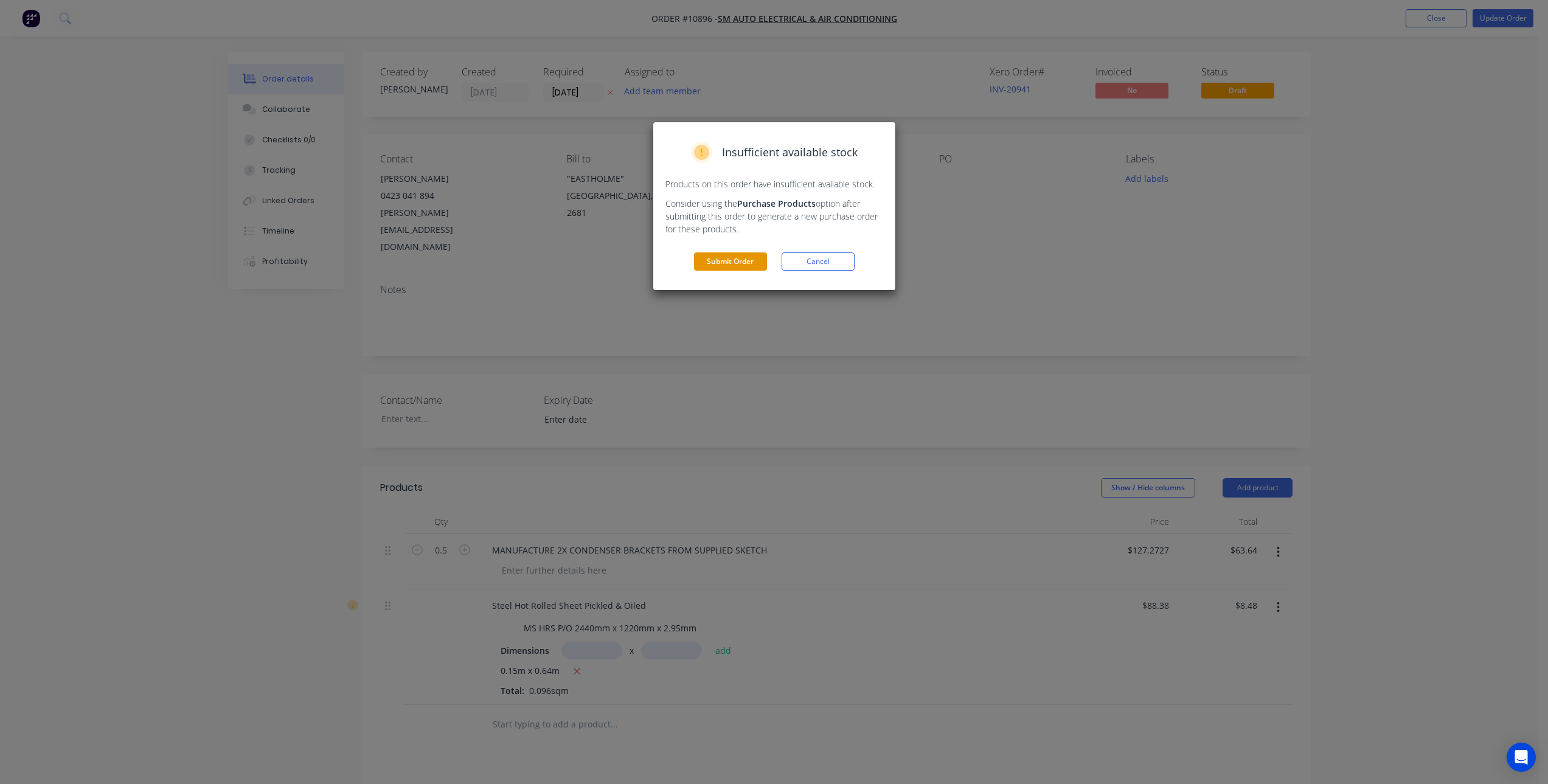
click at [731, 254] on button "Submit Order" at bounding box center [731, 261] width 73 height 18
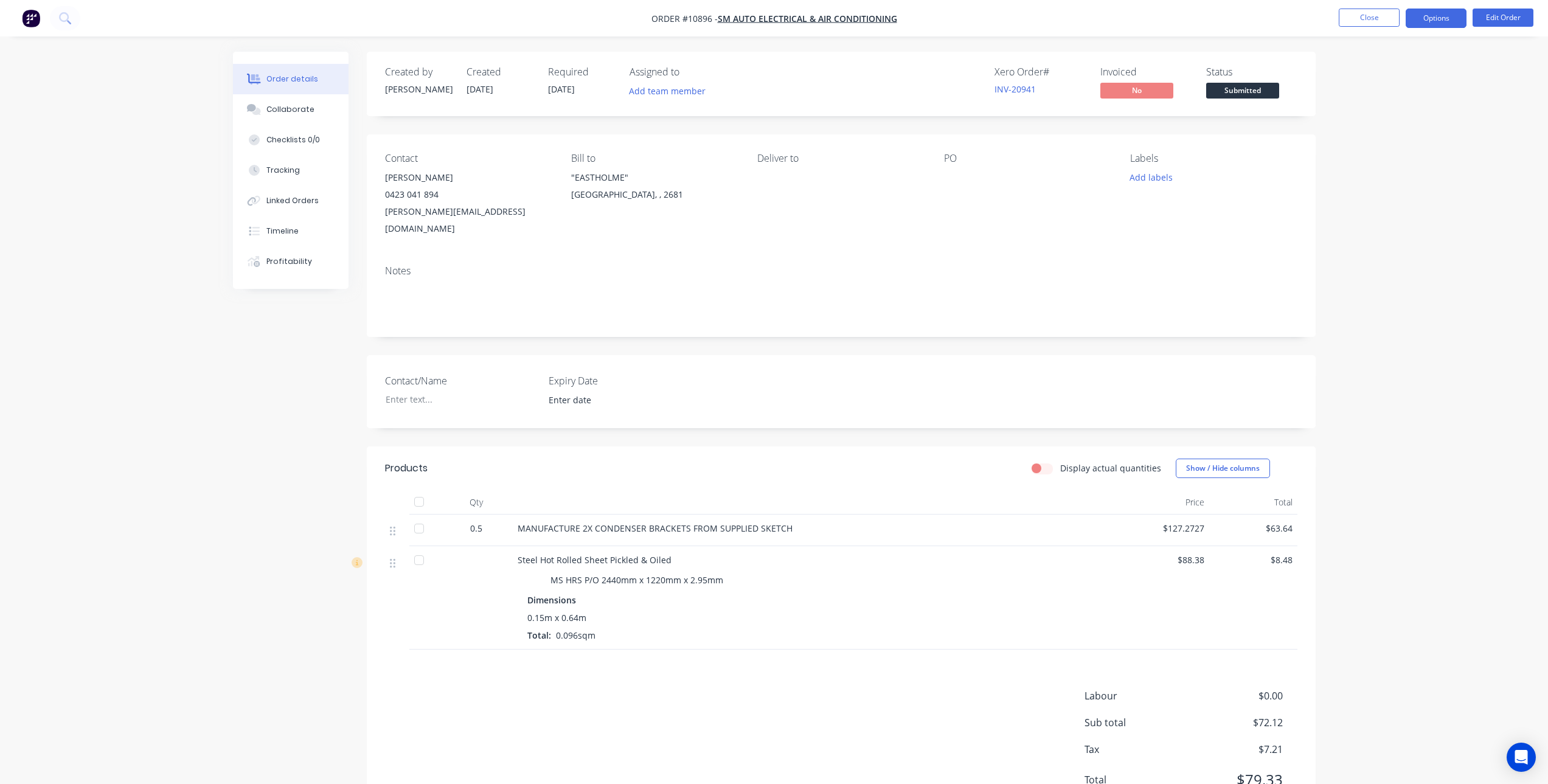
click at [1440, 17] on button "Options" at bounding box center [1436, 18] width 61 height 20
click at [1407, 68] on div "Invoice" at bounding box center [1400, 74] width 112 height 18
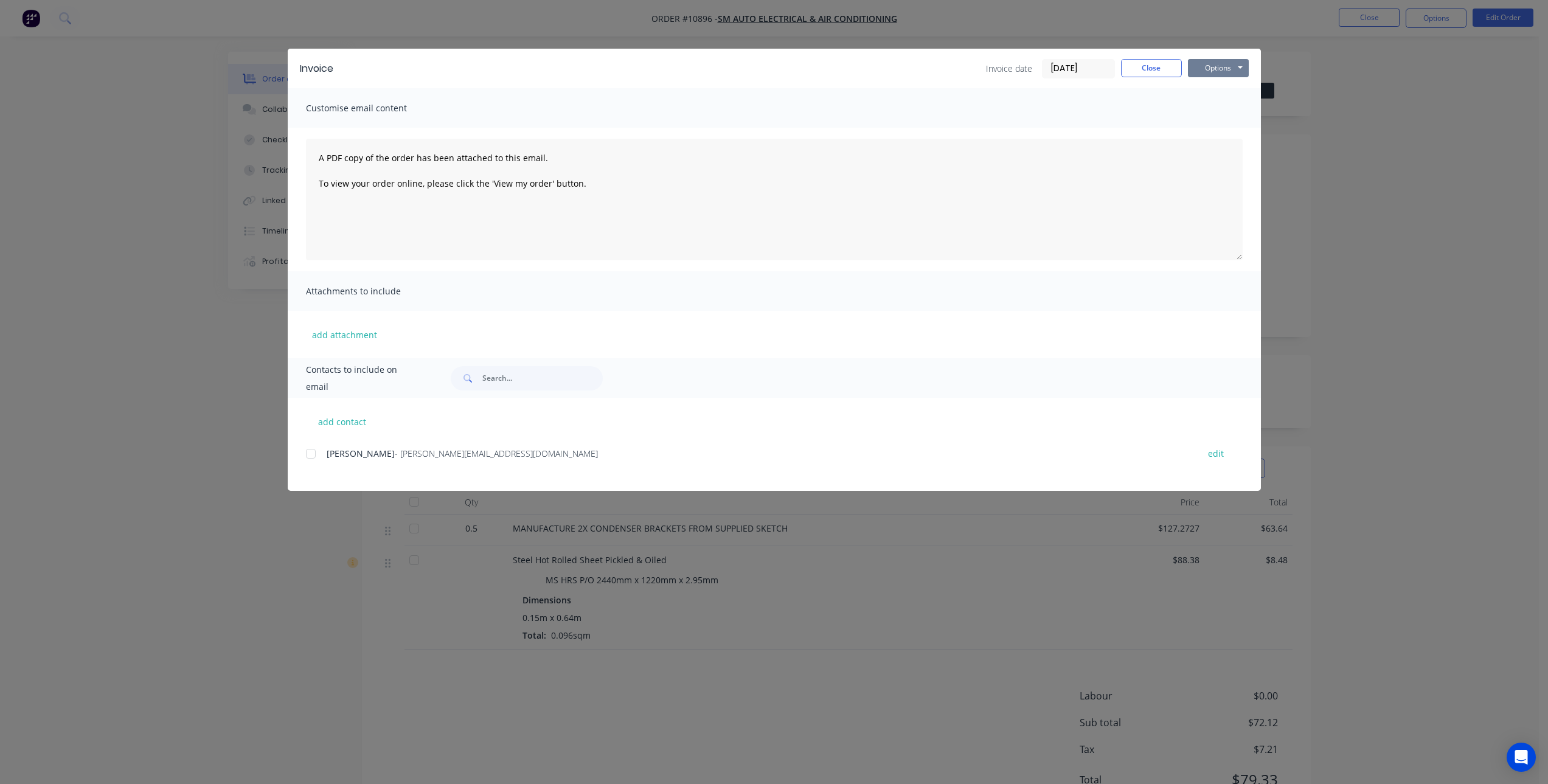
click at [1226, 71] on button "Options" at bounding box center [1218, 68] width 61 height 18
click at [1241, 87] on button "Preview" at bounding box center [1227, 89] width 78 height 20
click at [314, 452] on div at bounding box center [310, 454] width 24 height 24
click at [1250, 71] on div "Invoice Invoice date [DATE] Close Options Preview Print Email" at bounding box center [774, 68] width 974 height 40
click at [1233, 73] on button "Options" at bounding box center [1218, 68] width 61 height 18
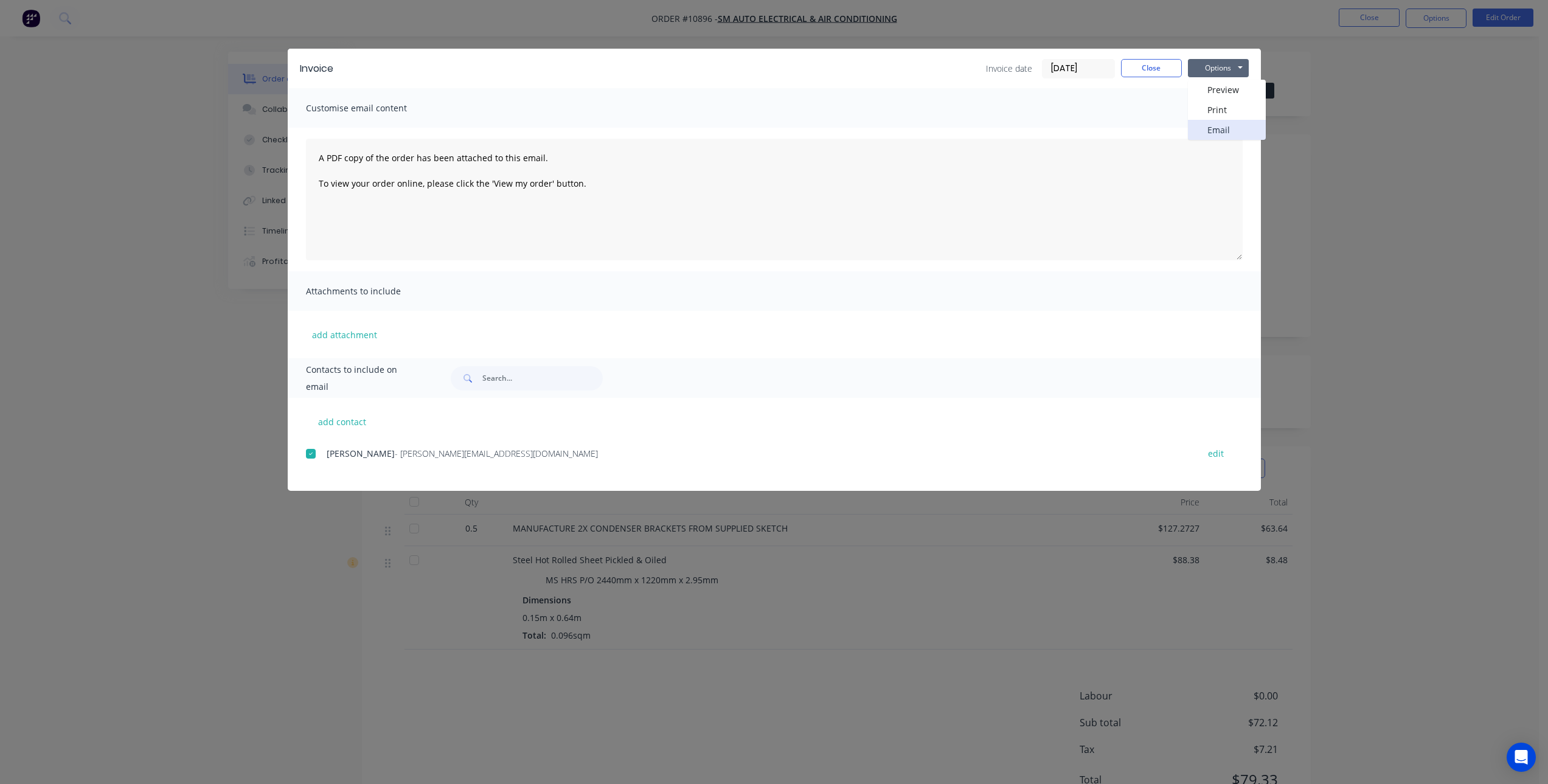
click at [1226, 127] on button "Email" at bounding box center [1227, 129] width 78 height 20
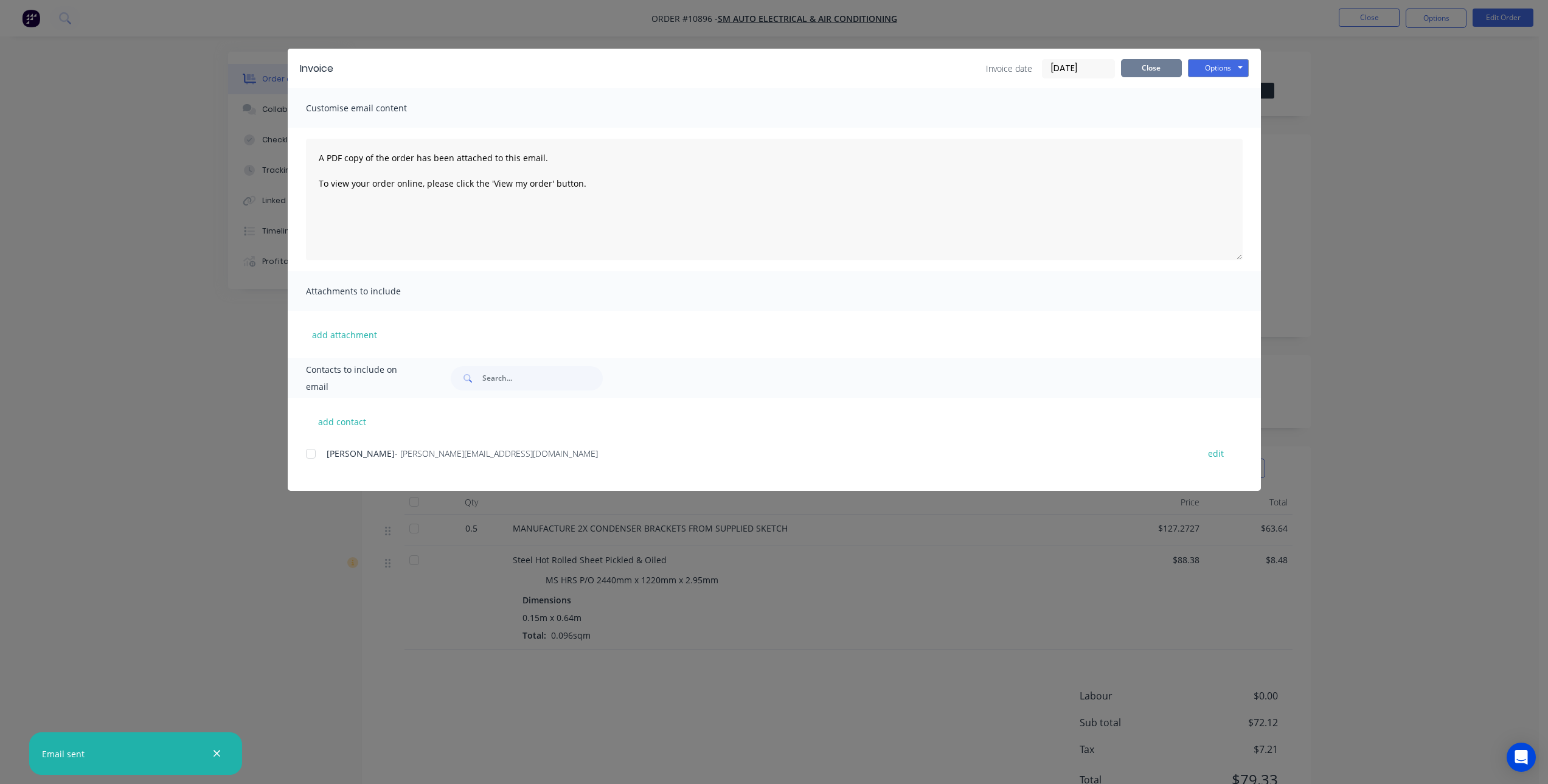
click at [1155, 69] on button "Close" at bounding box center [1151, 68] width 61 height 18
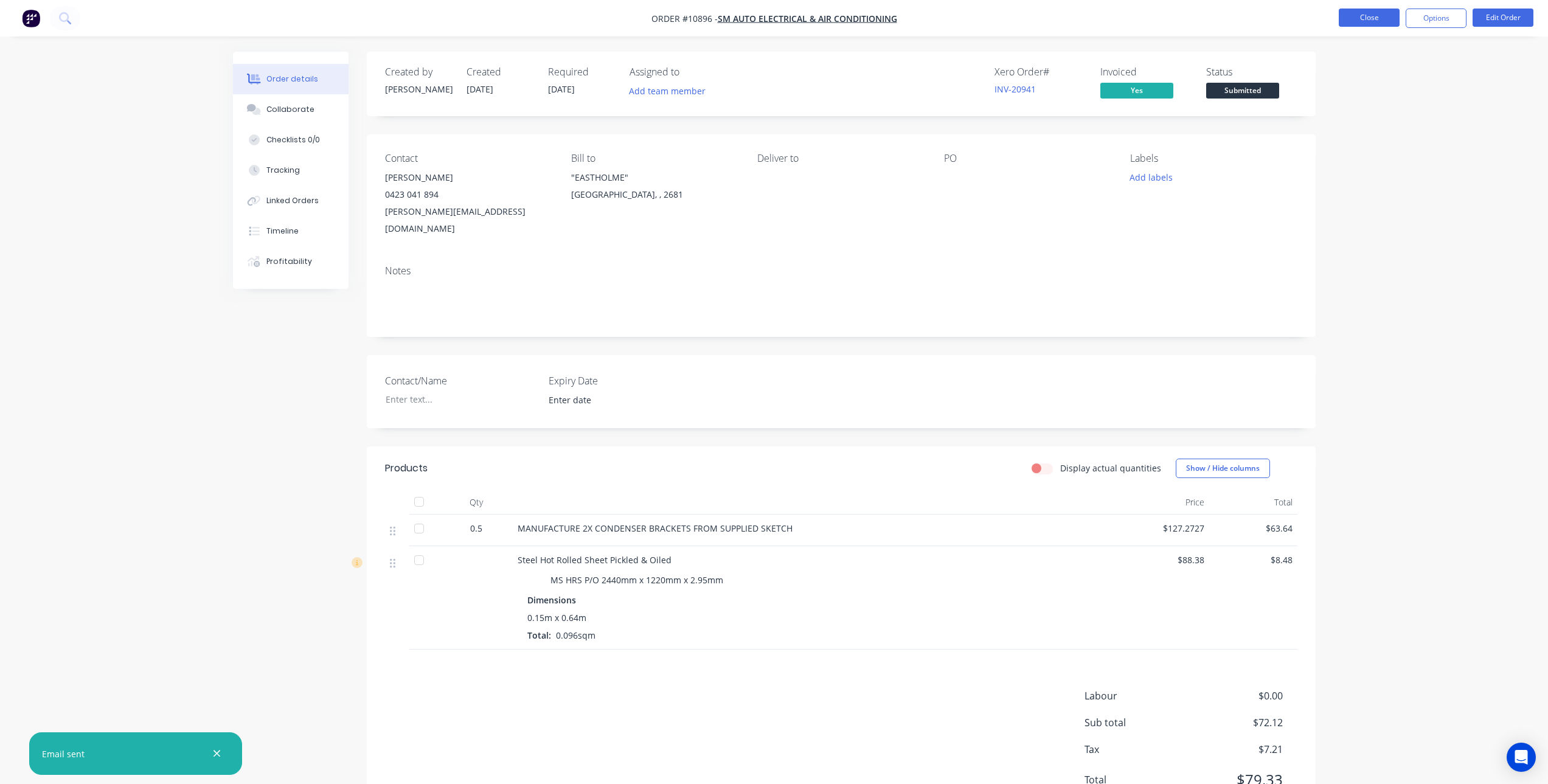
click at [1364, 15] on button "Close" at bounding box center [1369, 17] width 61 height 18
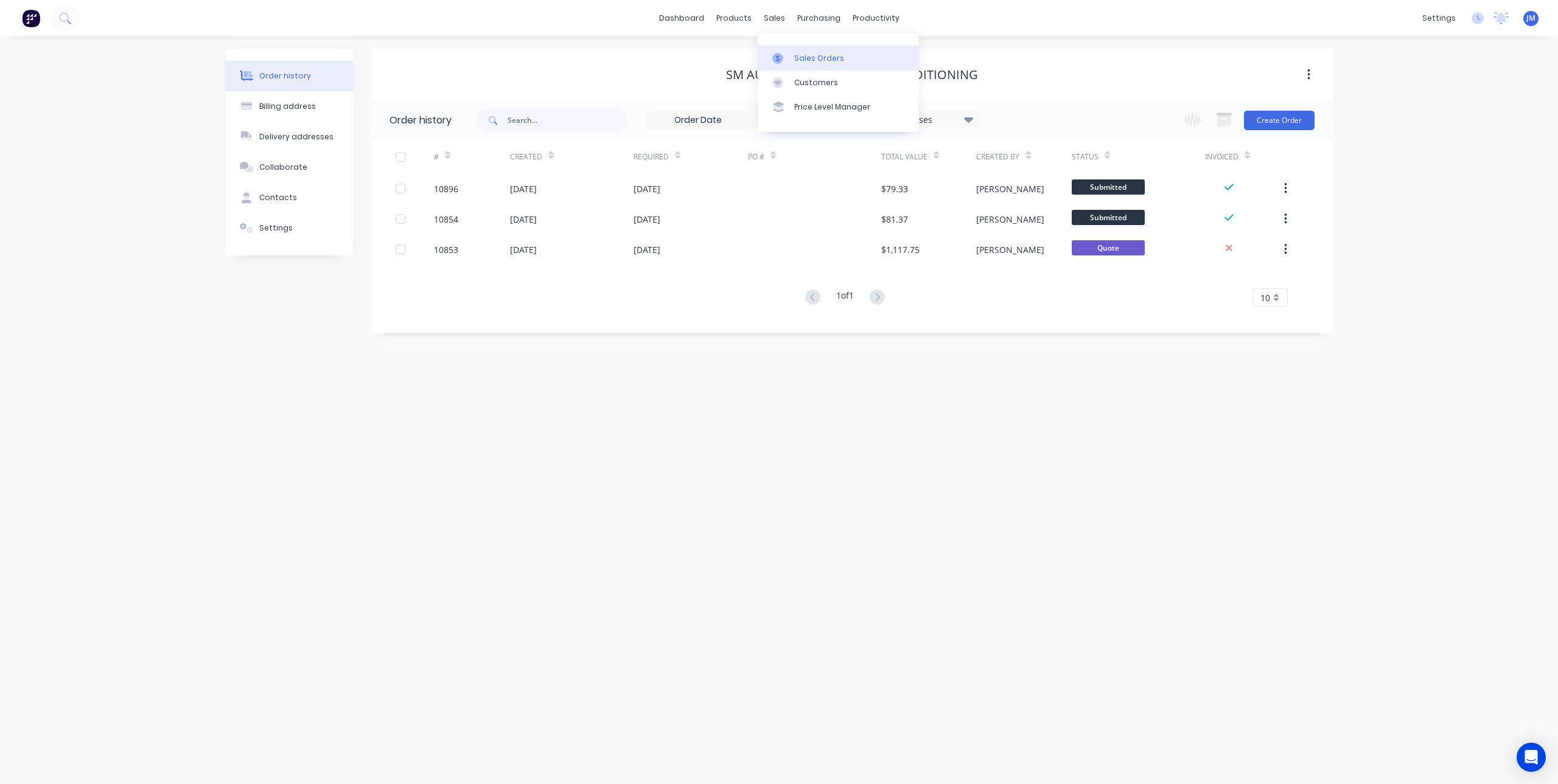
click at [781, 55] on icon at bounding box center [777, 58] width 11 height 11
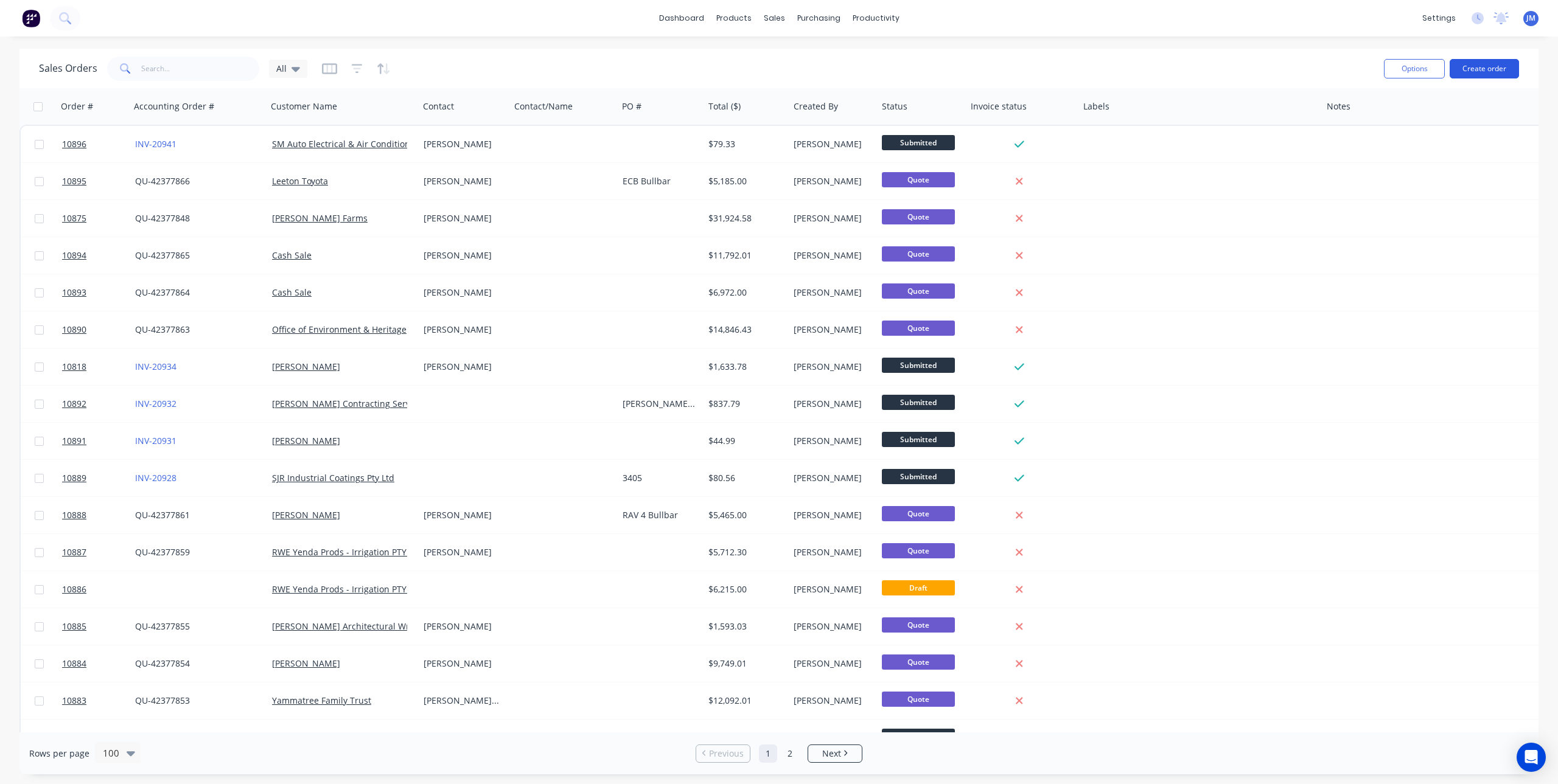
click at [1473, 67] on button "Create order" at bounding box center [1484, 69] width 70 height 20
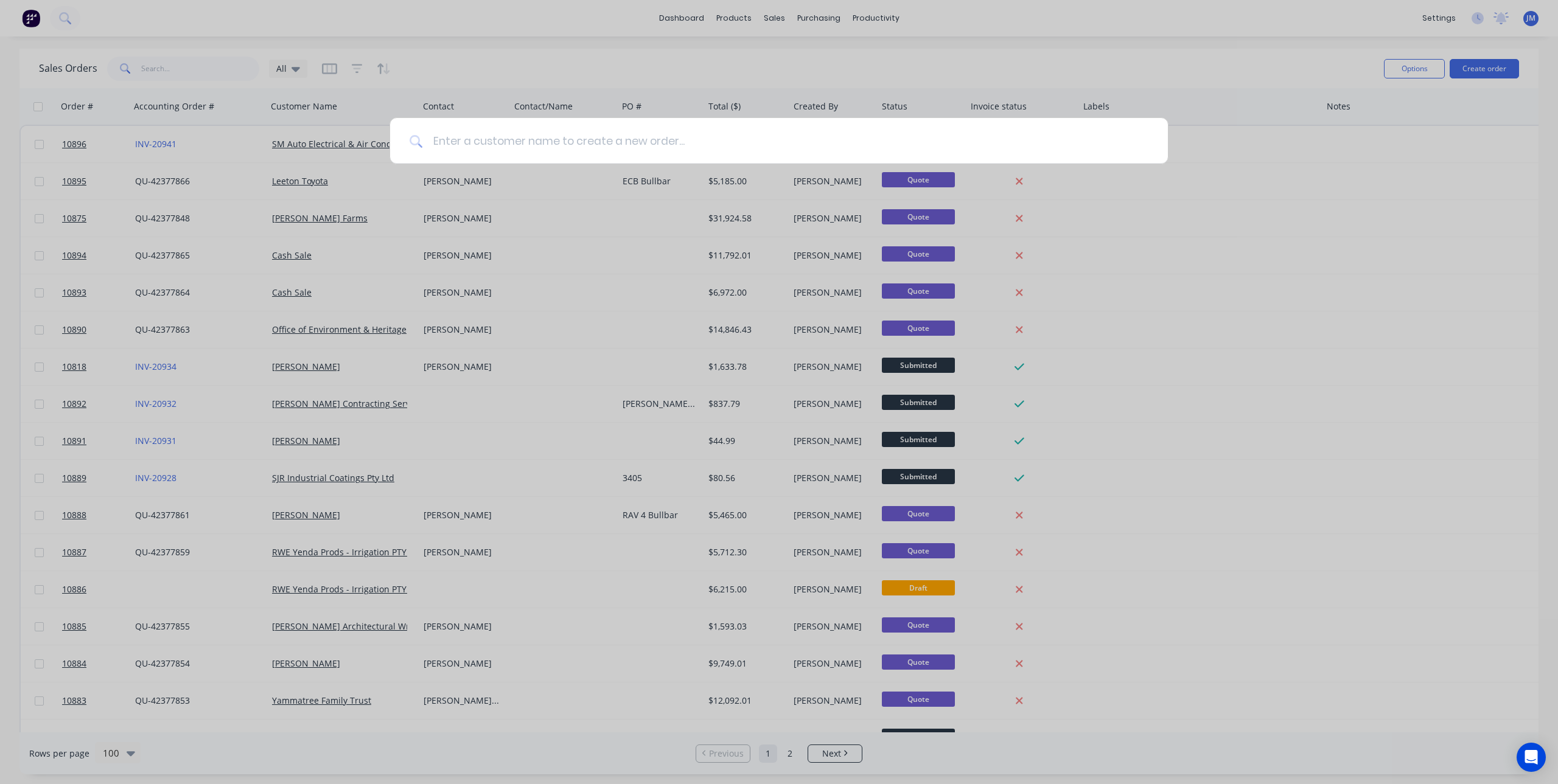
click at [508, 141] on input at bounding box center [785, 141] width 725 height 46
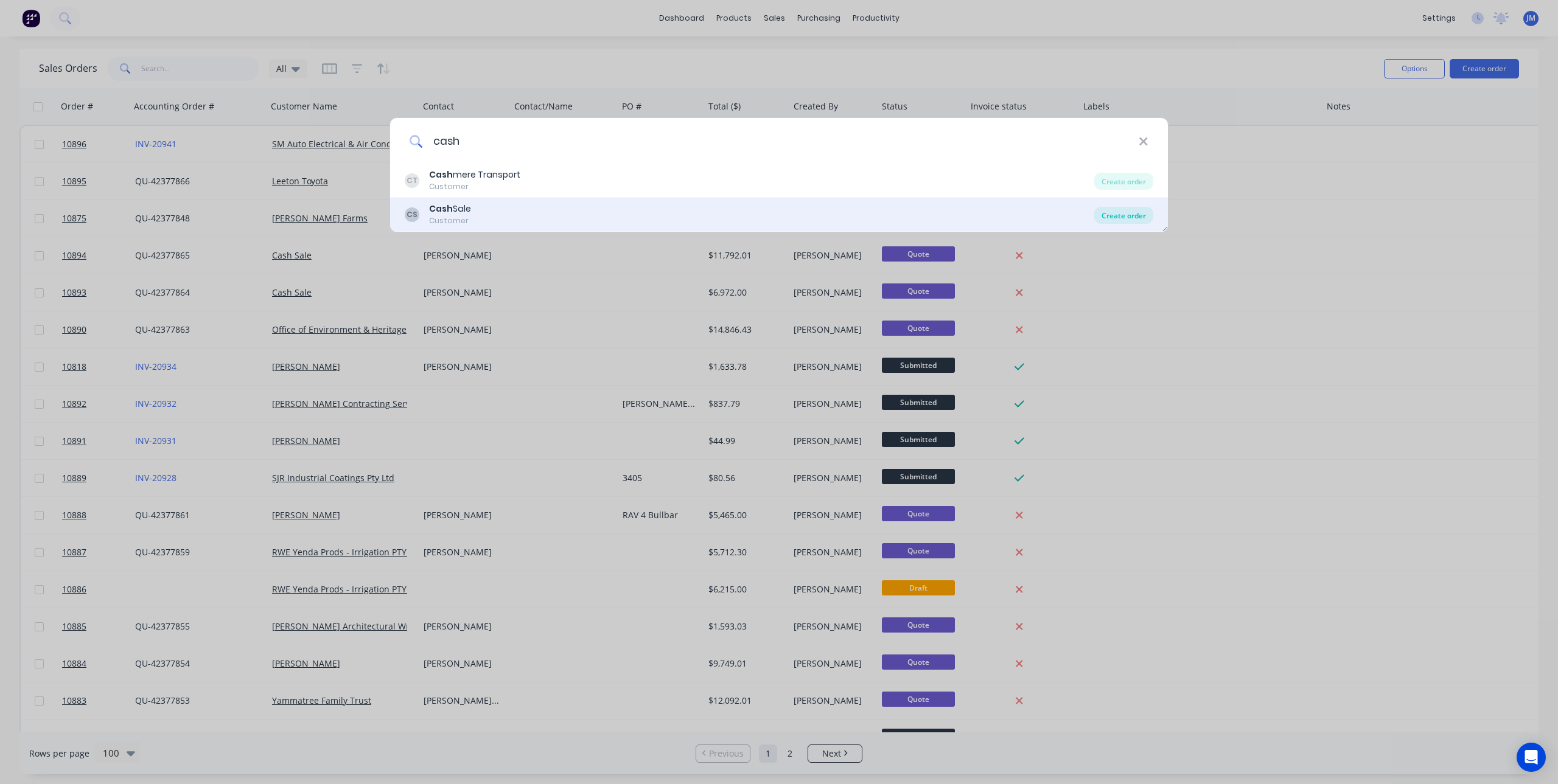
type input "cash"
click at [1151, 211] on div "Create order" at bounding box center [1124, 215] width 59 height 17
